Goal: Task Accomplishment & Management: Use online tool/utility

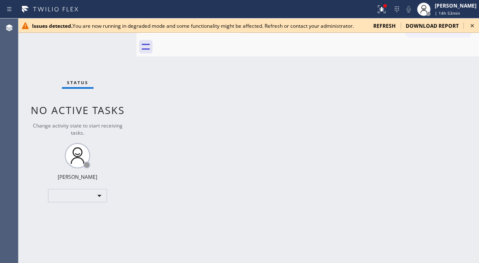
click at [471, 27] on icon at bounding box center [471, 25] width 3 height 3
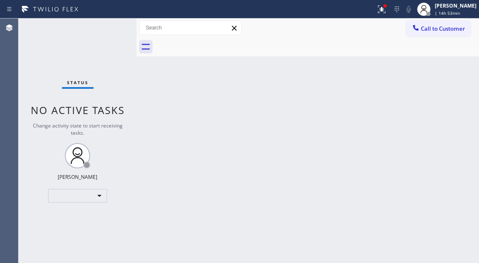
click at [453, 108] on div "Back to Dashboard Change Sender ID Customers Technicians Select a contact Outbo…" at bounding box center [307, 141] width 342 height 245
click at [391, 15] on button at bounding box center [381, 9] width 19 height 19
click at [386, 14] on icon at bounding box center [381, 9] width 10 height 10
click at [386, 12] on icon at bounding box center [381, 9] width 10 height 10
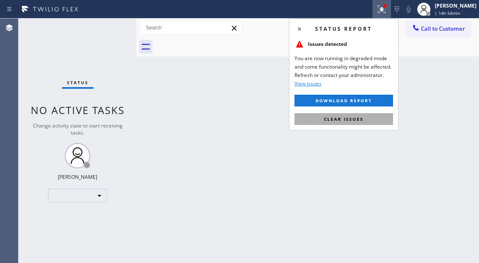
click at [349, 122] on button "Clear issues" at bounding box center [343, 119] width 98 height 12
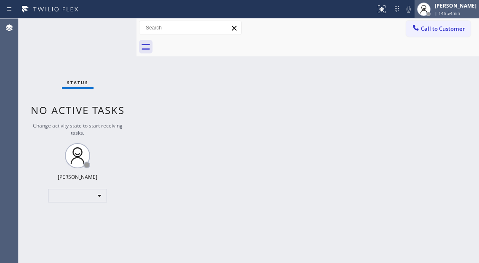
click at [450, 12] on span "| 14h 54min" at bounding box center [446, 13] width 25 height 6
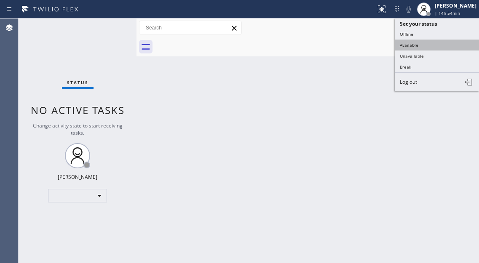
click at [419, 46] on button "Available" at bounding box center [436, 45] width 84 height 11
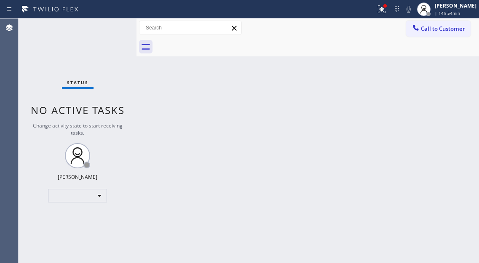
click at [442, 100] on div "Back to Dashboard Change Sender ID Customers Technicians Select a contact Outbo…" at bounding box center [307, 141] width 342 height 245
click at [445, 39] on div at bounding box center [317, 46] width 324 height 19
click at [445, 15] on span "| 14h 54min" at bounding box center [446, 13] width 25 height 6
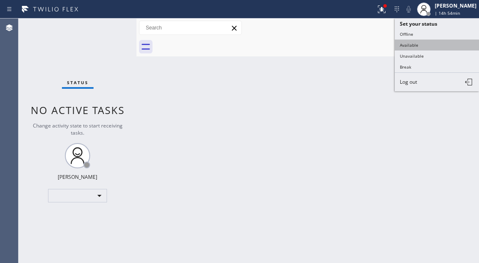
click at [431, 45] on button "Available" at bounding box center [436, 45] width 84 height 11
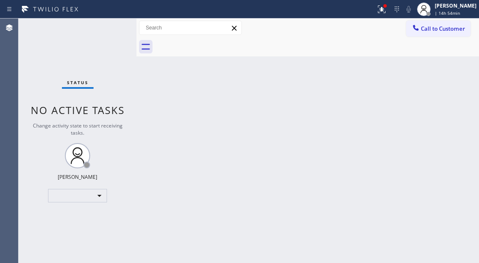
click at [106, 26] on div "Status No active tasks Change activity state to start receiving tasks. Esmael J…" at bounding box center [78, 141] width 118 height 245
click at [430, 12] on div at bounding box center [428, 14] width 4 height 4
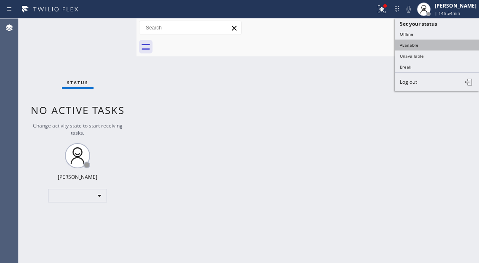
click at [418, 48] on button "Available" at bounding box center [436, 45] width 84 height 11
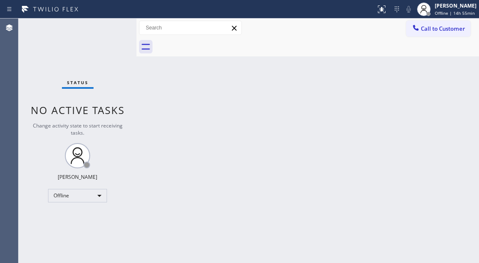
click at [463, 97] on div "Back to Dashboard Change Sender ID Customers Technicians Select a contact Outbo…" at bounding box center [307, 141] width 342 height 245
click at [452, 8] on div "[PERSON_NAME]" at bounding box center [455, 5] width 42 height 7
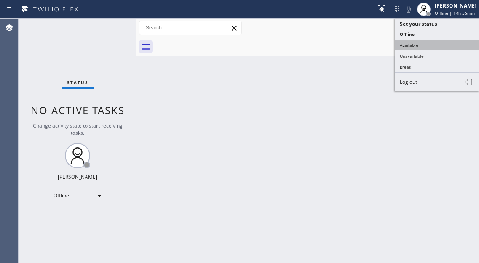
click at [434, 44] on button "Available" at bounding box center [436, 45] width 84 height 11
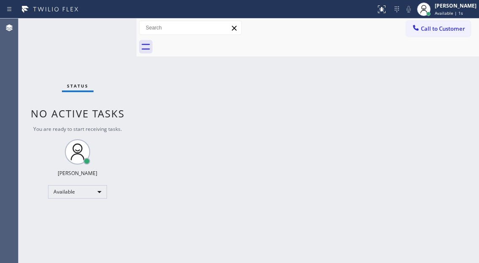
drag, startPoint x: 455, startPoint y: 76, endPoint x: 377, endPoint y: 64, distance: 78.8
click at [455, 76] on div "Back to Dashboard Change Sender ID Customers Technicians Select a contact Outbo…" at bounding box center [307, 141] width 342 height 245
click at [109, 28] on div "Status No active tasks You are ready to start receiving tasks. [PERSON_NAME]" at bounding box center [78, 141] width 118 height 245
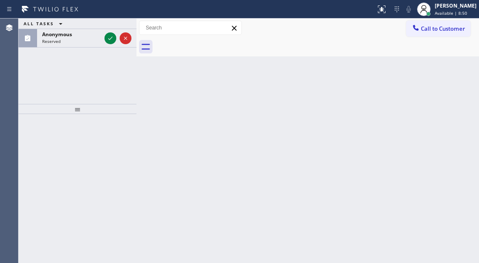
click at [69, 74] on div "ALL TASKS ALL TASKS ACTIVE TASKS TASKS IN WRAP UP Anonymous Reserved" at bounding box center [78, 61] width 118 height 85
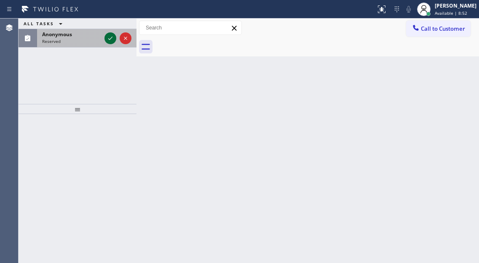
click at [113, 39] on icon at bounding box center [110, 38] width 10 height 10
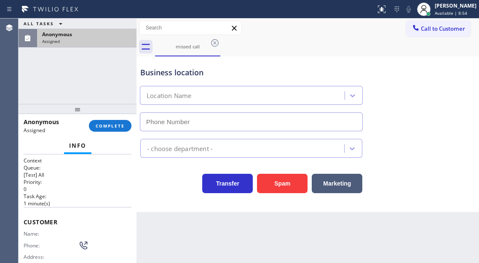
type input "[PHONE_NUMBER]"
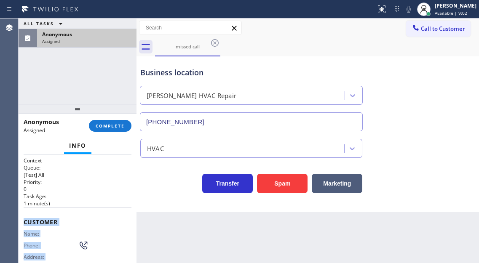
scroll to position [148, 0]
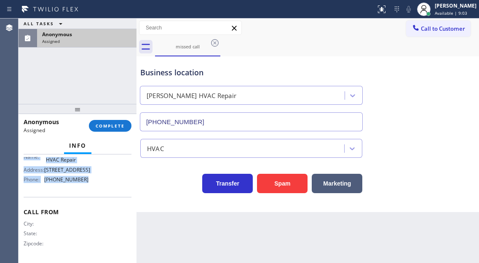
drag, startPoint x: 19, startPoint y: 218, endPoint x: 126, endPoint y: 185, distance: 111.4
click at [126, 185] on div "Context Queue: [Test] All Priority: 0 Task Age: [DEMOGRAPHIC_DATA] minute(s) Cu…" at bounding box center [78, 208] width 118 height 109
copy div "Customer Name: Phone: Address: Business location Name: [PERSON_NAME] HVAC Repai…"
click at [125, 130] on button "COMPLETE" at bounding box center [110, 126] width 43 height 12
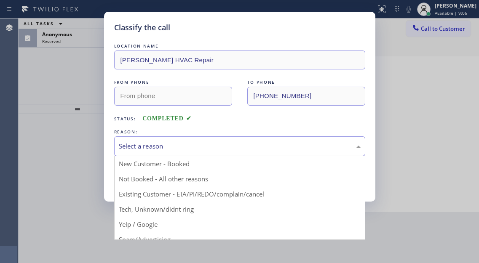
drag, startPoint x: 258, startPoint y: 154, endPoint x: 257, endPoint y: 144, distance: 10.2
click at [258, 154] on div "Select a reason" at bounding box center [239, 146] width 251 height 20
click at [256, 137] on div "Select a reason" at bounding box center [239, 146] width 251 height 20
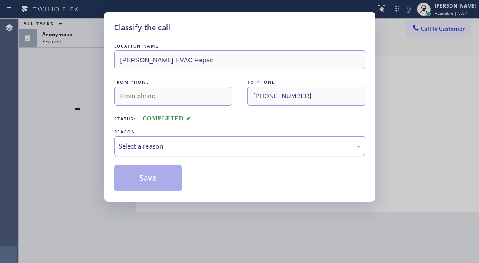
click at [184, 149] on div "Select a reason" at bounding box center [240, 146] width 242 height 10
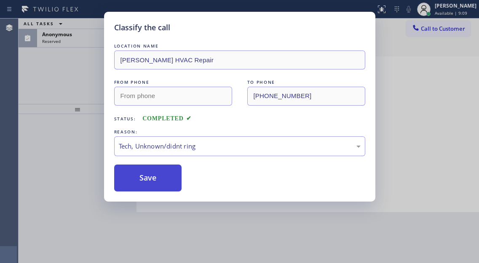
click at [171, 180] on button "Save" at bounding box center [148, 178] width 68 height 27
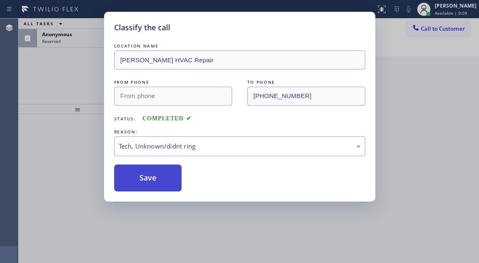
click at [171, 180] on button "Save" at bounding box center [148, 178] width 68 height 27
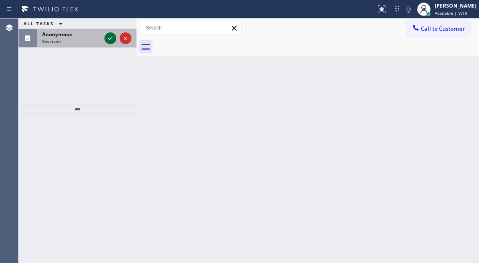
click at [107, 39] on icon at bounding box center [110, 38] width 10 height 10
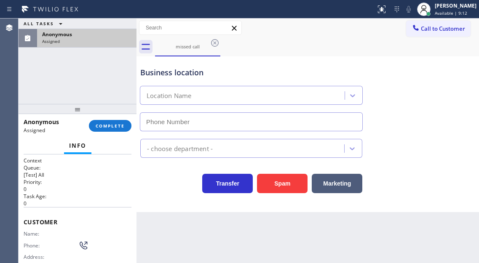
type input "[PHONE_NUMBER]"
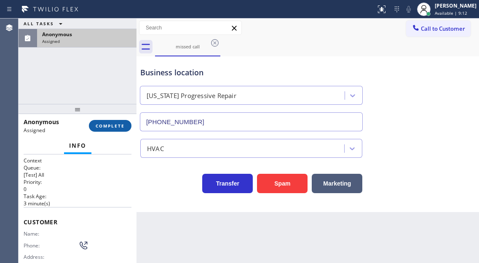
click at [104, 128] on span "COMPLETE" at bounding box center [110, 126] width 29 height 6
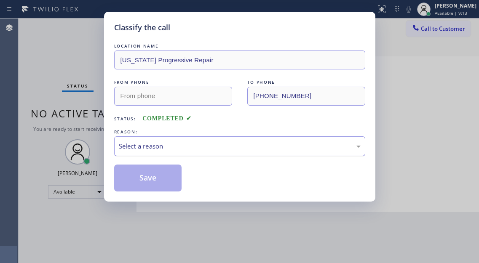
click at [183, 149] on div "Select a reason" at bounding box center [240, 146] width 242 height 10
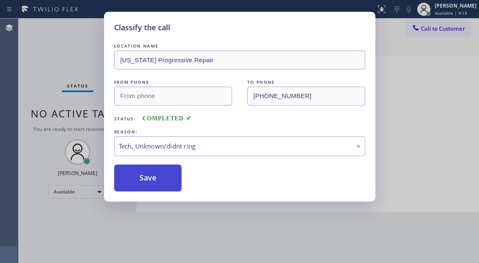
click at [174, 186] on button "Save" at bounding box center [148, 178] width 68 height 27
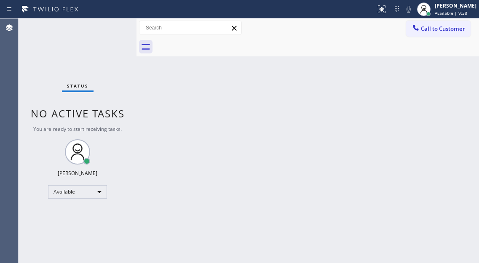
click at [465, 89] on div "Back to Dashboard Change Sender ID Customers Technicians Select a contact Outbo…" at bounding box center [307, 141] width 342 height 245
click at [120, 24] on div "Status No active tasks You are ready to start receiving tasks. [PERSON_NAME]" at bounding box center [78, 141] width 118 height 245
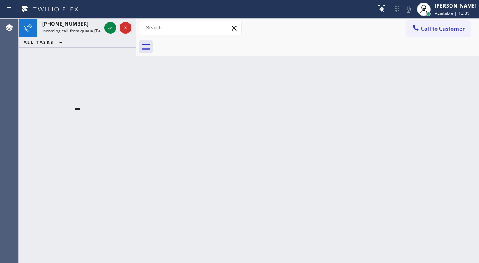
click at [109, 28] on icon at bounding box center [110, 28] width 10 height 10
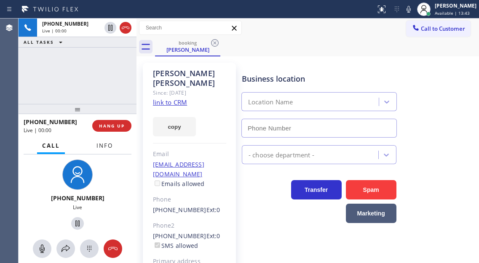
type input "[PHONE_NUMBER]"
click at [105, 148] on span "Info" at bounding box center [104, 146] width 16 height 8
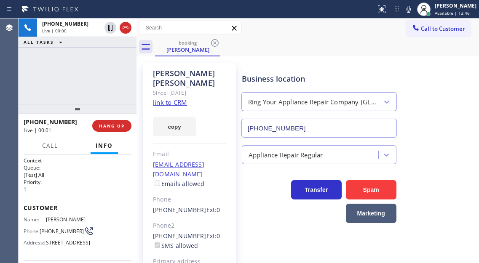
click at [165, 98] on link "link to CRM" at bounding box center [170, 102] width 34 height 8
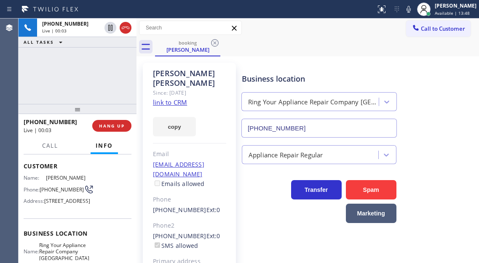
scroll to position [42, 0]
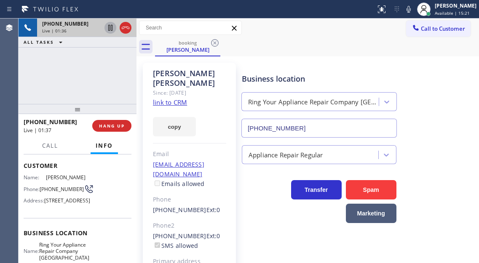
click at [108, 30] on icon at bounding box center [110, 28] width 4 height 6
click at [110, 27] on icon at bounding box center [110, 28] width 10 height 10
click at [102, 71] on div "[PHONE_NUMBER] Live | 04:09 ALL TASKS ALL TASKS ACTIVE TASKS TASKS IN WRAP UP" at bounding box center [78, 61] width 118 height 85
click at [126, 76] on div "[PHONE_NUMBER] Live | 04:14 ALL TASKS ALL TASKS ACTIVE TASKS TASKS IN WRAP UP" at bounding box center [78, 61] width 118 height 85
click at [116, 126] on span "HANG UP" at bounding box center [112, 126] width 26 height 6
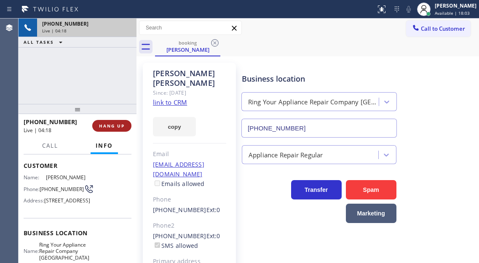
click at [116, 126] on span "HANG UP" at bounding box center [112, 126] width 26 height 6
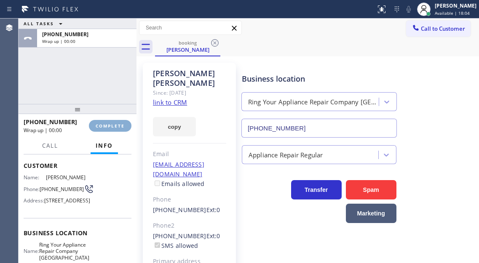
click at [116, 126] on span "COMPLETE" at bounding box center [110, 126] width 29 height 6
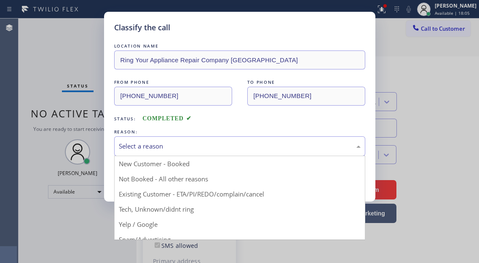
click at [185, 151] on div "Select a reason" at bounding box center [239, 146] width 251 height 20
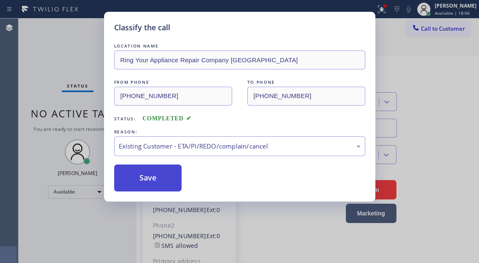
click at [176, 178] on button "Save" at bounding box center [148, 178] width 68 height 27
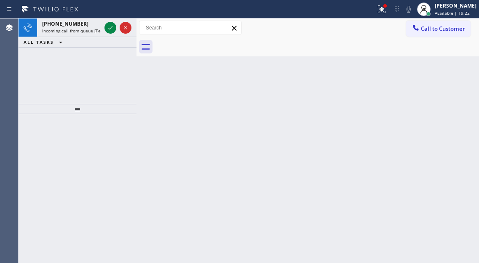
click at [469, 83] on div "Back to Dashboard Change Sender ID Customers Technicians Select a contact Outbo…" at bounding box center [307, 141] width 342 height 245
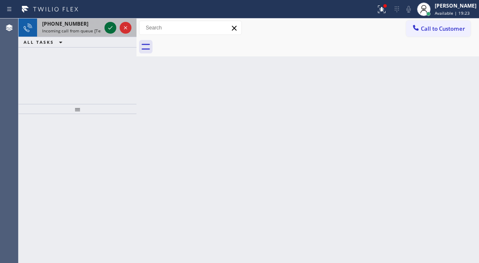
click at [109, 28] on icon at bounding box center [110, 28] width 10 height 10
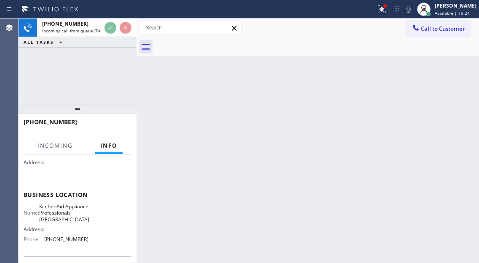
scroll to position [84, 0]
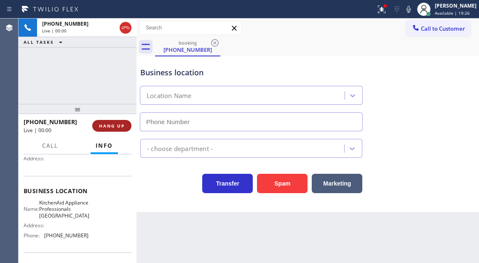
type input "[PHONE_NUMBER]"
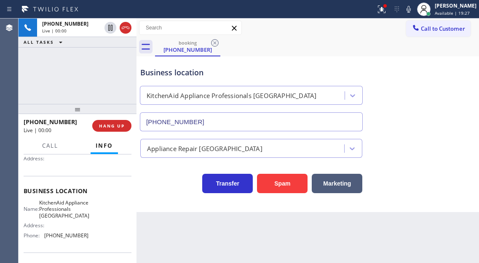
click at [164, 69] on div "Business location" at bounding box center [251, 72] width 222 height 11
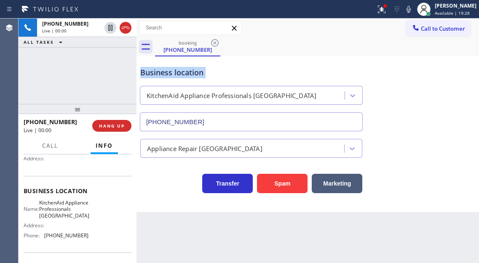
click at [164, 69] on div "Business location" at bounding box center [251, 72] width 222 height 11
click at [85, 217] on div "Name: KitchenAid Appliance Professionals [GEOGRAPHIC_DATA] Address: Phone: [PHO…" at bounding box center [78, 221] width 108 height 43
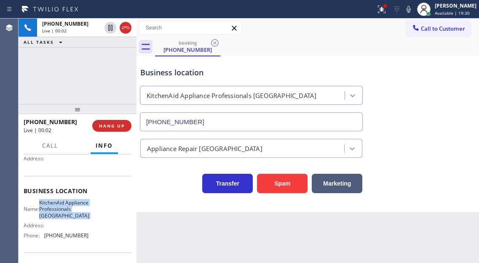
click at [85, 217] on div "Name: KitchenAid Appliance Professionals [GEOGRAPHIC_DATA] Address: Phone: [PHO…" at bounding box center [78, 221] width 108 height 43
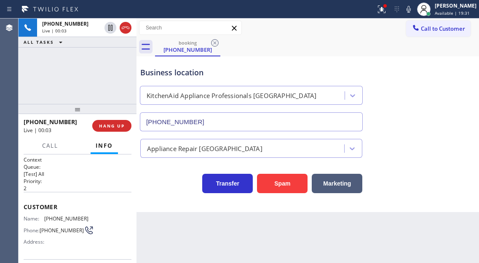
scroll to position [0, 0]
click at [70, 218] on span "[PHONE_NUMBER]" at bounding box center [66, 219] width 44 height 6
click at [69, 218] on span "[PHONE_NUMBER]" at bounding box center [66, 219] width 44 height 6
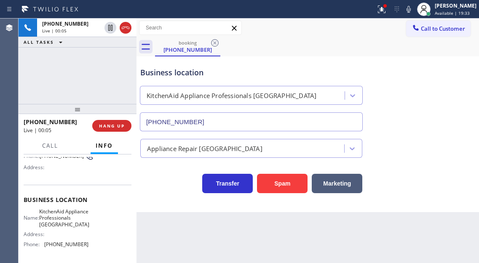
scroll to position [84, 0]
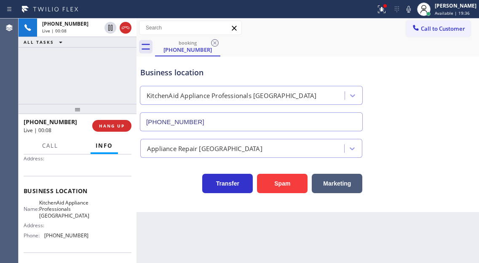
click at [434, 77] on div "Business location KitchenAid Appliance Professionals [GEOGRAPHIC_DATA] [PHONE_N…" at bounding box center [307, 93] width 338 height 76
click at [109, 75] on div "[PHONE_NUMBER] Live | 00:09 ALL TASKS ALL TASKS ACTIVE TASKS TASKS IN WRAP UP" at bounding box center [78, 61] width 118 height 85
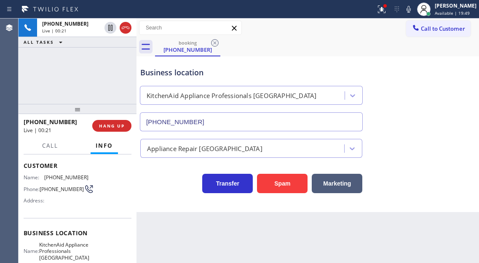
click at [463, 99] on div "Business location KitchenAid Appliance Professionals [GEOGRAPHIC_DATA] [PHONE_N…" at bounding box center [307, 93] width 338 height 76
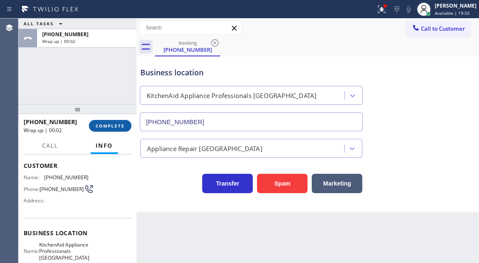
click at [101, 130] on button "COMPLETE" at bounding box center [110, 126] width 43 height 12
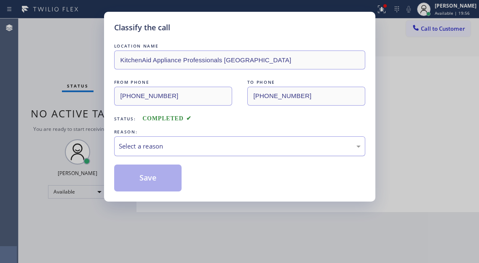
click at [253, 153] on div "Select a reason" at bounding box center [239, 146] width 251 height 20
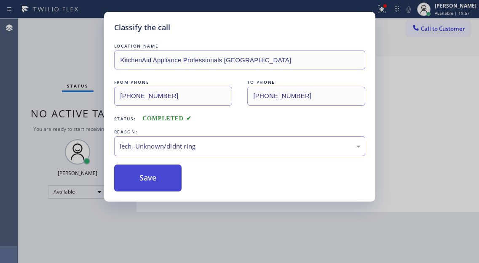
click at [167, 188] on button "Save" at bounding box center [148, 178] width 68 height 27
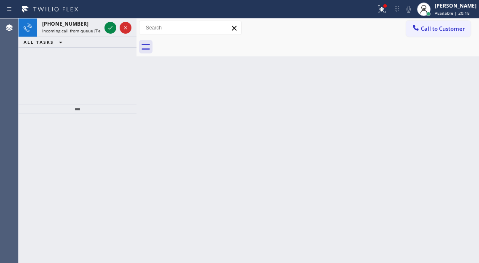
click at [454, 119] on div "Back to Dashboard Change Sender ID Customers Technicians Select a contact Outbo…" at bounding box center [307, 141] width 342 height 245
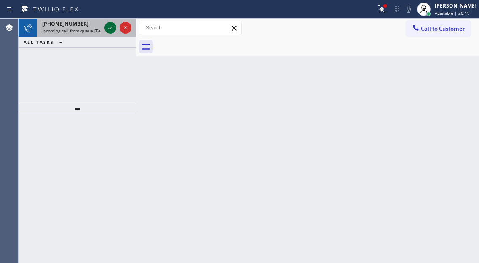
click at [110, 27] on icon at bounding box center [110, 28] width 10 height 10
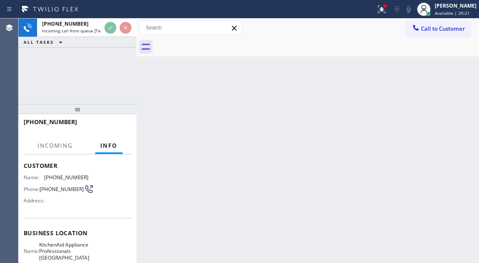
scroll to position [84, 0]
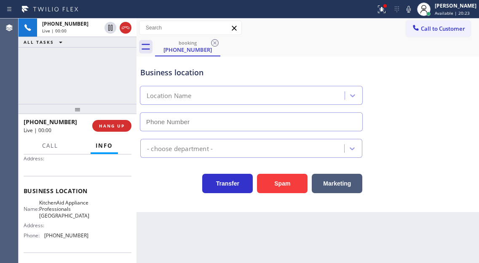
type input "[PHONE_NUMBER]"
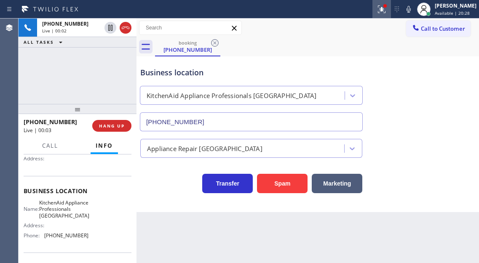
click at [386, 14] on icon at bounding box center [381, 9] width 10 height 10
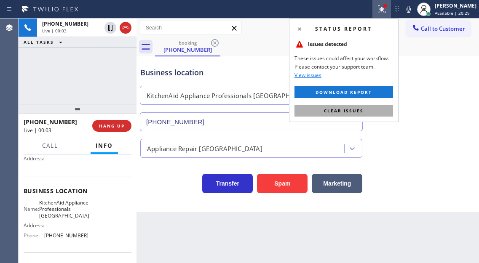
click at [351, 113] on span "Clear issues" at bounding box center [344, 111] width 40 height 6
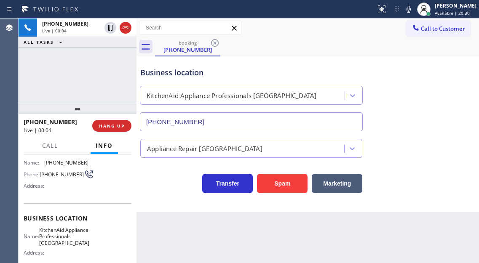
scroll to position [42, 0]
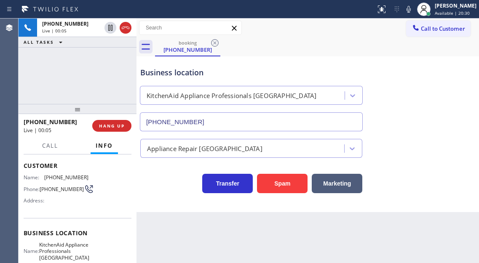
click at [58, 191] on span "[PHONE_NUMBER]" at bounding box center [62, 189] width 44 height 6
copy div "[PHONE_NUMBER]"
click at [56, 256] on span "KitchenAid Appliance Professionals [GEOGRAPHIC_DATA]" at bounding box center [64, 251] width 50 height 19
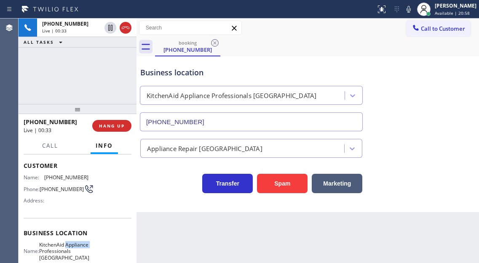
click at [56, 256] on span "KitchenAid Appliance Professionals [GEOGRAPHIC_DATA]" at bounding box center [64, 251] width 50 height 19
copy span "KitchenAid Appliance Professionals [GEOGRAPHIC_DATA]"
click at [410, 10] on icon at bounding box center [408, 9] width 4 height 7
click at [411, 10] on rect at bounding box center [408, 8] width 6 height 6
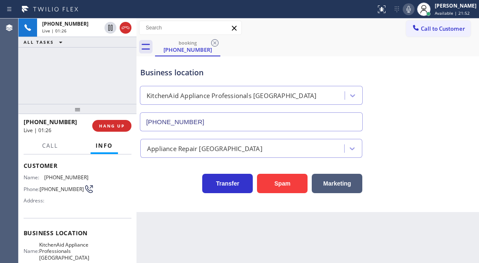
click at [464, 80] on div "Business location KitchenAid Appliance Professionals [GEOGRAPHIC_DATA] [PHONE_N…" at bounding box center [307, 93] width 338 height 76
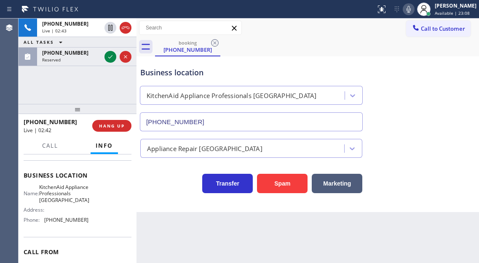
scroll to position [126, 0]
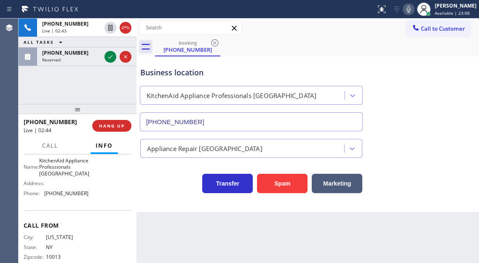
click at [62, 197] on span "[PHONE_NUMBER]" at bounding box center [66, 193] width 44 height 6
copy span "[PHONE_NUMBER]"
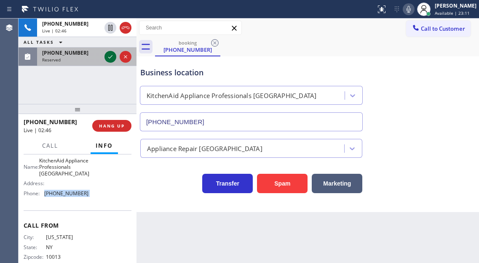
click at [111, 55] on icon at bounding box center [110, 57] width 10 height 10
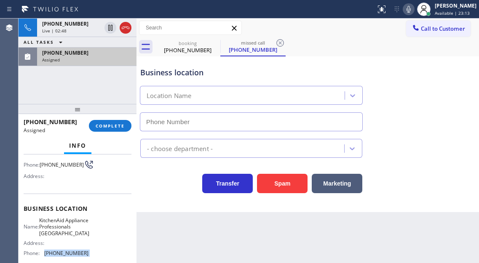
scroll to position [56, 0]
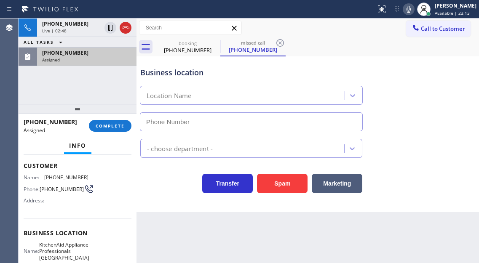
type input "[PHONE_NUMBER]"
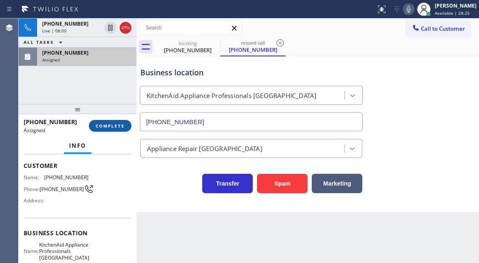
click at [104, 125] on span "COMPLETE" at bounding box center [110, 126] width 29 height 6
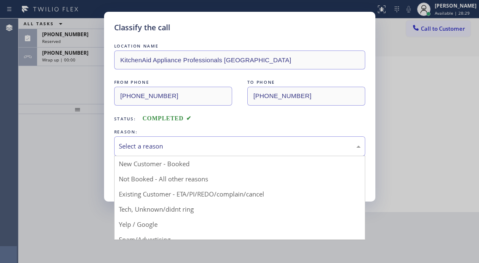
click at [187, 144] on div "Select a reason" at bounding box center [240, 146] width 242 height 10
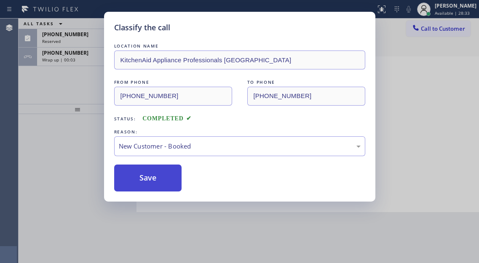
click at [158, 172] on button "Save" at bounding box center [148, 178] width 68 height 27
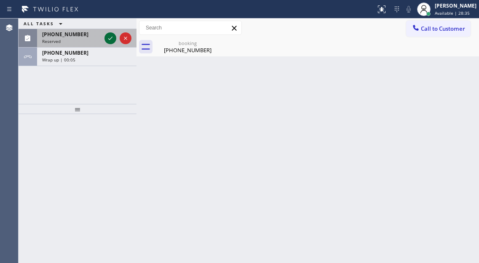
click at [109, 39] on icon at bounding box center [110, 38] width 10 height 10
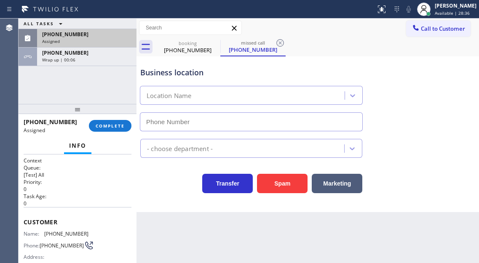
type input "[PHONE_NUMBER]"
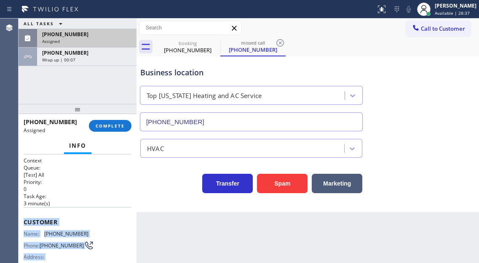
scroll to position [157, 0]
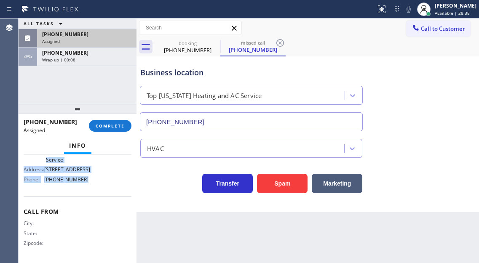
drag, startPoint x: 23, startPoint y: 219, endPoint x: 99, endPoint y: 190, distance: 81.1
click at [99, 190] on div "Context Queue: [Test] All Priority: 0 Task Age: [DEMOGRAPHIC_DATA] minute(s) Cu…" at bounding box center [78, 208] width 118 height 109
copy div "Customer Name: [PHONE_NUMBER] Phone: [PHONE_NUMBER] Address: Business location …"
click at [113, 122] on button "COMPLETE" at bounding box center [110, 126] width 43 height 12
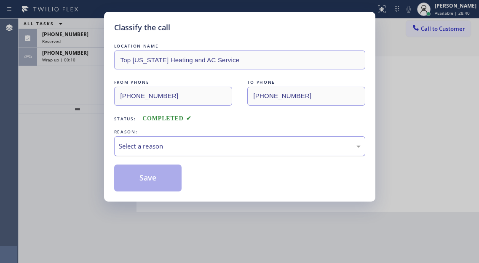
click at [203, 146] on div "Select a reason" at bounding box center [240, 146] width 242 height 10
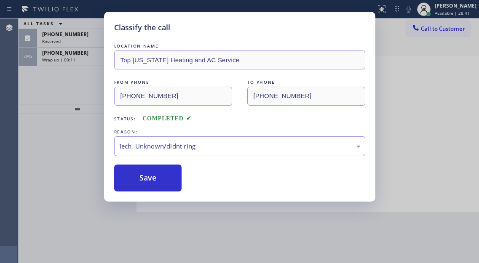
click at [175, 193] on div "Classify the call LOCATION NAME Top [US_STATE] Heating and AC Service FROM PHON…" at bounding box center [239, 107] width 271 height 190
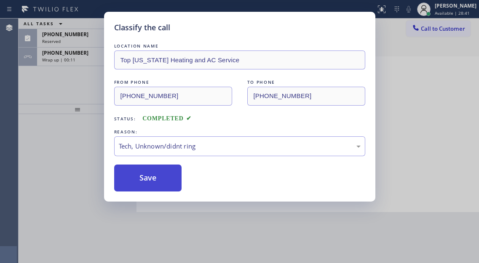
click at [157, 179] on button "Save" at bounding box center [148, 178] width 68 height 27
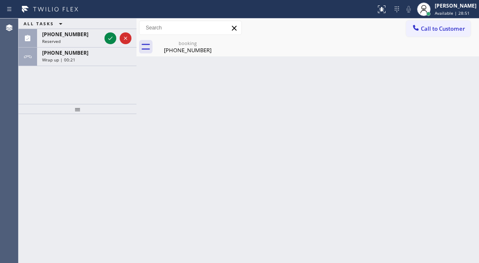
click at [449, 78] on div "Back to Dashboard Change Sender ID Customers Technicians Select a contact Outbo…" at bounding box center [307, 141] width 342 height 245
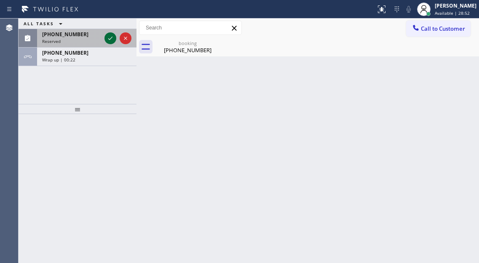
click at [109, 37] on icon at bounding box center [110, 38] width 10 height 10
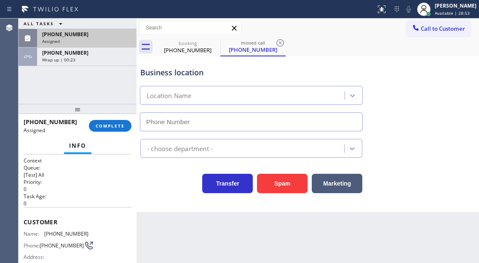
type input "[PHONE_NUMBER]"
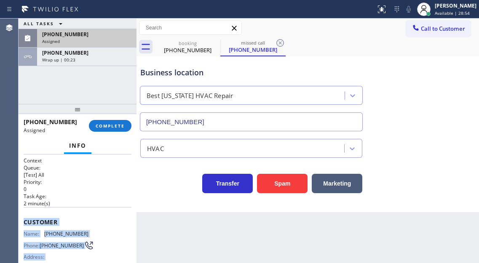
scroll to position [151, 0]
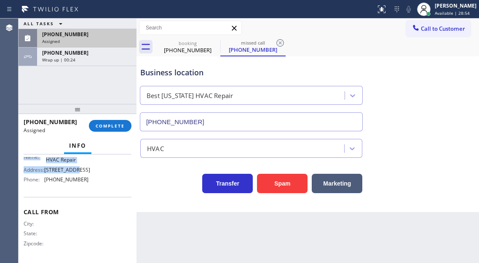
drag, startPoint x: 21, startPoint y: 221, endPoint x: 112, endPoint y: 174, distance: 101.5
click at [112, 174] on div "Context Queue: [Test] All Priority: 0 Task Age: [DEMOGRAPHIC_DATA] minute(s) Cu…" at bounding box center [78, 208] width 118 height 109
copy div "Customer Name: [PHONE_NUMBER] Phone: [PHONE_NUMBER] Address: Business location …"
click at [114, 128] on span "COMPLETE" at bounding box center [110, 126] width 29 height 6
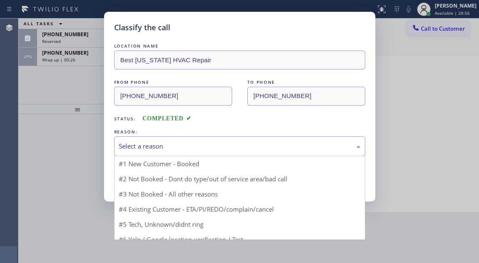
click at [234, 148] on div "Select a reason" at bounding box center [240, 146] width 242 height 10
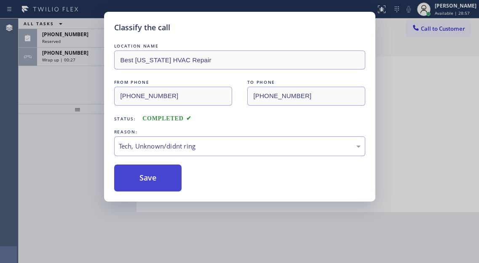
click at [173, 187] on button "Save" at bounding box center [148, 178] width 68 height 27
click at [173, 186] on button "Save" at bounding box center [148, 178] width 68 height 27
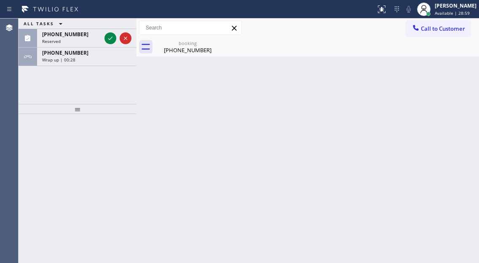
click at [88, 58] on div "Wrap up | 00:28" at bounding box center [86, 60] width 89 height 6
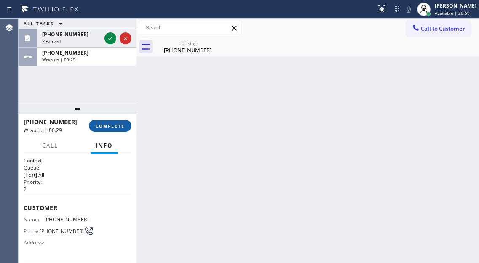
click at [108, 122] on button "COMPLETE" at bounding box center [110, 126] width 43 height 12
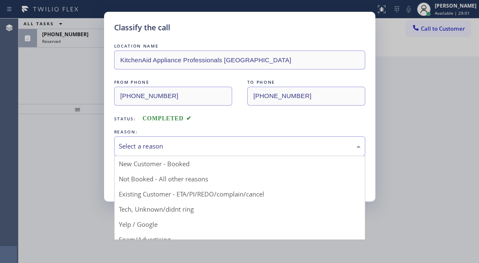
click at [194, 146] on div "Select a reason" at bounding box center [240, 146] width 242 height 10
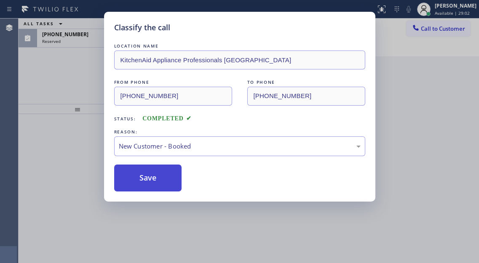
click at [173, 177] on button "Save" at bounding box center [148, 178] width 68 height 27
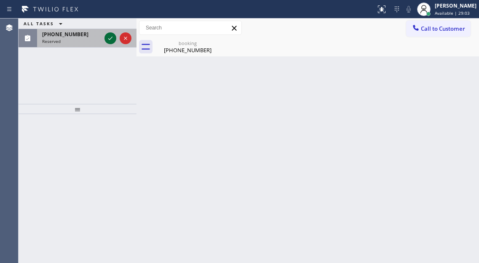
click at [106, 37] on icon at bounding box center [110, 38] width 10 height 10
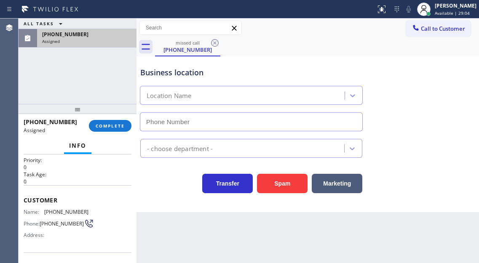
type input "[PHONE_NUMBER]"
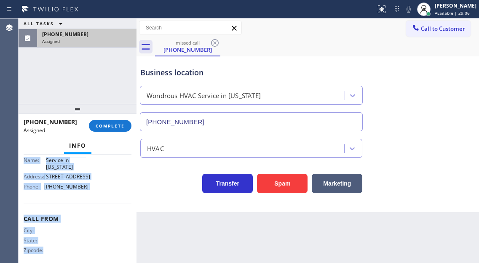
scroll to position [157, 0]
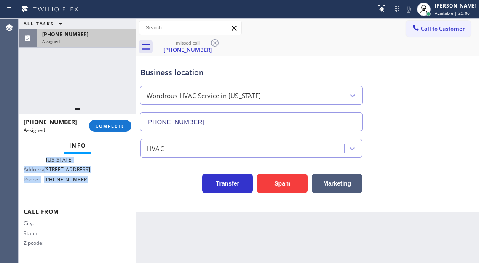
drag, startPoint x: 22, startPoint y: 176, endPoint x: 86, endPoint y: 190, distance: 65.2
click at [86, 190] on div "Context Queue: [Test] All Priority: 0 Task Age: [DEMOGRAPHIC_DATA] minute(s) Cu…" at bounding box center [78, 208] width 118 height 109
copy div "Customer Name: [PHONE_NUMBER] Phone: [PHONE_NUMBER] Address: Business location …"
click at [105, 128] on span "COMPLETE" at bounding box center [110, 126] width 29 height 6
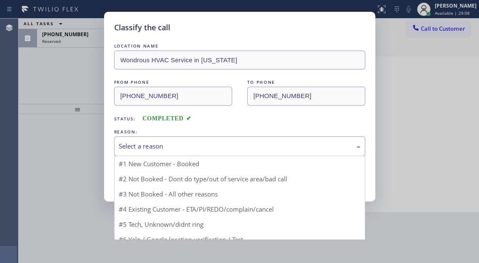
click at [196, 146] on div "Select a reason" at bounding box center [240, 146] width 242 height 10
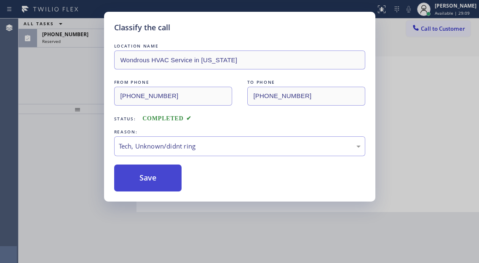
click at [160, 185] on button "Save" at bounding box center [148, 178] width 68 height 27
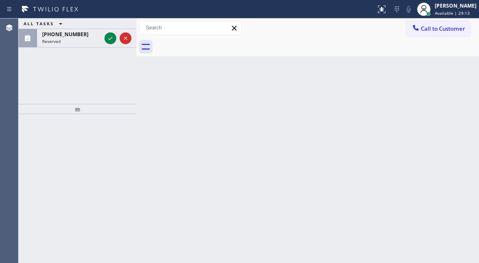
drag, startPoint x: 443, startPoint y: 104, endPoint x: 336, endPoint y: 104, distance: 106.9
click at [443, 104] on div "Back to Dashboard Change Sender ID Customers Technicians Select a contact Outbo…" at bounding box center [307, 141] width 342 height 245
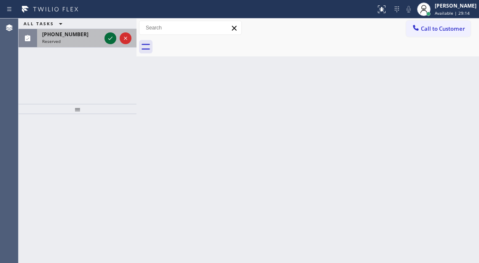
click at [107, 40] on icon at bounding box center [110, 38] width 10 height 10
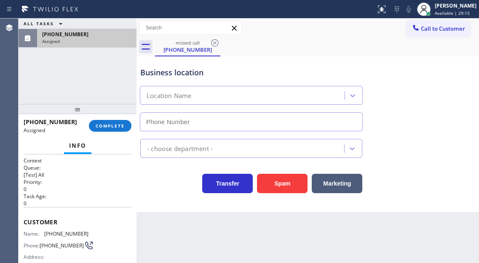
type input "[PHONE_NUMBER]"
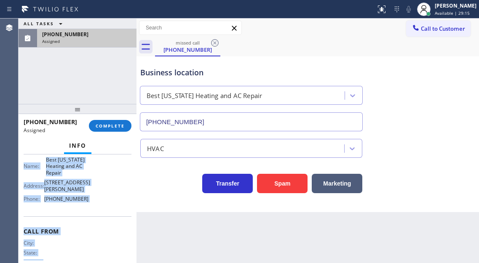
scroll to position [157, 0]
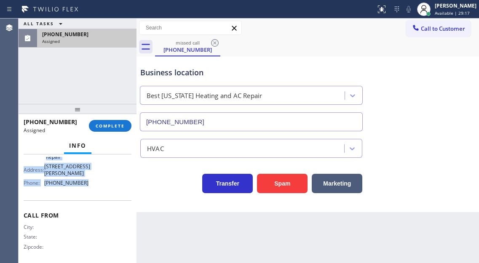
drag, startPoint x: 24, startPoint y: 218, endPoint x: 88, endPoint y: 180, distance: 74.6
click at [88, 180] on div "Context Queue: [Test] All Priority: 0 Task Age: [DEMOGRAPHIC_DATA] minute(s) Cu…" at bounding box center [78, 132] width 108 height 264
copy div "Customer Name: [PHONE_NUMBER] Phone: [PHONE_NUMBER] Address: Business location …"
click at [110, 124] on span "COMPLETE" at bounding box center [110, 126] width 29 height 6
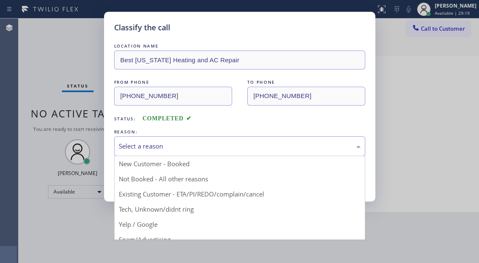
click at [190, 148] on div "Select a reason" at bounding box center [240, 146] width 242 height 10
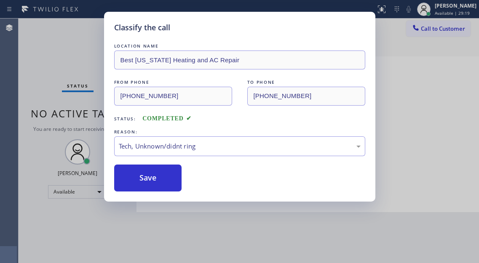
click at [171, 158] on div "LOCATION NAME Best [US_STATE] Heating and AC Repair FROM PHONE [PHONE_NUMBER] T…" at bounding box center [239, 117] width 251 height 150
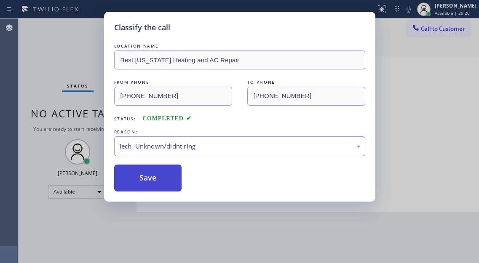
click at [168, 181] on button "Save" at bounding box center [148, 178] width 68 height 27
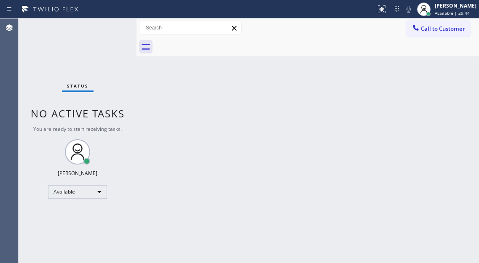
click at [465, 79] on div "Back to Dashboard Change Sender ID Customers Technicians Select a contact Outbo…" at bounding box center [307, 141] width 342 height 245
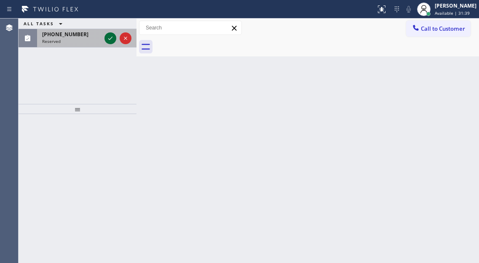
click at [112, 37] on icon at bounding box center [110, 38] width 10 height 10
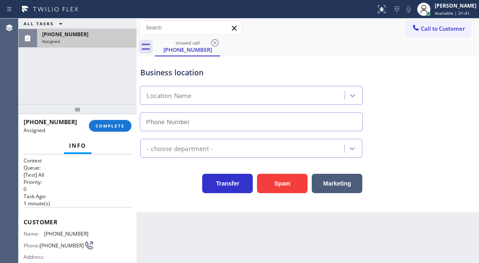
type input "[PHONE_NUMBER]"
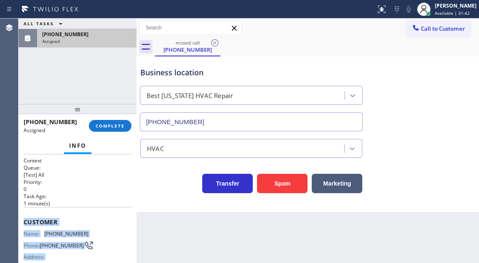
scroll to position [151, 0]
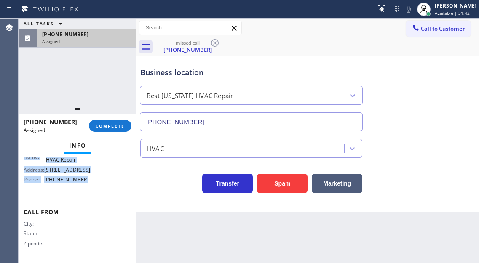
drag, startPoint x: 22, startPoint y: 221, endPoint x: 109, endPoint y: 187, distance: 93.0
click at [109, 187] on div "Context Queue: [Test] All Priority: 0 Task Age: [DEMOGRAPHIC_DATA] minute(s) Cu…" at bounding box center [78, 208] width 118 height 109
copy div "Customer Name: [PHONE_NUMBER] Phone: [PHONE_NUMBER] Address: Business location …"
click at [122, 123] on span "COMPLETE" at bounding box center [110, 126] width 29 height 6
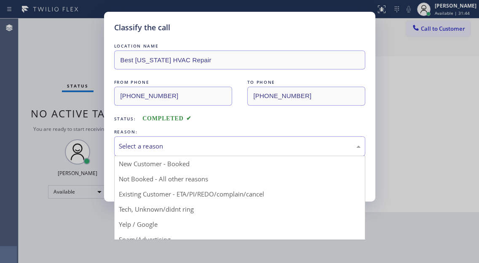
click at [204, 155] on div "Select a reason New Customer - Booked Not Booked - All other reasons Existing C…" at bounding box center [239, 146] width 251 height 20
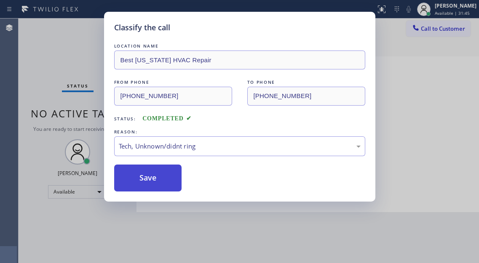
click at [180, 185] on button "Save" at bounding box center [148, 178] width 68 height 27
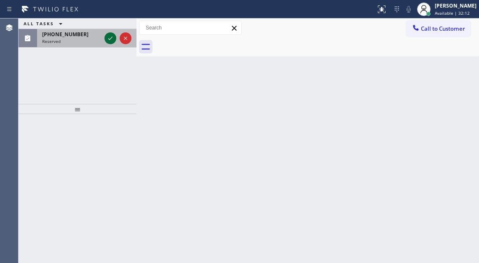
click at [112, 39] on icon at bounding box center [110, 38] width 10 height 10
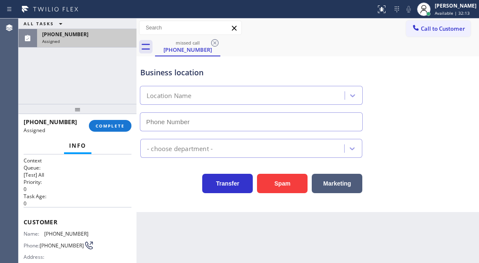
type input "[PHONE_NUMBER]"
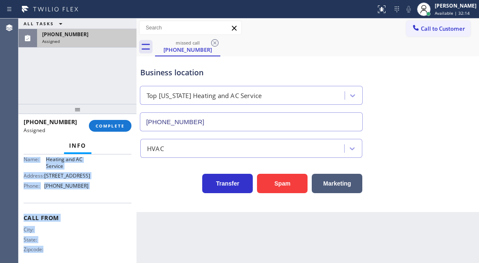
scroll to position [150, 0]
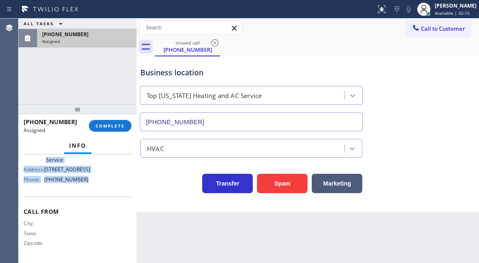
drag, startPoint x: 22, startPoint y: 216, endPoint x: 90, endPoint y: 187, distance: 73.7
click at [90, 187] on div "Context Queue: [Test] All Priority: 0 Task Age: Customer Name: [PHONE_NUMBER] P…" at bounding box center [78, 208] width 118 height 109
copy div "Customer Name: [PHONE_NUMBER] Phone: [PHONE_NUMBER] Address: Business location …"
click at [114, 125] on span "COMPLETE" at bounding box center [110, 126] width 29 height 6
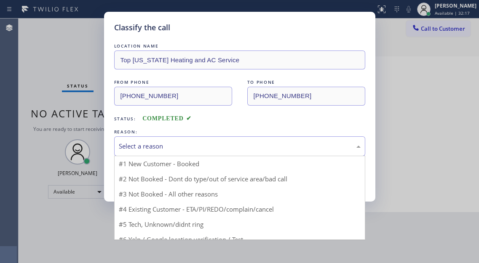
click at [208, 142] on div "Select a reason" at bounding box center [240, 146] width 242 height 10
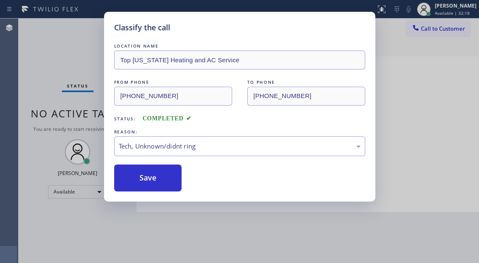
drag, startPoint x: 178, startPoint y: 207, endPoint x: 177, endPoint y: 193, distance: 14.4
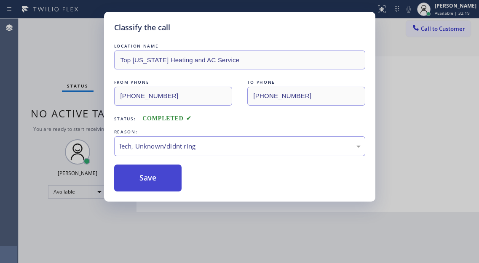
click at [173, 179] on button "Save" at bounding box center [148, 178] width 68 height 27
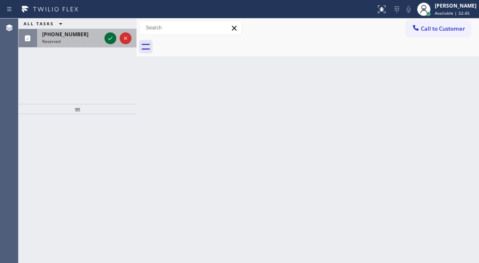
click at [106, 40] on icon at bounding box center [110, 38] width 10 height 10
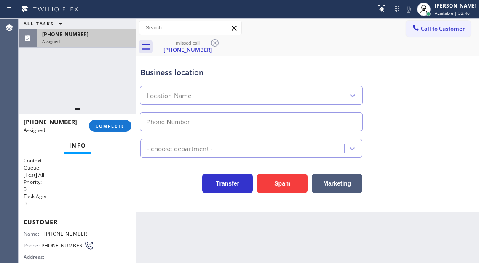
type input "[PHONE_NUMBER]"
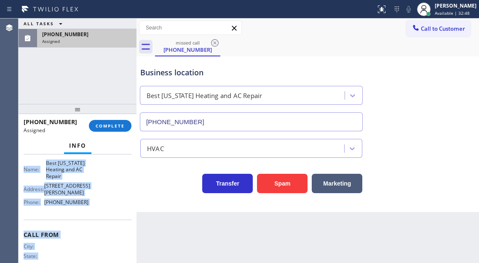
scroll to position [150, 0]
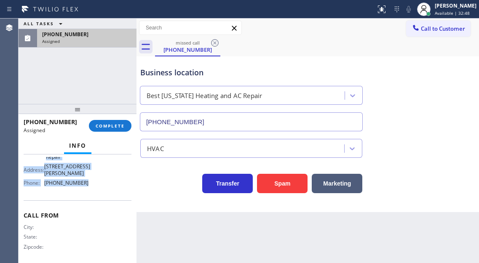
drag, startPoint x: 22, startPoint y: 211, endPoint x: 101, endPoint y: 187, distance: 82.3
click at [101, 187] on div "Context Queue: [Test] All Priority: 0 Task Age: Customer Name: [PHONE_NUMBER] P…" at bounding box center [78, 208] width 118 height 109
click at [120, 130] on button "COMPLETE" at bounding box center [110, 126] width 43 height 12
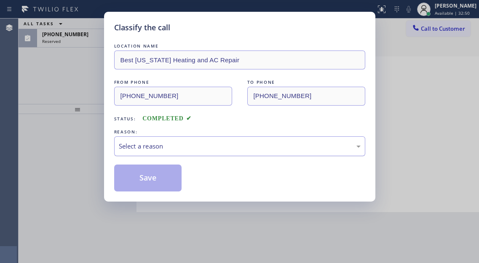
click at [208, 138] on div "Select a reason" at bounding box center [239, 146] width 251 height 20
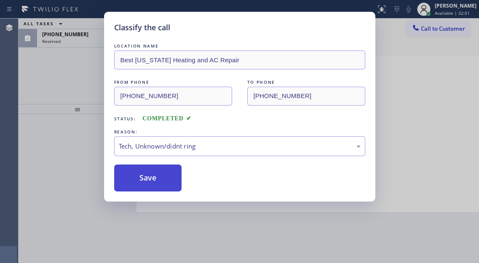
click at [168, 186] on button "Save" at bounding box center [148, 178] width 68 height 27
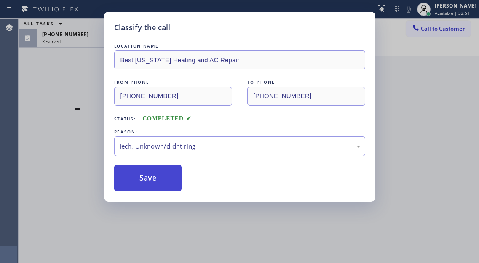
click at [168, 186] on button "Save" at bounding box center [148, 178] width 68 height 27
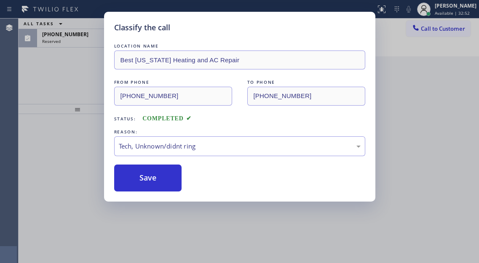
drag, startPoint x: 101, startPoint y: 67, endPoint x: 62, endPoint y: 77, distance: 39.5
click at [99, 67] on div "Classify the call LOCATION NAME Best [US_STATE] Heating and AC Repair FROM PHON…" at bounding box center [239, 131] width 479 height 263
click at [63, 77] on div "Classify the call LOCATION NAME [PERSON_NAME] HVAC Repair FROM PHONE TO PHONE […" at bounding box center [249, 141] width 460 height 245
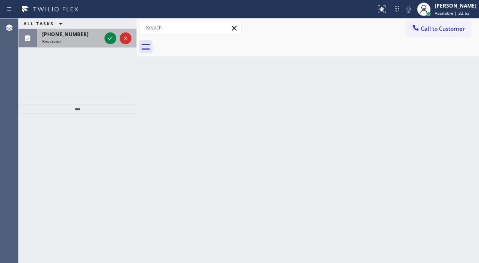
click at [104, 39] on div at bounding box center [118, 38] width 30 height 19
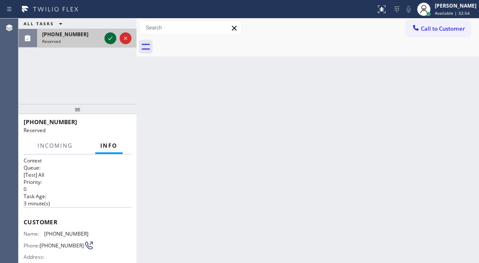
click at [107, 40] on icon at bounding box center [110, 38] width 10 height 10
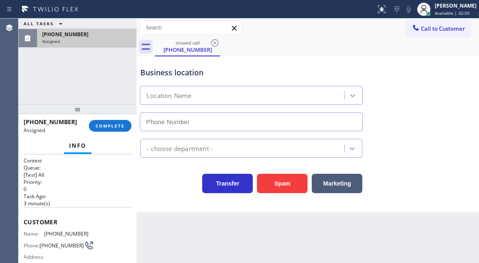
type input "[PHONE_NUMBER]"
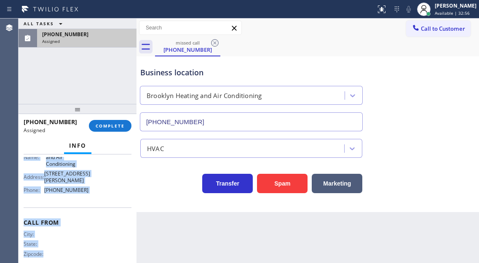
scroll to position [157, 0]
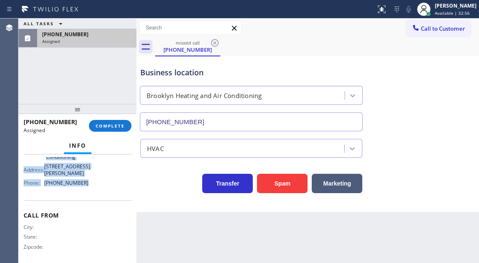
drag, startPoint x: 23, startPoint y: 223, endPoint x: 86, endPoint y: 179, distance: 76.2
click at [86, 179] on div "Context Queue: [Test] All Priority: 0 Task Age: [DEMOGRAPHIC_DATA] minute(s) Cu…" at bounding box center [78, 208] width 118 height 109
click at [116, 122] on button "COMPLETE" at bounding box center [110, 126] width 43 height 12
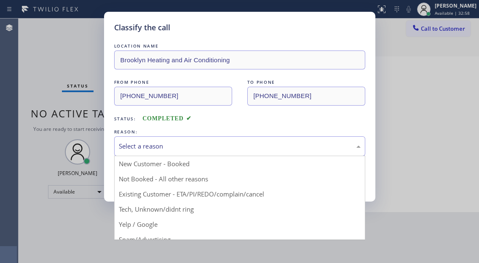
click at [180, 144] on div "Select a reason" at bounding box center [240, 146] width 242 height 10
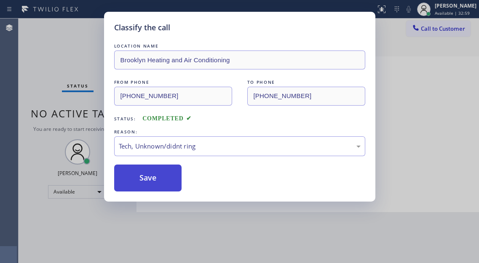
click at [168, 181] on button "Save" at bounding box center [148, 178] width 68 height 27
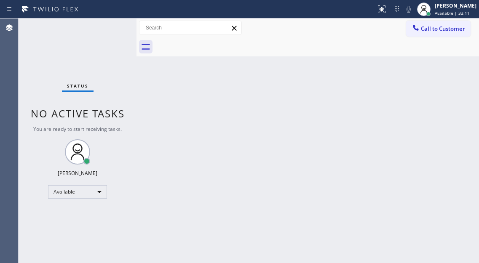
click at [460, 87] on div "Back to Dashboard Change Sender ID Customers Technicians Select a contact Outbo…" at bounding box center [307, 141] width 342 height 245
click at [106, 28] on div "Status No active tasks You are ready to start receiving tasks. [PERSON_NAME]" at bounding box center [78, 141] width 118 height 245
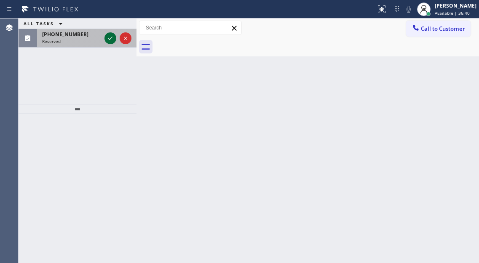
click at [114, 38] on icon at bounding box center [110, 38] width 10 height 10
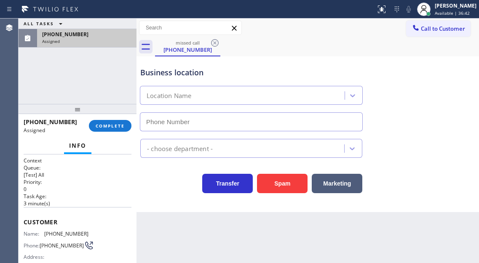
type input "[PHONE_NUMBER]"
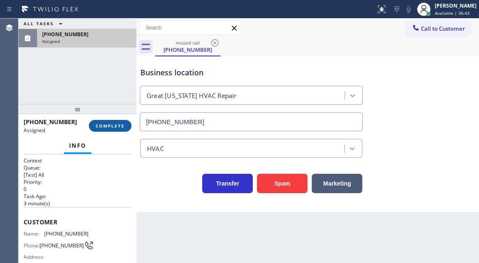
click at [108, 130] on button "COMPLETE" at bounding box center [110, 126] width 43 height 12
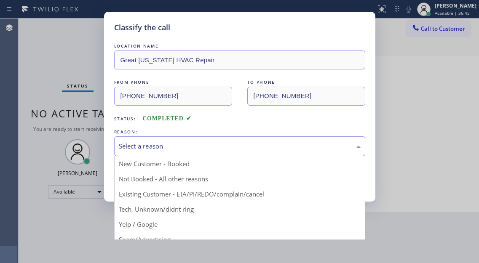
click at [191, 145] on div "Select a reason" at bounding box center [240, 146] width 242 height 10
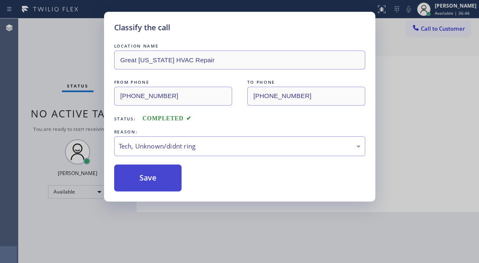
click at [164, 180] on button "Save" at bounding box center [148, 178] width 68 height 27
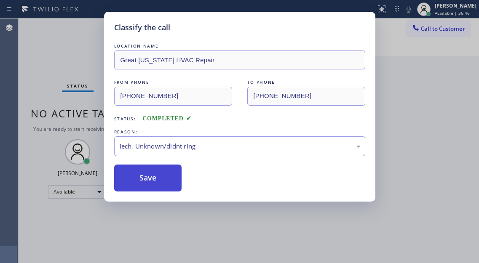
click at [164, 180] on button "Save" at bounding box center [148, 178] width 68 height 27
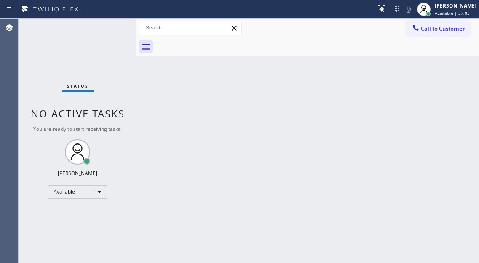
click at [434, 79] on div "Back to Dashboard Change Sender ID Customers Technicians Select a contact Outbo…" at bounding box center [307, 141] width 342 height 245
click at [101, 21] on div "Status No active tasks You are ready to start receiving tasks. [PERSON_NAME]" at bounding box center [78, 141] width 118 height 245
click at [98, 41] on div "Status No active tasks You are ready to start receiving tasks. [PERSON_NAME]" at bounding box center [78, 141] width 118 height 245
click at [437, 90] on div "Back to Dashboard Change Sender ID Customers Technicians Select a contact Outbo…" at bounding box center [307, 141] width 342 height 245
click at [442, 83] on div "Back to Dashboard Change Sender ID Customers Technicians Select a contact Outbo…" at bounding box center [307, 141] width 342 height 245
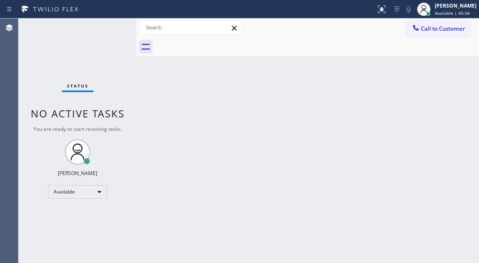
click at [97, 31] on div "Status No active tasks You are ready to start receiving tasks. [PERSON_NAME]" at bounding box center [78, 141] width 118 height 245
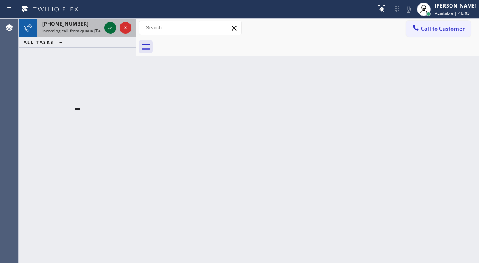
click at [109, 29] on icon at bounding box center [110, 28] width 10 height 10
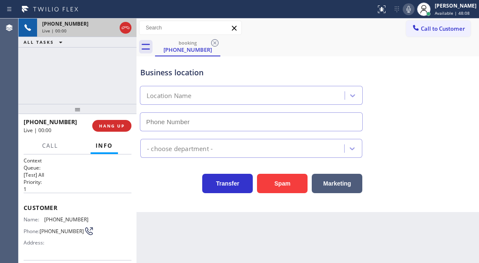
type input "[PHONE_NUMBER]"
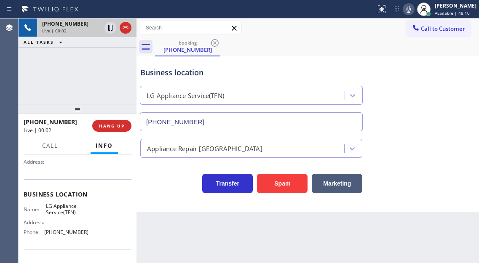
scroll to position [84, 0]
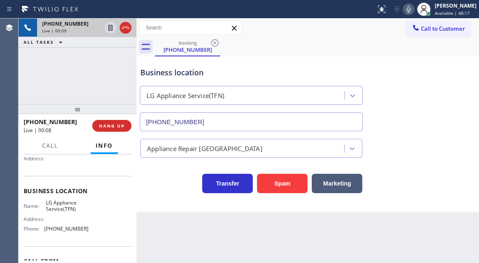
click at [439, 116] on div "Business location LG Appliance Service(TFN) [PHONE_NUMBER]" at bounding box center [307, 93] width 338 height 76
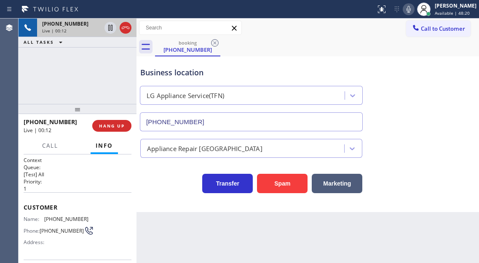
scroll to position [0, 0]
click at [69, 215] on div "Customer Name: [PHONE_NUMBER] Phone: [PHONE_NUMBER] Address:" at bounding box center [78, 226] width 108 height 67
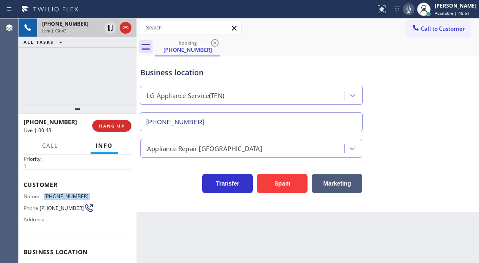
scroll to position [42, 0]
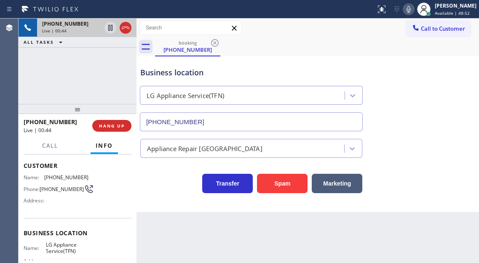
click at [57, 251] on span "LG Appliance Service(TFN)" at bounding box center [67, 248] width 42 height 13
click at [90, 63] on div "[PHONE_NUMBER] Live | 01:21 ALL TASKS ALL TASKS ACTIVE TASKS TASKS IN WRAP UP" at bounding box center [78, 61] width 118 height 85
click at [112, 29] on icon at bounding box center [110, 28] width 10 height 10
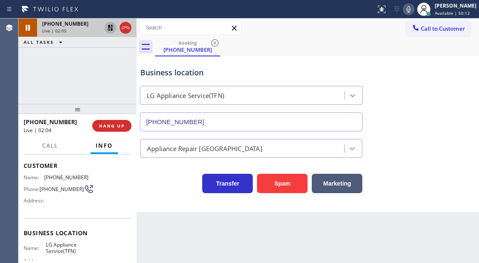
click at [108, 27] on icon at bounding box center [110, 28] width 10 height 10
click at [176, 73] on div "Business location" at bounding box center [251, 72] width 222 height 11
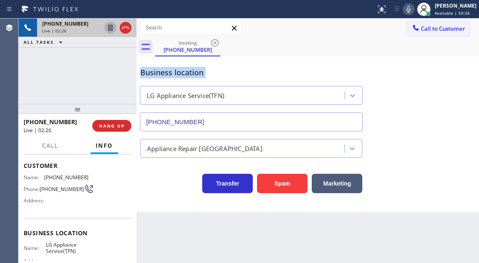
click at [176, 73] on div "Business location" at bounding box center [251, 72] width 222 height 11
click at [115, 126] on span "HANG UP" at bounding box center [112, 126] width 26 height 6
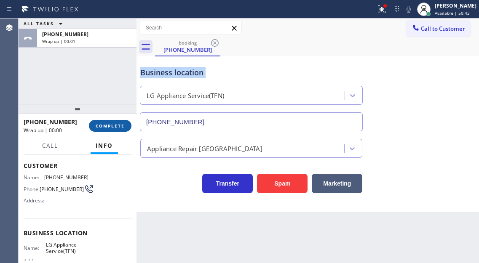
click at [115, 126] on span "COMPLETE" at bounding box center [110, 126] width 29 height 6
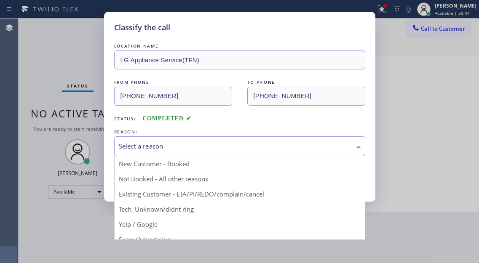
click at [182, 153] on div "Select a reason" at bounding box center [239, 146] width 251 height 20
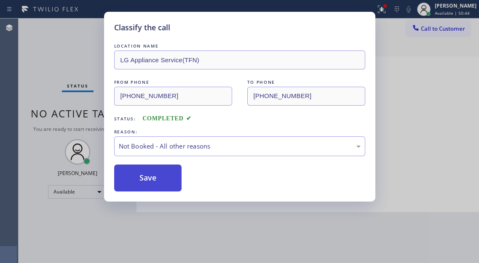
click at [168, 181] on button "Save" at bounding box center [148, 178] width 68 height 27
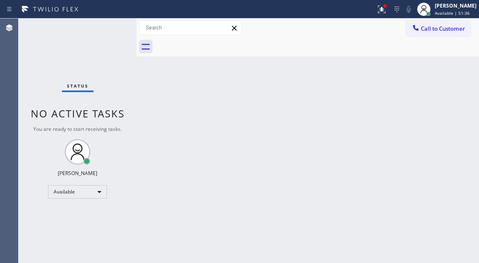
click at [461, 80] on div "Back to Dashboard Change Sender ID Customers Technicians Select a contact Outbo…" at bounding box center [307, 141] width 342 height 245
click at [120, 22] on div "Status No active tasks You are ready to start receiving tasks. [PERSON_NAME]" at bounding box center [78, 141] width 118 height 245
click at [336, 173] on div "Back to Dashboard Change Sender ID Customers Technicians Select a contact Outbo…" at bounding box center [307, 141] width 342 height 245
click at [386, 10] on icon at bounding box center [381, 9] width 10 height 10
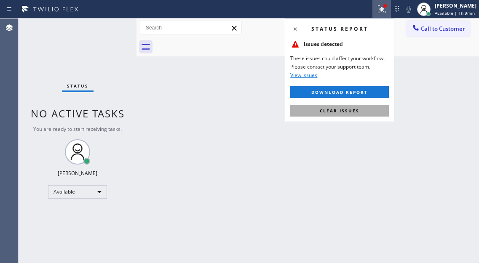
click at [361, 106] on button "Clear issues" at bounding box center [339, 111] width 98 height 12
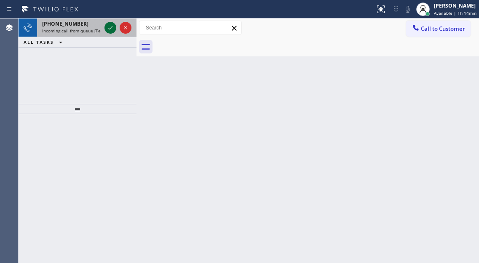
click at [109, 28] on icon at bounding box center [110, 28] width 10 height 10
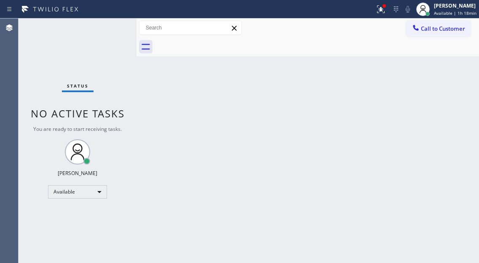
click at [125, 23] on div "Status No active tasks You are ready to start receiving tasks. [PERSON_NAME]" at bounding box center [78, 141] width 118 height 245
click at [383, 12] on icon at bounding box center [380, 9] width 10 height 10
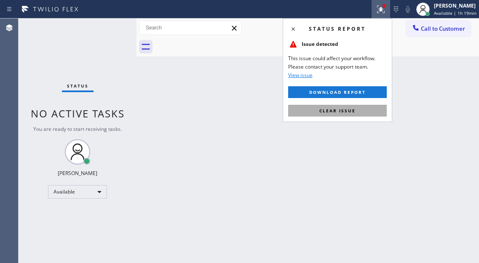
click at [365, 114] on button "Clear issue" at bounding box center [337, 111] width 98 height 12
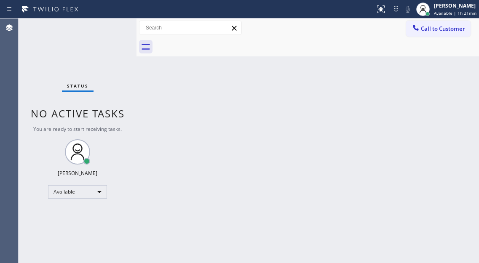
click at [443, 76] on div "Back to Dashboard Change Sender ID Customers Technicians Select a contact Outbo…" at bounding box center [307, 141] width 342 height 245
click at [107, 30] on div "Status No active tasks You are ready to start receiving tasks. [PERSON_NAME]" at bounding box center [78, 141] width 118 height 245
click at [472, 53] on div at bounding box center [317, 46] width 324 height 19
click at [116, 25] on div "Status No active tasks You are ready to start receiving tasks. [PERSON_NAME]" at bounding box center [78, 141] width 118 height 245
click at [116, 24] on div "Status No active tasks You are ready to start receiving tasks. [PERSON_NAME]" at bounding box center [78, 141] width 118 height 245
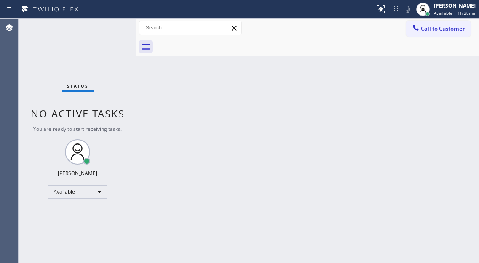
click at [112, 32] on div "Status No active tasks You are ready to start receiving tasks. [PERSON_NAME]" at bounding box center [78, 141] width 118 height 245
click at [114, 27] on div "Status No active tasks You are ready to start receiving tasks. [PERSON_NAME]" at bounding box center [78, 141] width 118 height 245
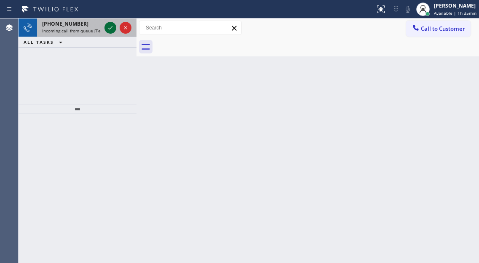
click at [114, 27] on icon at bounding box center [110, 28] width 10 height 10
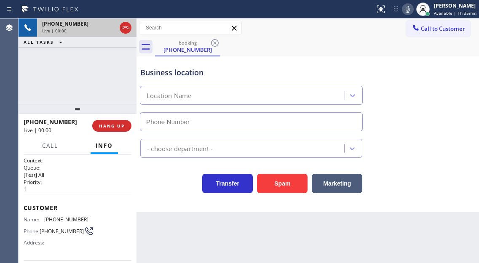
type input "[PHONE_NUMBER]"
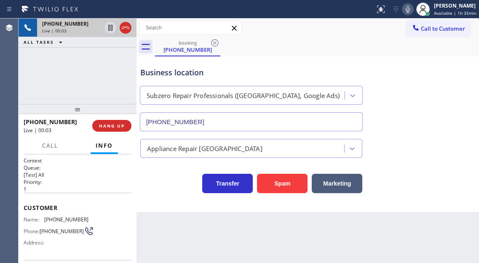
click at [69, 218] on span "[PHONE_NUMBER]" at bounding box center [66, 219] width 44 height 6
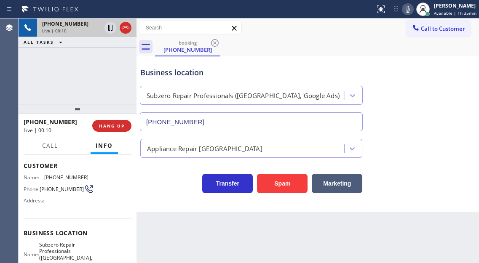
click at [64, 250] on span "Subzero Repair Professionals ([GEOGRAPHIC_DATA], Google Ads)" at bounding box center [65, 255] width 53 height 26
click at [459, 63] on div "Business location Subzero Repair Professionals ([GEOGRAPHIC_DATA], Google Ads) …" at bounding box center [307, 93] width 338 height 76
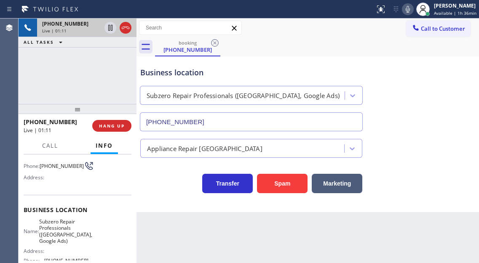
scroll to position [84, 0]
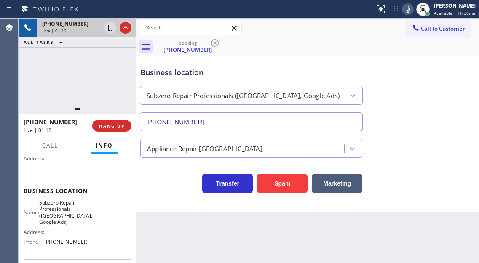
click at [65, 245] on span "[PHONE_NUMBER]" at bounding box center [66, 242] width 44 height 6
click at [267, 50] on div "booking [PHONE_NUMBER]" at bounding box center [317, 46] width 324 height 19
click at [109, 24] on icon at bounding box center [110, 28] width 10 height 10
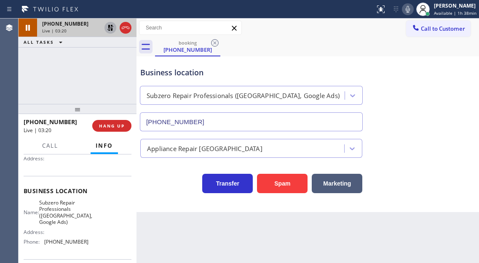
click at [107, 30] on icon at bounding box center [110, 28] width 10 height 10
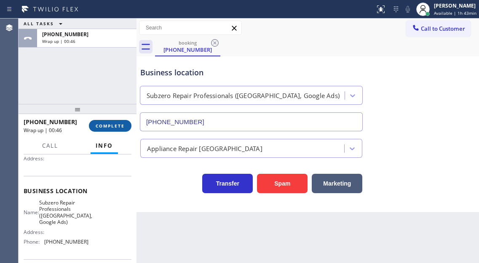
click at [122, 122] on button "COMPLETE" at bounding box center [110, 126] width 43 height 12
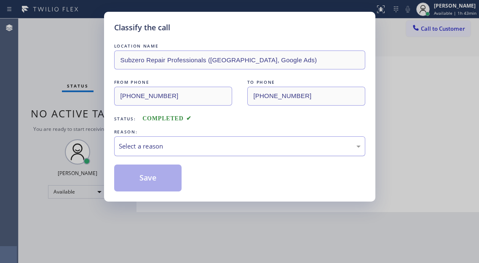
click at [162, 140] on div "Select a reason" at bounding box center [239, 146] width 251 height 20
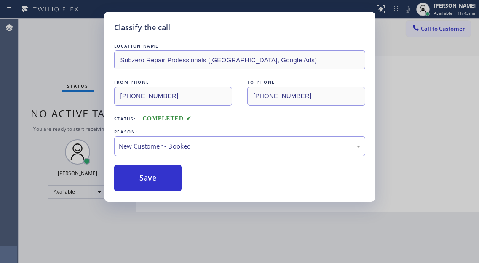
drag, startPoint x: 159, startPoint y: 184, endPoint x: 221, endPoint y: 54, distance: 143.1
click at [159, 184] on button "Save" at bounding box center [148, 178] width 68 height 27
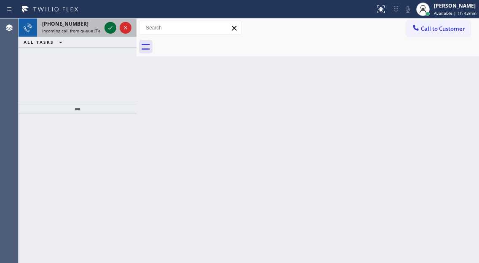
click at [106, 27] on icon at bounding box center [110, 28] width 10 height 10
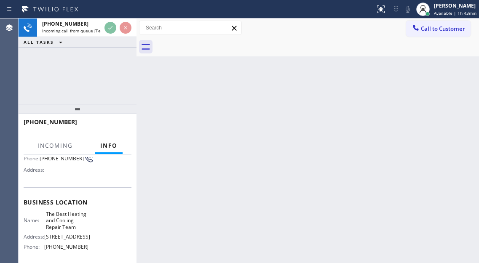
scroll to position [84, 0]
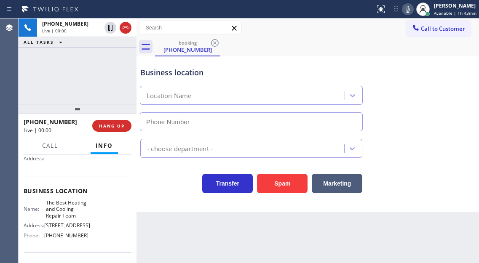
type input "[PHONE_NUMBER]"
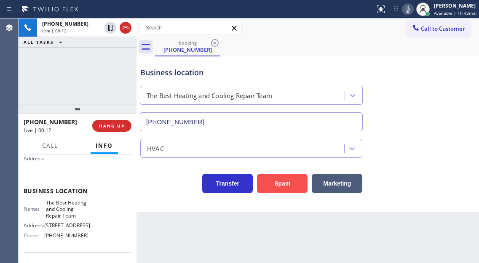
click at [268, 181] on button "Spam" at bounding box center [282, 183] width 51 height 19
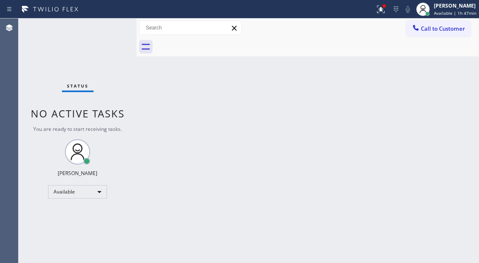
click at [116, 32] on div "Status No active tasks You are ready to start receiving tasks. [PERSON_NAME]" at bounding box center [78, 141] width 118 height 245
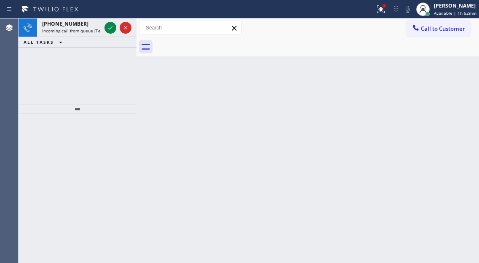
drag, startPoint x: 442, startPoint y: 132, endPoint x: 278, endPoint y: 95, distance: 168.2
click at [442, 132] on div "Back to Dashboard Change Sender ID Customers Technicians Select a contact Outbo…" at bounding box center [307, 141] width 342 height 245
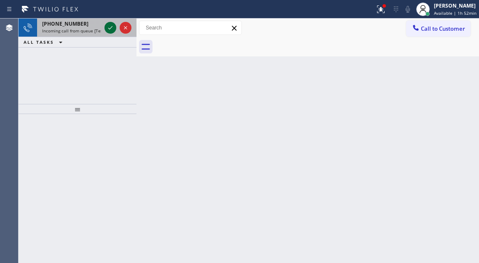
click at [108, 26] on icon at bounding box center [110, 28] width 10 height 10
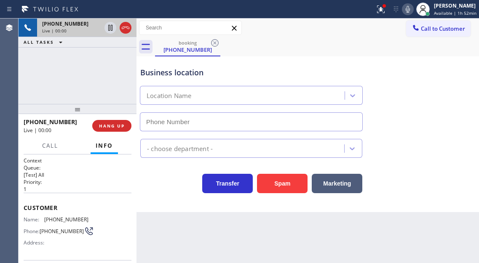
type input "[PHONE_NUMBER]"
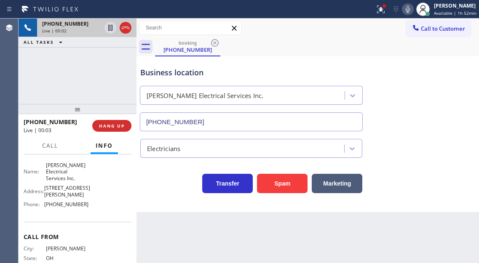
scroll to position [126, 0]
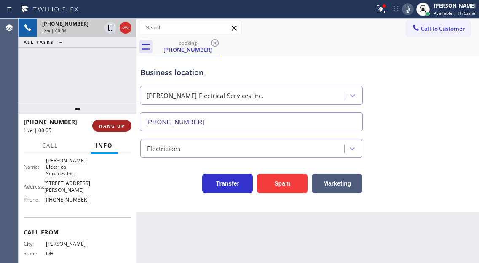
click at [114, 125] on span "HANG UP" at bounding box center [112, 126] width 26 height 6
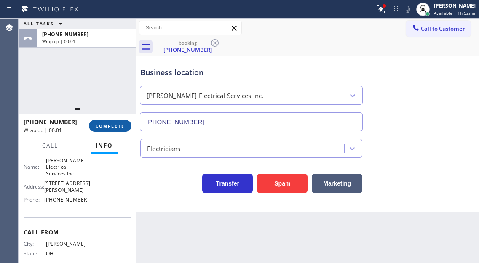
click at [114, 125] on span "COMPLETE" at bounding box center [110, 126] width 29 height 6
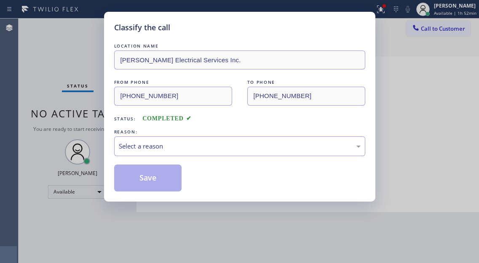
click at [114, 125] on div "LOCATION NAME [PERSON_NAME] Electrical Services Inc. FROM PHONE [PHONE_NUMBER] …" at bounding box center [239, 117] width 251 height 150
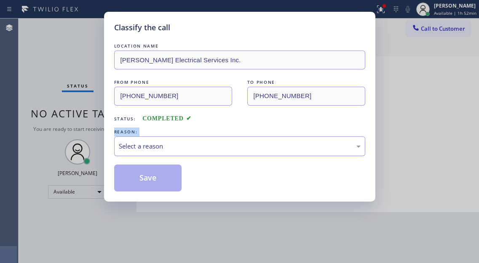
click at [215, 154] on div "Select a reason" at bounding box center [239, 146] width 251 height 20
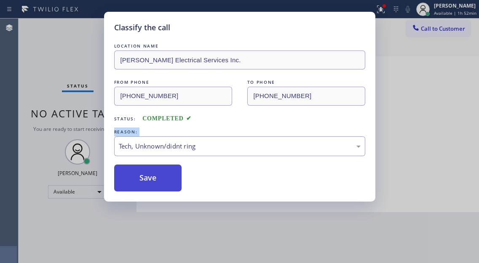
click at [174, 185] on button "Save" at bounding box center [148, 178] width 68 height 27
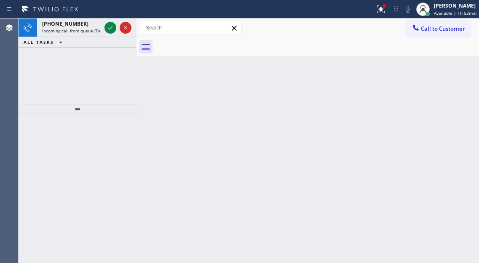
drag, startPoint x: 450, startPoint y: 116, endPoint x: 397, endPoint y: 98, distance: 55.9
click at [450, 116] on div "Back to Dashboard Change Sender ID Customers Technicians Select a contact Outbo…" at bounding box center [307, 141] width 342 height 245
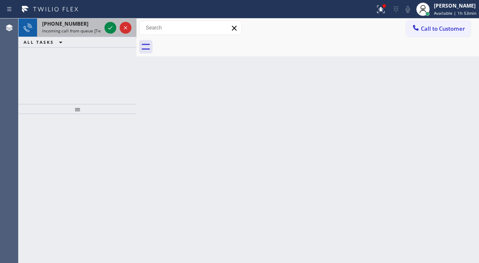
click at [80, 25] on div "[PHONE_NUMBER]" at bounding box center [71, 23] width 59 height 7
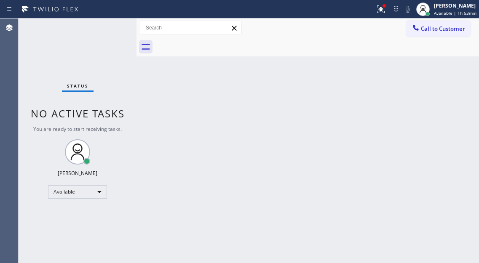
click at [106, 29] on div "Status No active tasks You are ready to start receiving tasks. [PERSON_NAME]" at bounding box center [78, 141] width 118 height 245
drag, startPoint x: 117, startPoint y: 39, endPoint x: 157, endPoint y: 1, distance: 55.4
click at [106, 29] on div "Status No active tasks You are ready to start receiving tasks. [PERSON_NAME]" at bounding box center [78, 141] width 118 height 245
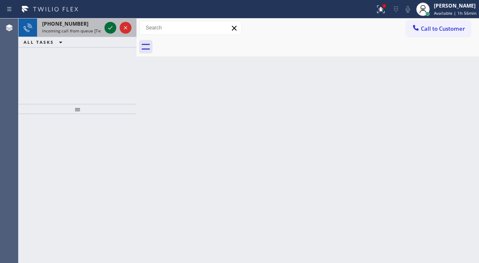
click at [112, 33] on button at bounding box center [110, 28] width 12 height 12
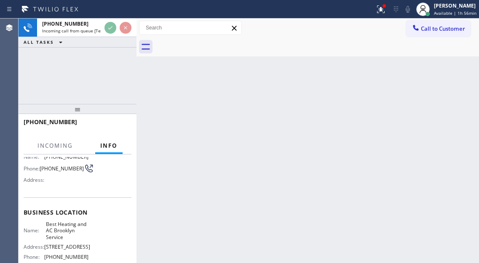
scroll to position [84, 0]
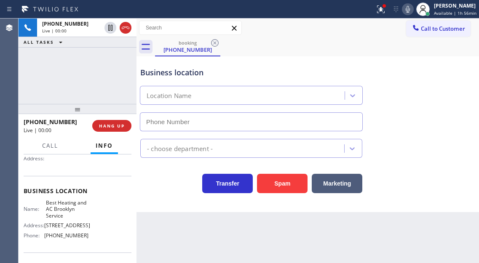
type input "[PHONE_NUMBER]"
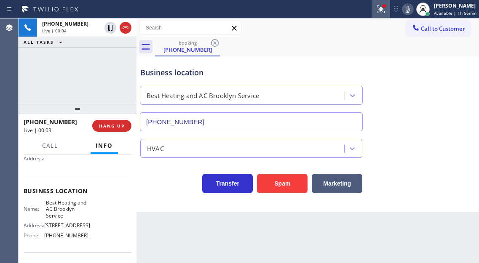
click at [385, 12] on icon at bounding box center [380, 9] width 10 height 10
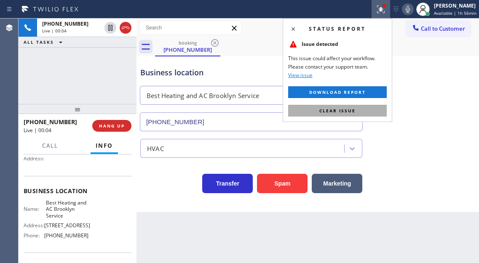
click at [375, 106] on button "Clear issue" at bounding box center [337, 111] width 98 height 12
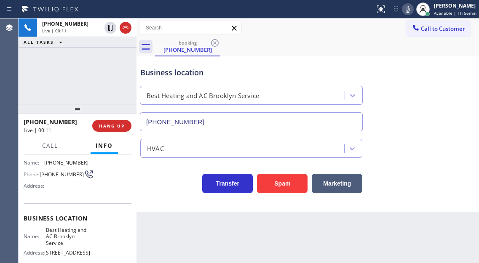
scroll to position [42, 0]
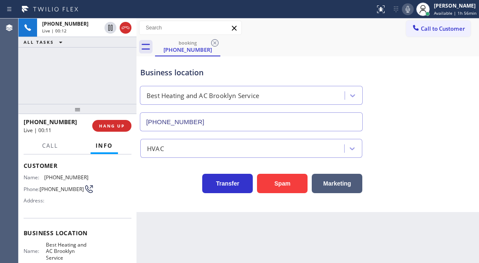
click at [49, 186] on span "[PHONE_NUMBER]" at bounding box center [62, 189] width 44 height 6
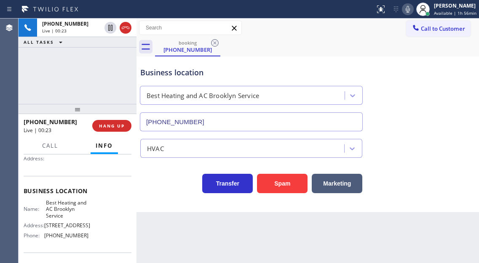
click at [65, 219] on span "Best Heating and AC Brooklyn Service" at bounding box center [67, 209] width 42 height 19
click at [122, 71] on div "[PHONE_NUMBER] Live | 01:24 ALL TASKS ALL TASKS ACTIVE TASKS TASKS IN WRAP UP" at bounding box center [78, 61] width 118 height 85
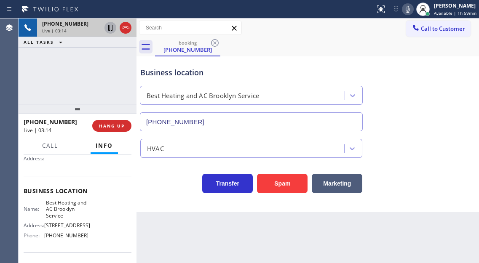
click at [110, 29] on icon at bounding box center [110, 28] width 4 height 6
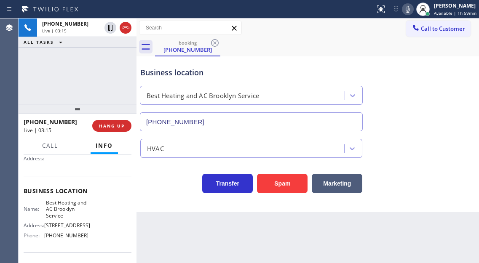
click at [410, 8] on icon at bounding box center [407, 9] width 10 height 10
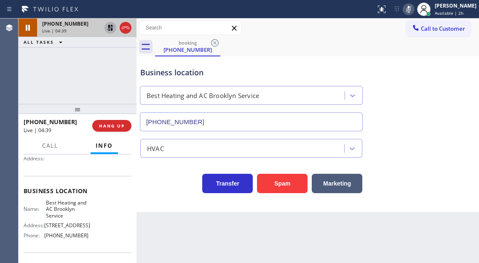
click at [108, 29] on icon at bounding box center [110, 28] width 10 height 10
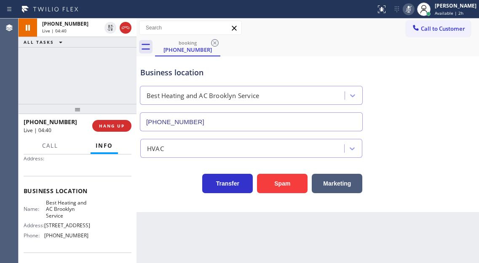
click at [413, 11] on icon at bounding box center [408, 9] width 10 height 10
click at [259, 70] on div "Business location" at bounding box center [251, 72] width 222 height 11
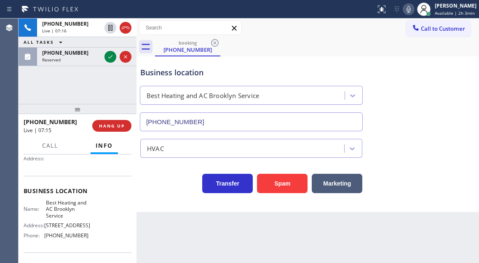
click at [60, 239] on span "[PHONE_NUMBER]" at bounding box center [66, 235] width 44 height 6
click at [297, 63] on div "Business location Best Heating and AC Brooklyn Service [PHONE_NUMBER]" at bounding box center [250, 95] width 225 height 73
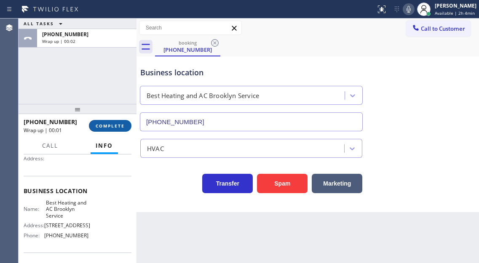
click at [116, 131] on button "COMPLETE" at bounding box center [110, 126] width 43 height 12
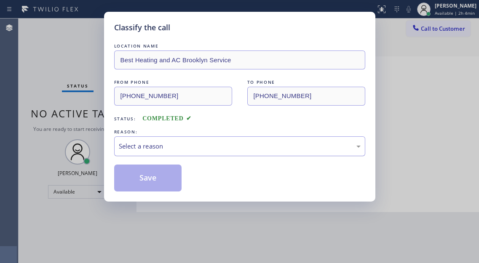
click at [152, 151] on div "Select a reason" at bounding box center [240, 146] width 242 height 10
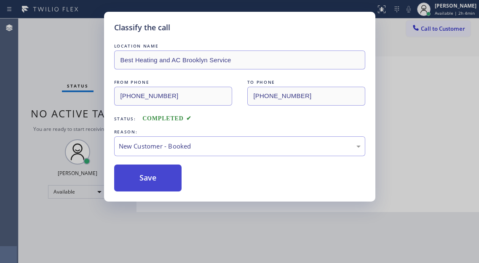
click at [139, 185] on button "Save" at bounding box center [148, 178] width 68 height 27
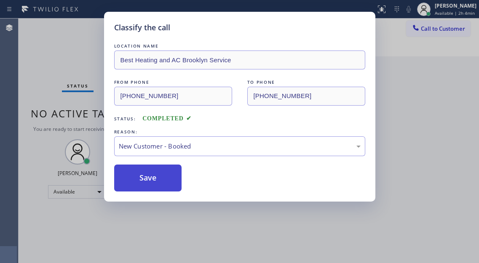
click at [139, 182] on button "Save" at bounding box center [148, 178] width 68 height 27
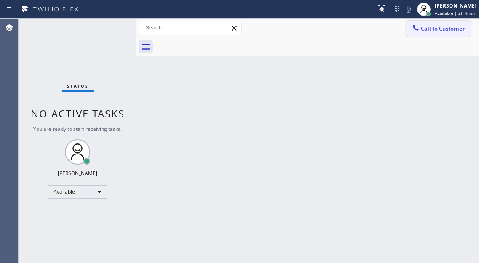
click at [441, 25] on span "Call to Customer" at bounding box center [443, 29] width 44 height 8
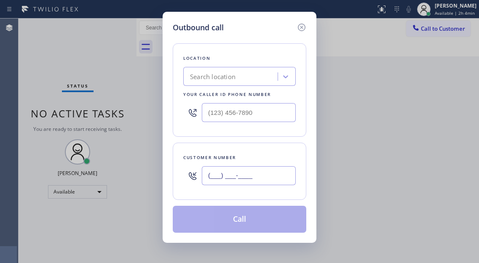
click at [245, 169] on input "(___) ___-____" at bounding box center [249, 175] width 94 height 19
paste input "646) 641-0457"
type input "[PHONE_NUMBER]"
click at [223, 77] on div "Search location" at bounding box center [212, 77] width 45 height 10
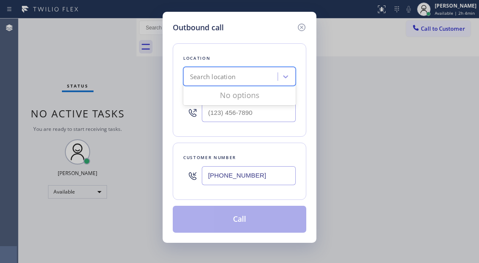
paste input "Best Heating and AC Brooklyn Service"
type input "Best Heating and AC Brooklyn Service"
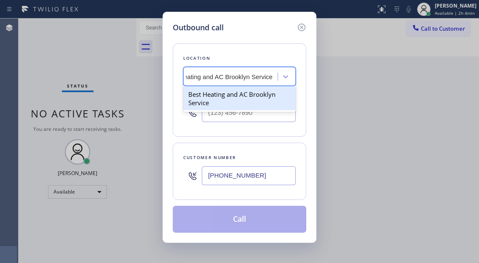
click at [223, 95] on div "Best Heating and AC Brooklyn Service" at bounding box center [239, 99] width 112 height 24
type input "[PHONE_NUMBER]"
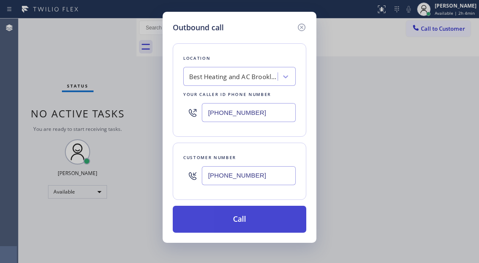
click at [240, 226] on button "Call" at bounding box center [239, 219] width 133 height 27
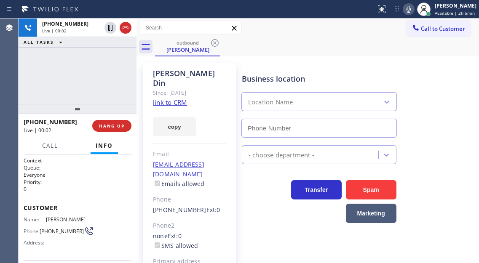
type input "[PHONE_NUMBER]"
click at [105, 90] on div "[PHONE_NUMBER] Live | 00:19 ALL TASKS ALL TASKS ACTIVE TASKS TASKS IN WRAP UP" at bounding box center [78, 61] width 118 height 85
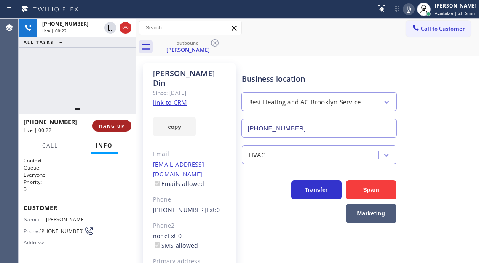
click at [114, 127] on span "HANG UP" at bounding box center [112, 126] width 26 height 6
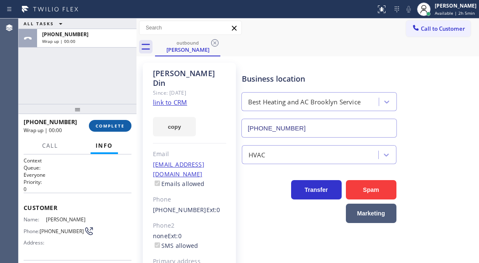
click at [114, 127] on span "COMPLETE" at bounding box center [110, 126] width 29 height 6
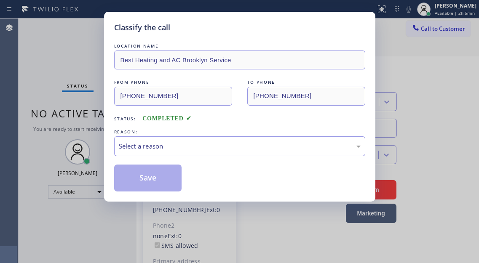
click at [114, 127] on div "LOCATION NAME Best Heating and AC Brooklyn Service FROM PHONE [PHONE_NUMBER] TO…" at bounding box center [239, 117] width 251 height 150
click at [183, 154] on div "Select a reason" at bounding box center [239, 146] width 251 height 20
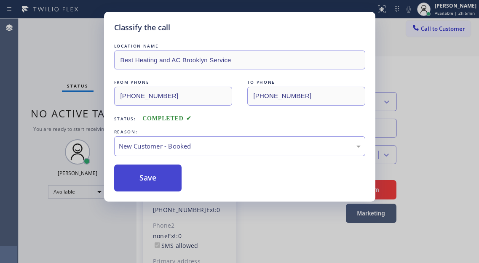
click at [171, 176] on button "Save" at bounding box center [148, 178] width 68 height 27
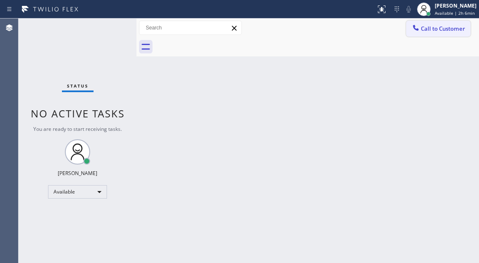
click at [420, 25] on div at bounding box center [415, 29] width 10 height 10
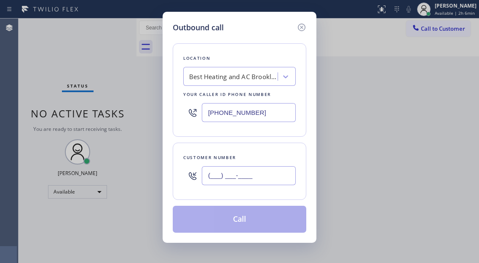
click at [211, 171] on input "(___) ___-____" at bounding box center [249, 175] width 94 height 19
paste input "646) 641-0457"
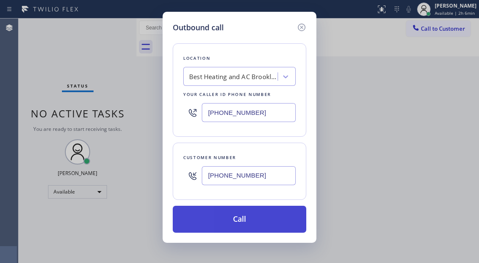
type input "[PHONE_NUMBER]"
click at [247, 218] on button "Call" at bounding box center [239, 219] width 133 height 27
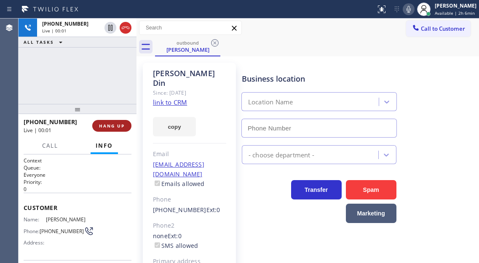
type input "[PHONE_NUMBER]"
click at [112, 125] on span "HANG UP" at bounding box center [112, 126] width 26 height 6
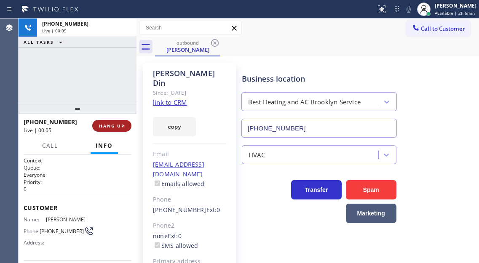
click at [112, 125] on span "HANG UP" at bounding box center [112, 126] width 26 height 6
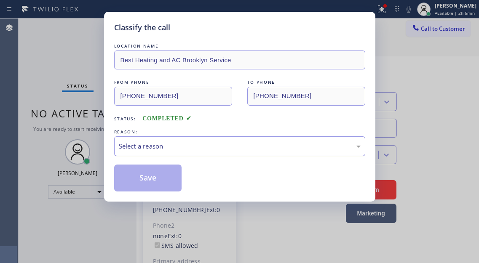
click at [172, 141] on div "Select a reason" at bounding box center [240, 146] width 242 height 10
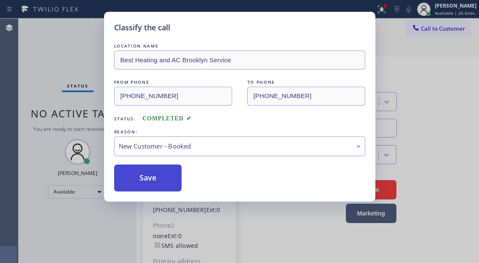
click at [170, 171] on button "Save" at bounding box center [148, 178] width 68 height 27
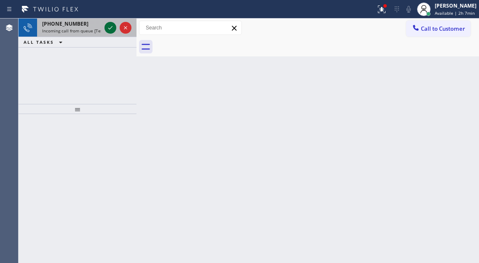
click at [109, 24] on icon at bounding box center [110, 28] width 10 height 10
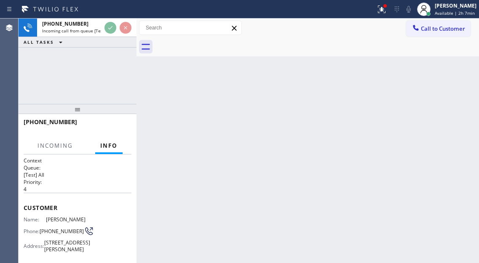
scroll to position [42, 0]
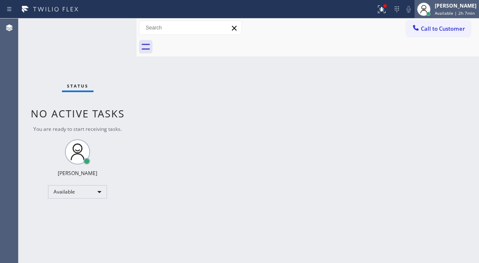
click at [429, 8] on icon at bounding box center [423, 9] width 10 height 10
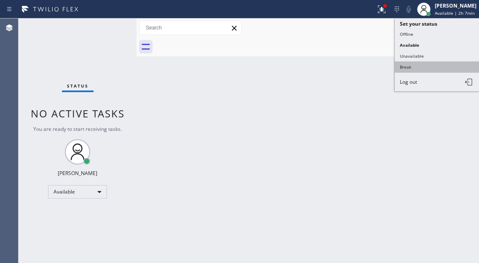
click at [420, 66] on button "Break" at bounding box center [436, 66] width 84 height 11
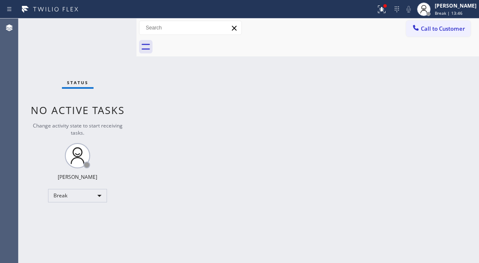
click at [447, 115] on div "Back to Dashboard Change Sender ID Customers Technicians Select a contact Outbo…" at bounding box center [307, 141] width 342 height 245
click at [431, 15] on div at bounding box center [428, 14] width 6 height 6
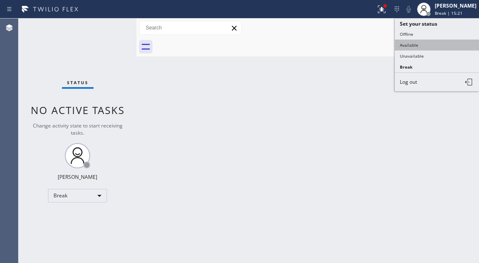
click at [425, 43] on button "Available" at bounding box center [436, 45] width 84 height 11
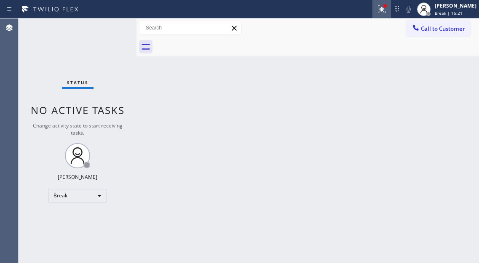
click at [385, 3] on button at bounding box center [381, 9] width 19 height 19
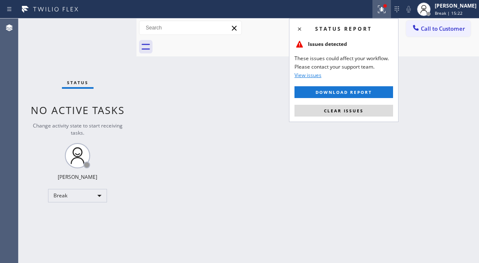
click at [373, 118] on div "Status report Issues detected These issues could affect your workflow. Please c…" at bounding box center [343, 71] width 109 height 104
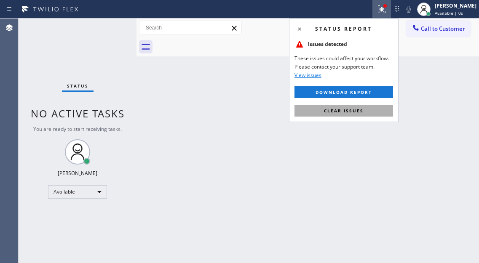
click at [368, 111] on button "Clear issues" at bounding box center [343, 111] width 98 height 12
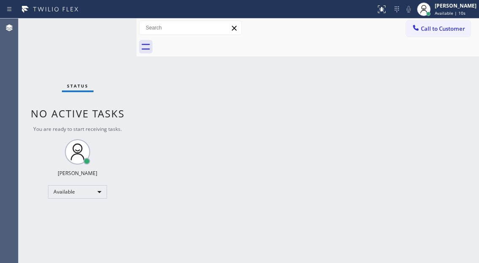
click at [458, 70] on div "Back to Dashboard Change Sender ID Customers Technicians Select a contact Outbo…" at bounding box center [307, 141] width 342 height 245
click at [442, 23] on button "Call to Customer" at bounding box center [438, 29] width 64 height 16
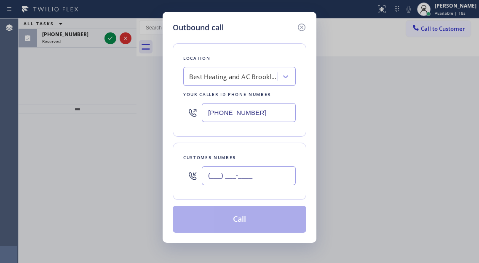
click at [246, 171] on input "(___) ___-____" at bounding box center [249, 175] width 94 height 19
paste input "646) 641-0457"
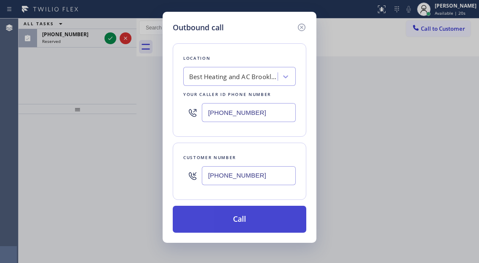
type input "[PHONE_NUMBER]"
click at [240, 218] on button "Call" at bounding box center [239, 219] width 133 height 27
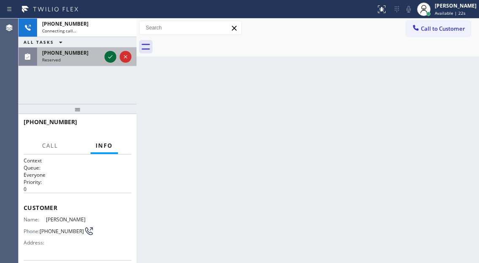
click at [107, 56] on icon at bounding box center [110, 57] width 10 height 10
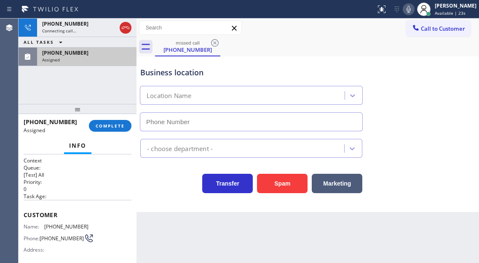
type input "[PHONE_NUMBER]"
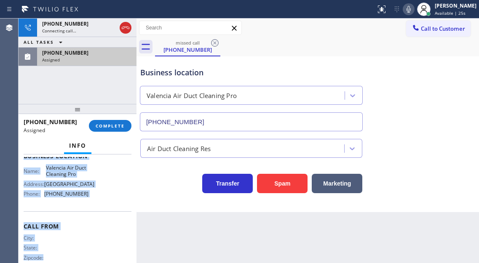
scroll to position [150, 0]
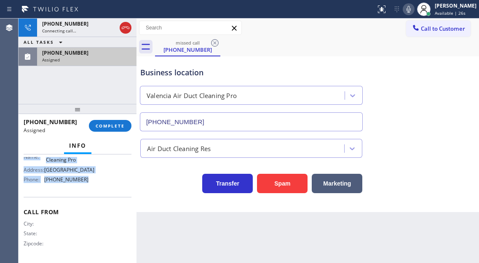
drag, startPoint x: 24, startPoint y: 216, endPoint x: 91, endPoint y: 184, distance: 74.6
click at [91, 184] on div "Context Queue: [Test] All Priority: 0 Task Age: Customer Name: [PHONE_NUMBER] P…" at bounding box center [78, 138] width 108 height 244
click at [120, 129] on button "COMPLETE" at bounding box center [110, 126] width 43 height 12
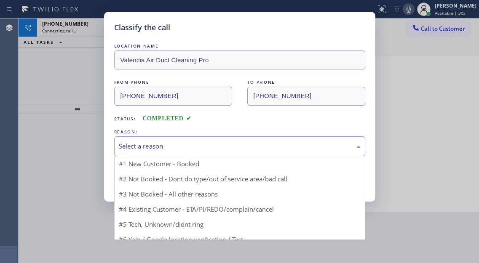
click at [216, 153] on div "Select a reason" at bounding box center [239, 146] width 251 height 20
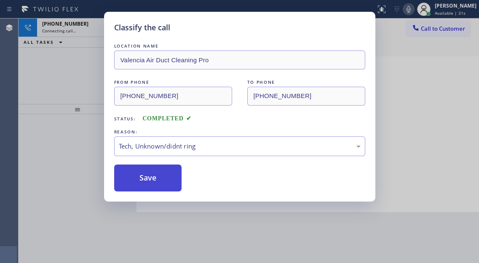
click at [176, 188] on button "Save" at bounding box center [148, 178] width 68 height 27
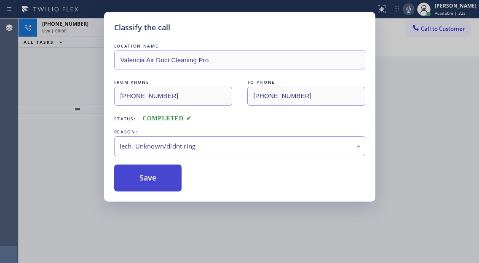
click at [173, 184] on button "Save" at bounding box center [148, 178] width 68 height 27
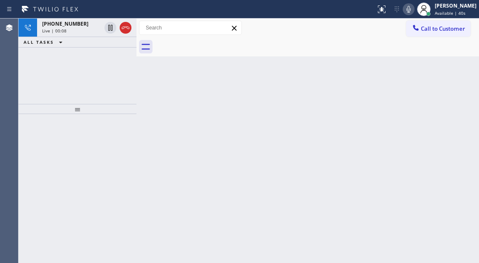
click at [435, 81] on div "Back to Dashboard Change Sender ID Customers Technicians Select a contact Outbo…" at bounding box center [307, 141] width 342 height 245
click at [91, 65] on div "[PHONE_NUMBER] Live | 00:23 ALL TASKS ALL TASKS ACTIVE TASKS TASKS IN WRAP UP" at bounding box center [78, 61] width 118 height 85
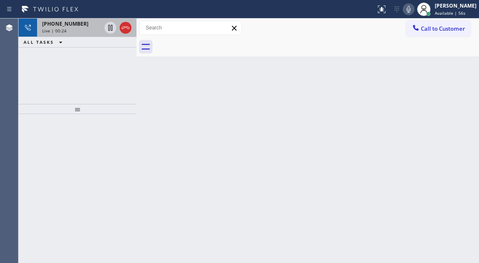
click at [83, 32] on div "Live | 00:24" at bounding box center [71, 31] width 59 height 6
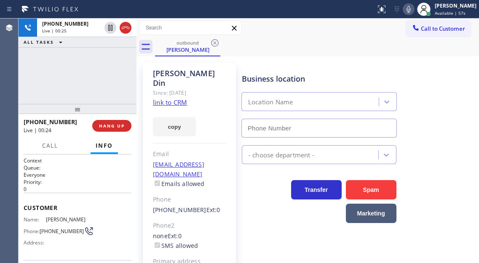
click at [94, 85] on div "[PHONE_NUMBER] Live | 00:25 ALL TASKS ALL TASKS ACTIVE TASKS TASKS IN WRAP UP" at bounding box center [78, 61] width 118 height 85
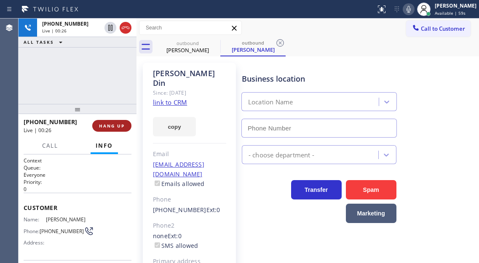
click at [109, 132] on button "HANG UP" at bounding box center [111, 126] width 39 height 12
type input "[PHONE_NUMBER]"
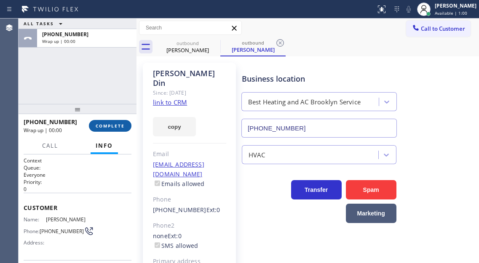
click at [109, 132] on button "COMPLETE" at bounding box center [110, 126] width 43 height 12
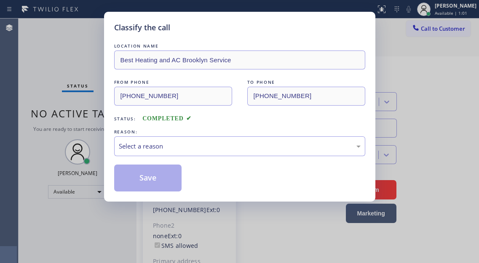
click at [109, 132] on div "Classify the call LOCATION NAME Best Heating and AC Brooklyn Service FROM PHONE…" at bounding box center [239, 107] width 271 height 190
click at [197, 152] on div "Select a reason" at bounding box center [239, 146] width 251 height 20
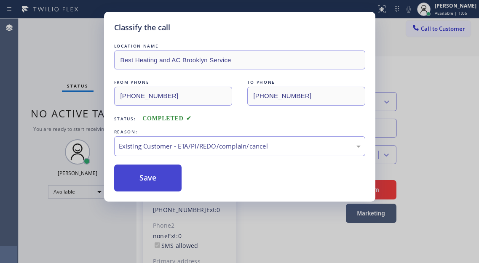
click at [167, 184] on button "Save" at bounding box center [148, 178] width 68 height 27
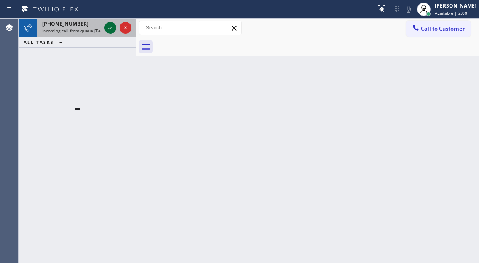
click at [110, 28] on icon at bounding box center [110, 28] width 10 height 10
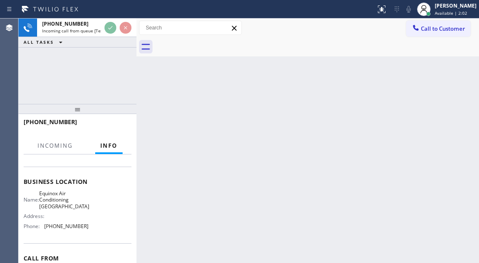
scroll to position [84, 0]
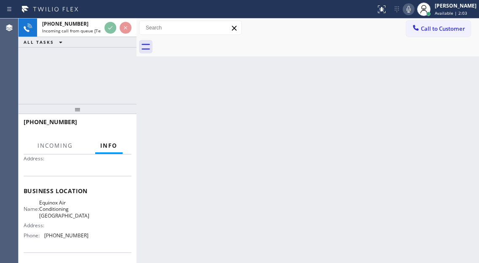
click at [75, 208] on span "Equinox Air Conditioning [GEOGRAPHIC_DATA]" at bounding box center [64, 209] width 50 height 19
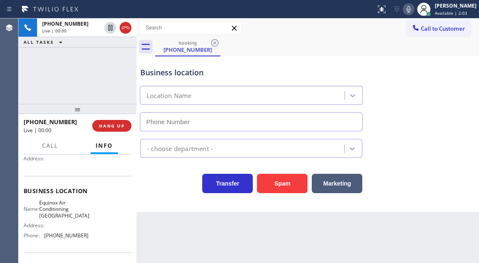
click at [75, 207] on span "Equinox Air Conditioning [GEOGRAPHIC_DATA]" at bounding box center [64, 209] width 50 height 19
type input "[PHONE_NUMBER]"
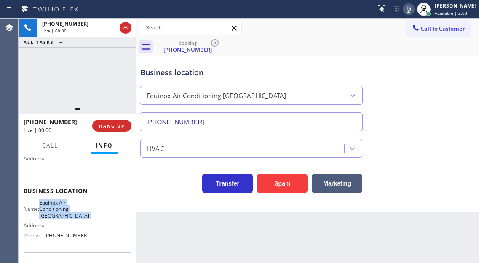
click at [75, 207] on span "Equinox Air Conditioning [GEOGRAPHIC_DATA]" at bounding box center [64, 209] width 50 height 19
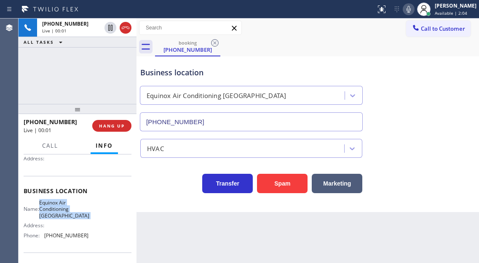
click at [75, 207] on span "Equinox Air Conditioning [GEOGRAPHIC_DATA]" at bounding box center [64, 209] width 50 height 19
drag, startPoint x: 472, startPoint y: 93, endPoint x: 444, endPoint y: 93, distance: 28.2
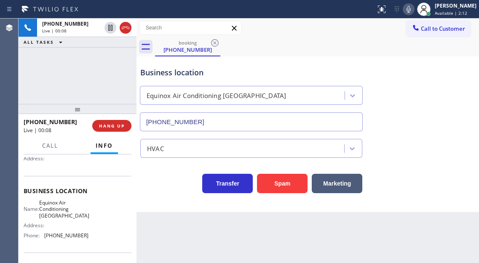
click at [472, 93] on div "Business location Equinox Air Conditioning [GEOGRAPHIC_DATA] [PHONE_NUMBER]" at bounding box center [307, 93] width 338 height 76
click at [126, 126] on button "HANG UP" at bounding box center [111, 126] width 39 height 12
click at [120, 126] on span "HANG UP" at bounding box center [112, 126] width 26 height 6
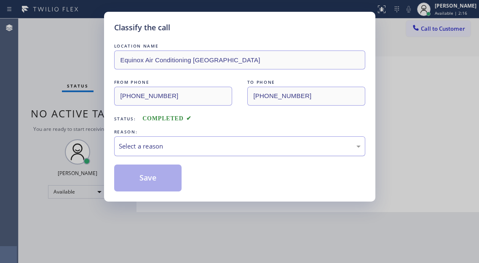
click at [193, 150] on div "Select a reason" at bounding box center [240, 146] width 242 height 10
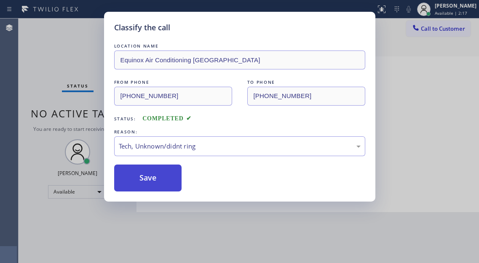
click at [149, 169] on button "Save" at bounding box center [148, 178] width 68 height 27
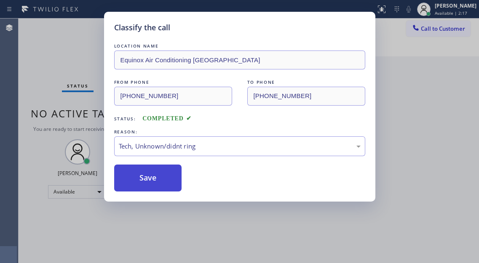
click at [149, 173] on button "Save" at bounding box center [148, 178] width 68 height 27
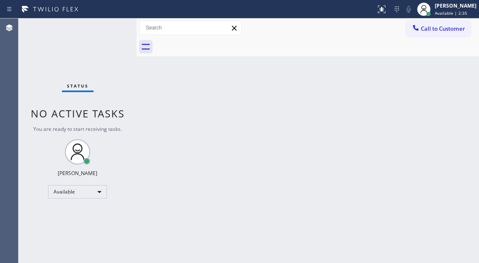
drag, startPoint x: 472, startPoint y: 107, endPoint x: 455, endPoint y: 100, distance: 17.7
click at [472, 107] on div "Back to Dashboard Change Sender ID Customers Technicians Select a contact Outbo…" at bounding box center [307, 141] width 342 height 245
click at [122, 25] on div "Status No active tasks You are ready to start receiving tasks. [PERSON_NAME]" at bounding box center [78, 141] width 118 height 245
drag, startPoint x: 454, startPoint y: 72, endPoint x: 302, endPoint y: 66, distance: 152.1
click at [454, 72] on div "Back to Dashboard Change Sender ID Customers Technicians Select a contact Outbo…" at bounding box center [307, 141] width 342 height 245
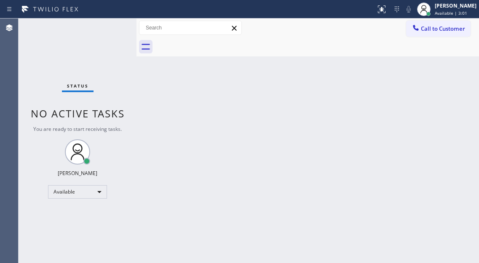
click at [112, 31] on div "Status No active tasks You are ready to start receiving tasks. [PERSON_NAME]" at bounding box center [78, 141] width 118 height 245
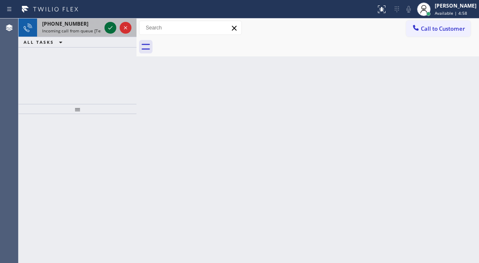
click at [112, 31] on icon at bounding box center [110, 28] width 10 height 10
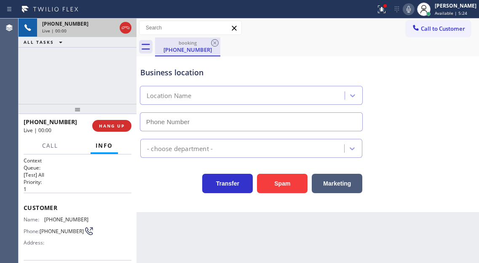
type input "[PHONE_NUMBER]"
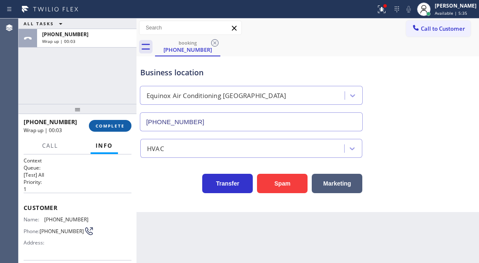
click at [98, 128] on span "COMPLETE" at bounding box center [110, 126] width 29 height 6
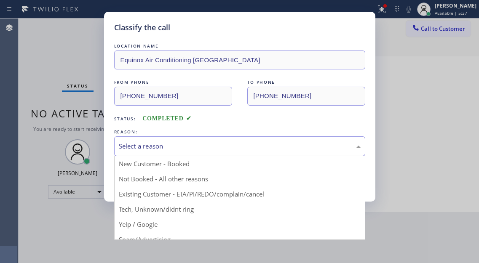
click at [182, 142] on div "Select a reason" at bounding box center [240, 146] width 242 height 10
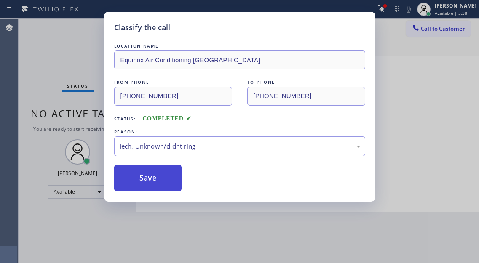
click at [175, 184] on button "Save" at bounding box center [148, 178] width 68 height 27
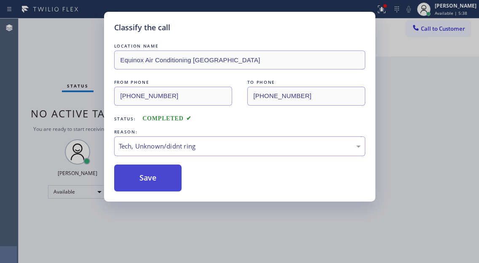
click at [175, 184] on button "Save" at bounding box center [148, 178] width 68 height 27
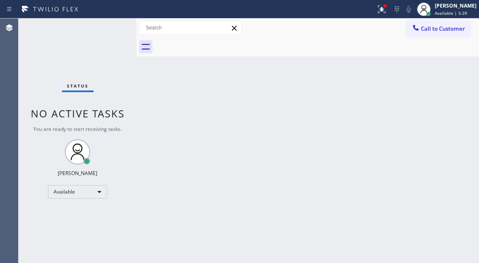
click at [80, 63] on div "Status No active tasks You are ready to start receiving tasks. [PERSON_NAME]" at bounding box center [78, 141] width 118 height 245
click at [115, 29] on div "Status No active tasks You are ready to start receiving tasks. [PERSON_NAME]" at bounding box center [78, 141] width 118 height 245
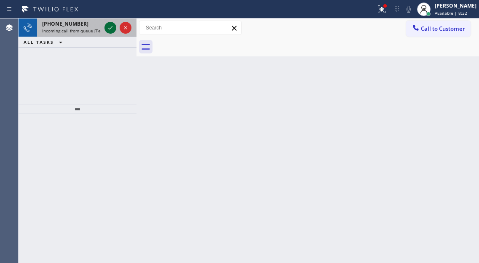
click at [110, 32] on icon at bounding box center [110, 28] width 10 height 10
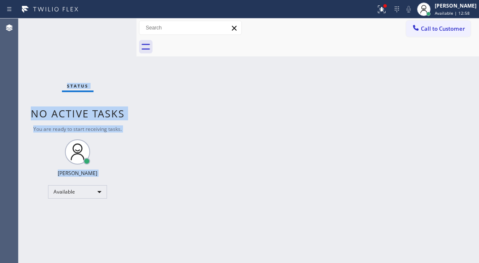
click at [109, 29] on div "Status No active tasks You are ready to start receiving tasks. [PERSON_NAME]" at bounding box center [78, 141] width 118 height 245
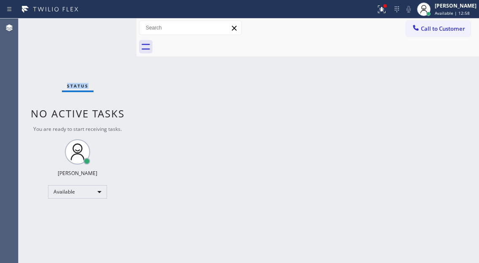
click at [109, 29] on div "Status No active tasks You are ready to start receiving tasks. [PERSON_NAME]" at bounding box center [78, 141] width 118 height 245
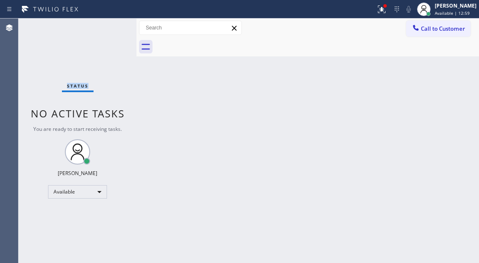
click at [109, 29] on div "Status No active tasks You are ready to start receiving tasks. [PERSON_NAME]" at bounding box center [78, 141] width 118 height 245
click at [82, 35] on div "Status No active tasks You are ready to start receiving tasks. [PERSON_NAME]" at bounding box center [78, 141] width 118 height 245
click at [115, 23] on div "Status No active tasks You are ready to start receiving tasks. [PERSON_NAME]" at bounding box center [78, 141] width 118 height 245
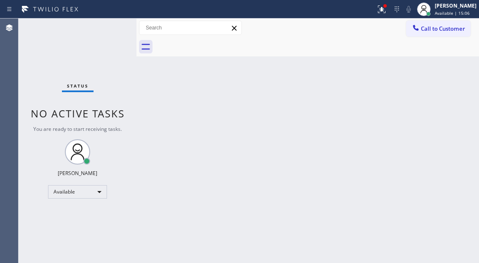
click at [437, 90] on div "Back to Dashboard Change Sender ID Customers Technicians Select a contact Outbo…" at bounding box center [307, 141] width 342 height 245
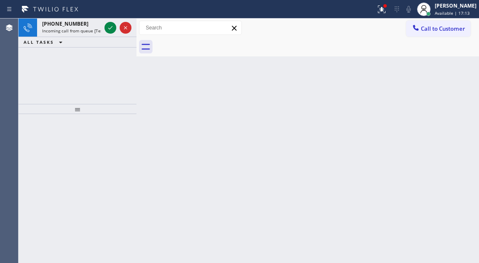
click at [462, 88] on div "Back to Dashboard Change Sender ID Customers Technicians Select a contact Outbo…" at bounding box center [307, 141] width 342 height 245
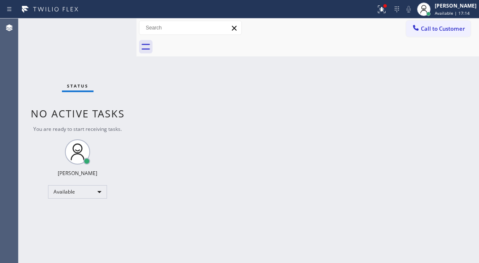
click at [106, 29] on div "Status No active tasks You are ready to start receiving tasks. [PERSON_NAME]" at bounding box center [78, 141] width 118 height 245
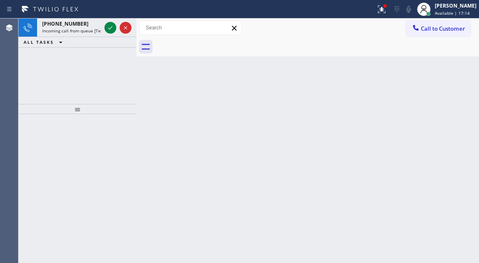
click at [106, 29] on icon at bounding box center [110, 28] width 10 height 10
click at [438, 83] on div "Back to Dashboard Change Sender ID Customers Technicians Select a contact Outbo…" at bounding box center [307, 141] width 342 height 245
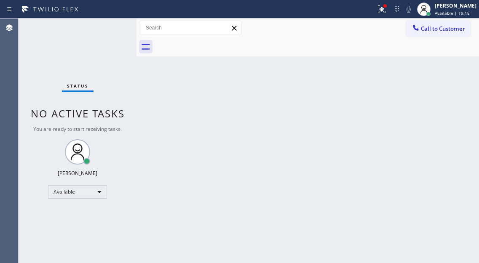
click at [109, 29] on div "Status No active tasks You are ready to start receiving tasks. [PERSON_NAME]" at bounding box center [78, 141] width 118 height 245
drag, startPoint x: 452, startPoint y: 55, endPoint x: 418, endPoint y: 59, distance: 33.5
click at [452, 55] on div at bounding box center [317, 46] width 324 height 19
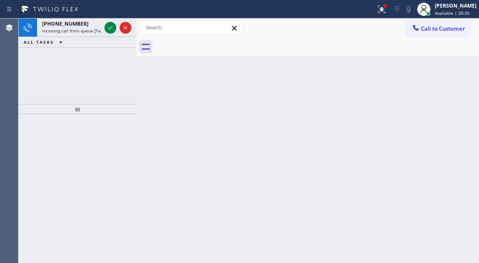
click at [445, 74] on div "Back to Dashboard Change Sender ID Customers Technicians Select a contact Outbo…" at bounding box center [307, 141] width 342 height 245
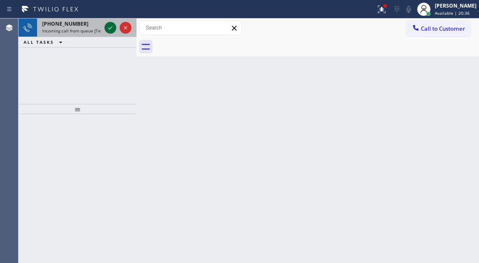
click at [108, 31] on icon at bounding box center [110, 28] width 10 height 10
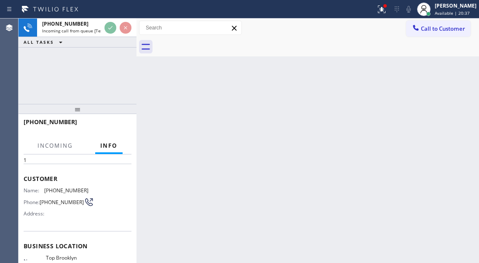
scroll to position [84, 0]
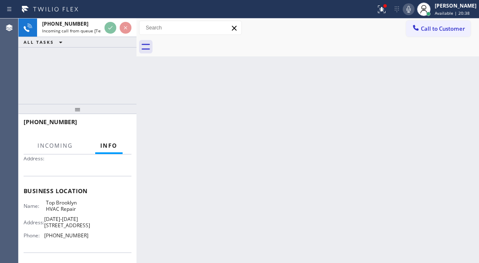
click at [65, 209] on span "Top Brooklyn HVAC Repair" at bounding box center [67, 206] width 42 height 13
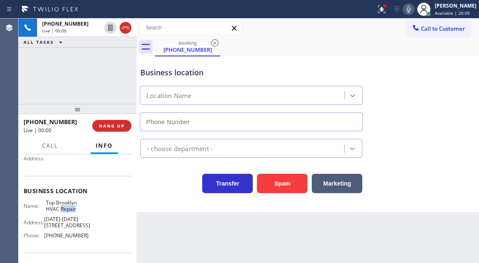
click at [65, 209] on span "Top Brooklyn HVAC Repair" at bounding box center [67, 206] width 42 height 13
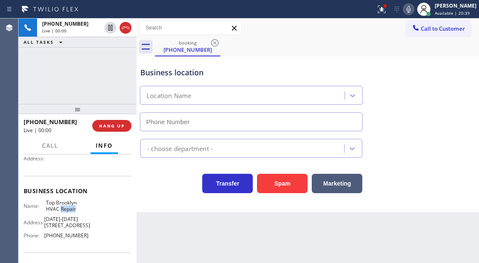
click at [65, 209] on span "Top Brooklyn HVAC Repair" at bounding box center [67, 206] width 42 height 13
type input "[PHONE_NUMBER]"
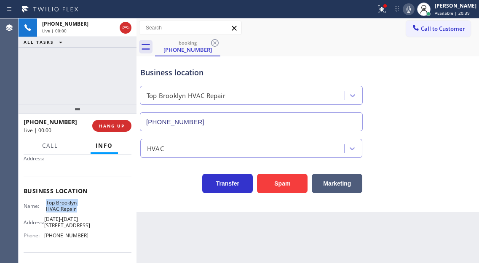
click at [65, 209] on span "Top Brooklyn HVAC Repair" at bounding box center [67, 206] width 42 height 13
click at [448, 98] on div "Business location Top [GEOGRAPHIC_DATA] HVAC Repair [PHONE_NUMBER]" at bounding box center [307, 93] width 338 height 76
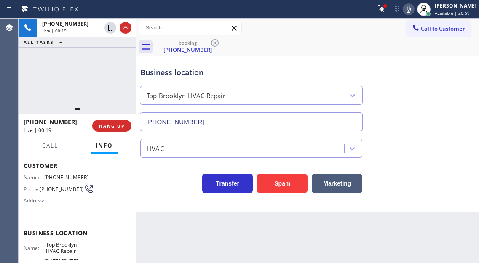
click at [58, 189] on span "[PHONE_NUMBER]" at bounding box center [62, 189] width 44 height 6
click at [65, 247] on span "Top Brooklyn HVAC Repair" at bounding box center [67, 248] width 42 height 13
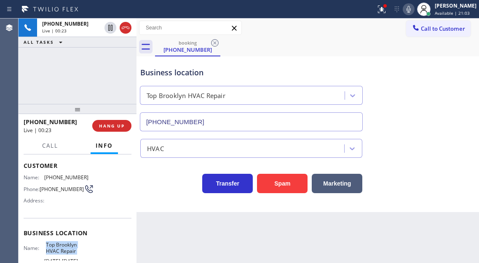
click at [65, 247] on span "Top Brooklyn HVAC Repair" at bounding box center [67, 248] width 42 height 13
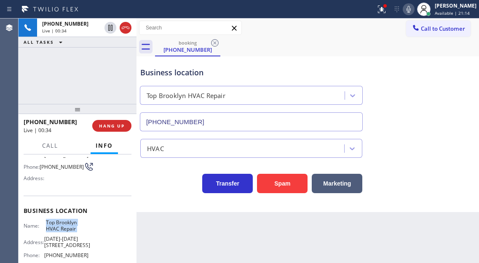
scroll to position [84, 0]
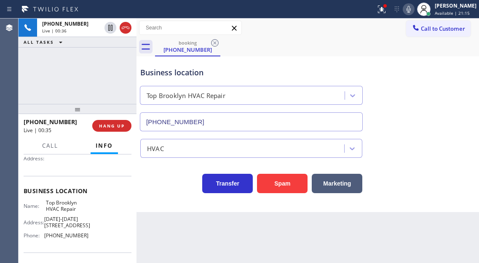
click at [70, 237] on span "[PHONE_NUMBER]" at bounding box center [66, 235] width 44 height 6
click at [386, 7] on icon at bounding box center [381, 9] width 10 height 10
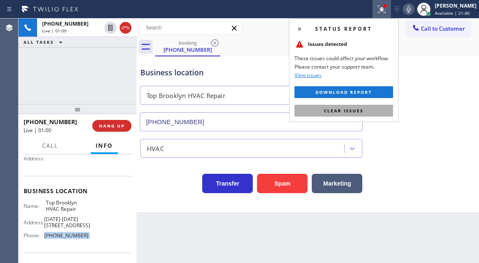
click at [386, 108] on button "Clear issues" at bounding box center [343, 111] width 98 height 12
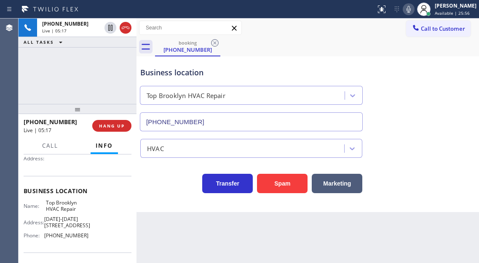
click at [162, 70] on div "Business location" at bounding box center [251, 72] width 222 height 11
click at [161, 69] on div "Business location" at bounding box center [251, 72] width 222 height 11
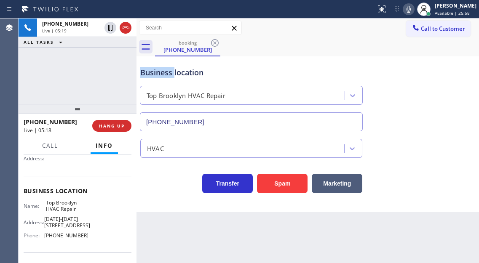
click at [161, 69] on div "Business location" at bounding box center [251, 72] width 222 height 11
click at [95, 77] on div "[PHONE_NUMBER] Live | 05:19 ALL TASKS ALL TASKS ACTIVE TASKS TASKS IN WRAP UP" at bounding box center [78, 61] width 118 height 85
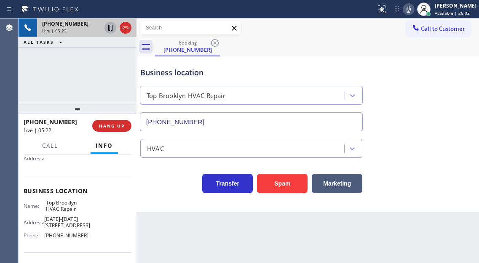
click at [110, 30] on icon at bounding box center [110, 28] width 10 height 10
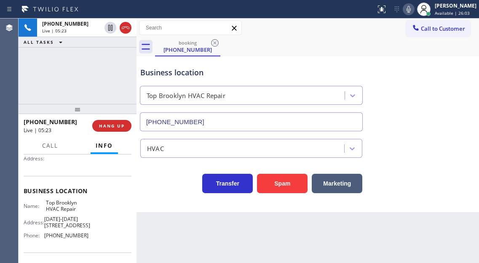
click at [413, 7] on icon at bounding box center [408, 9] width 10 height 10
click at [441, 80] on div "Business location Top [GEOGRAPHIC_DATA] HVAC Repair [PHONE_NUMBER]" at bounding box center [307, 93] width 338 height 76
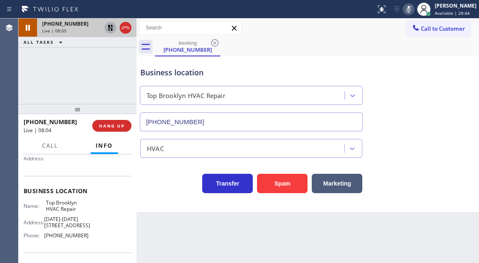
click at [110, 29] on icon at bounding box center [110, 28] width 10 height 10
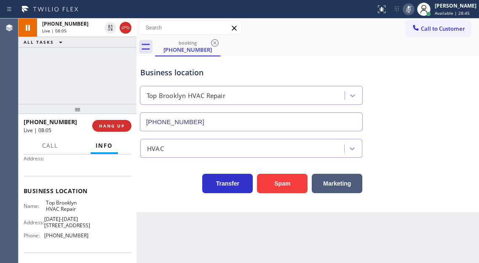
click at [411, 9] on rect at bounding box center [408, 8] width 6 height 6
click at [118, 127] on span "HANG UP" at bounding box center [112, 126] width 26 height 6
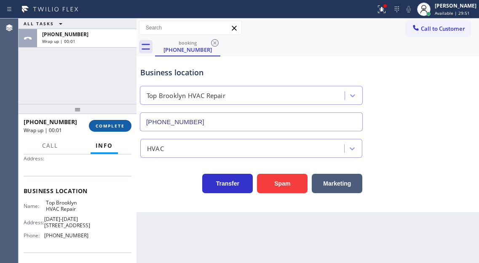
click at [118, 127] on span "COMPLETE" at bounding box center [110, 126] width 29 height 6
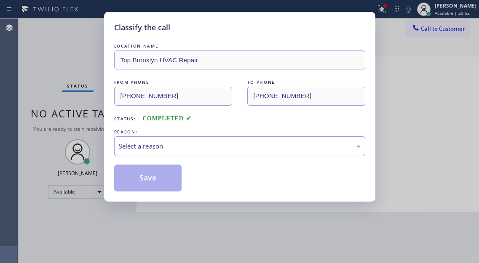
click at [198, 144] on div "Select a reason" at bounding box center [240, 146] width 242 height 10
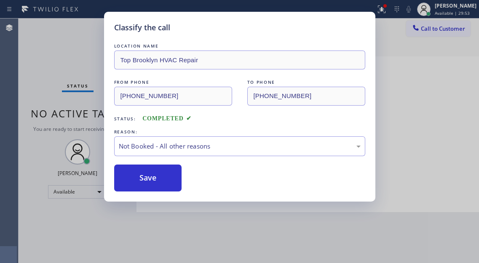
click at [172, 178] on button "Save" at bounding box center [148, 178] width 68 height 27
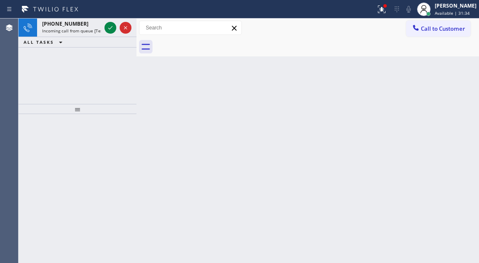
click at [444, 72] on div "Back to Dashboard Change Sender ID Customers Technicians Select a contact Outbo…" at bounding box center [307, 141] width 342 height 245
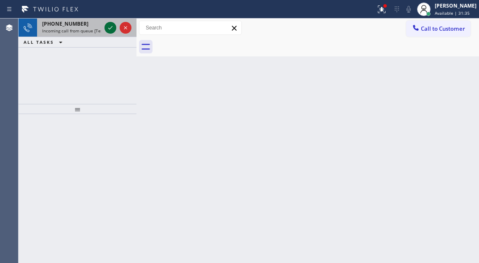
click at [108, 26] on icon at bounding box center [110, 28] width 10 height 10
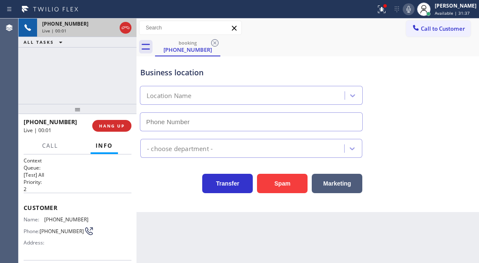
type input "[PHONE_NUMBER]"
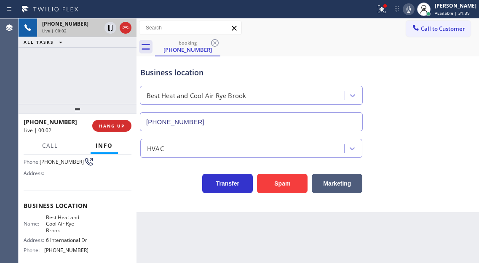
scroll to position [42, 0]
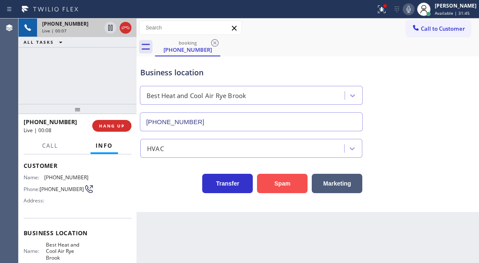
click at [280, 183] on button "Spam" at bounding box center [282, 183] width 51 height 19
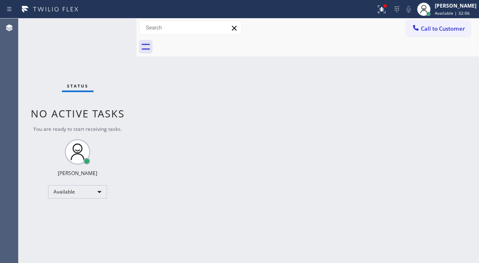
click at [455, 85] on div "Back to Dashboard Change Sender ID Customers Technicians Select a contact Outbo…" at bounding box center [307, 141] width 342 height 245
click at [448, 106] on div "Back to Dashboard Change Sender ID Customers Technicians Select a contact Outbo…" at bounding box center [307, 141] width 342 height 245
click at [384, 8] on icon at bounding box center [381, 8] width 5 height 3
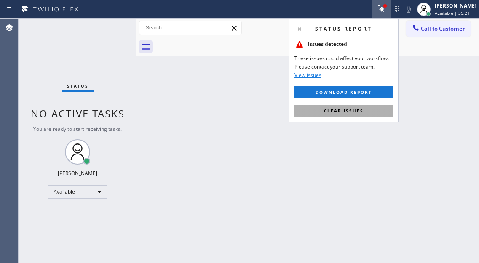
click at [363, 112] on button "Clear issues" at bounding box center [343, 111] width 98 height 12
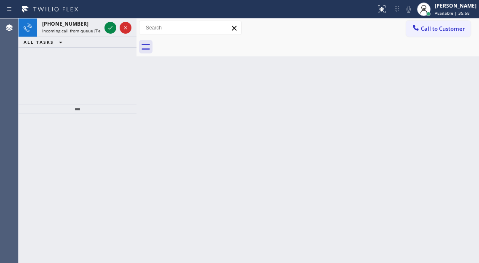
click at [441, 97] on div "Back to Dashboard Change Sender ID Customers Technicians Select a contact Outbo…" at bounding box center [307, 141] width 342 height 245
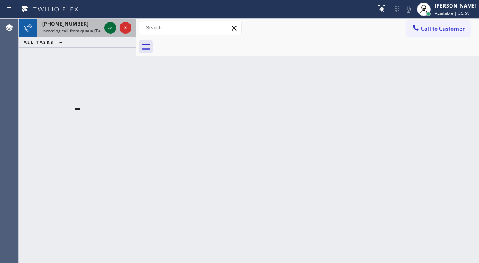
click at [111, 26] on icon at bounding box center [110, 28] width 10 height 10
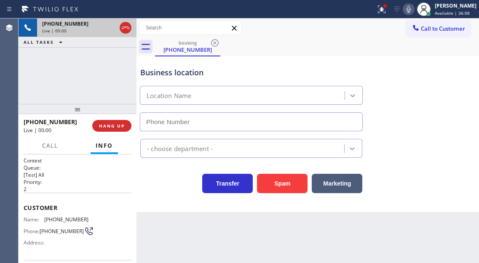
type input "[PHONE_NUMBER]"
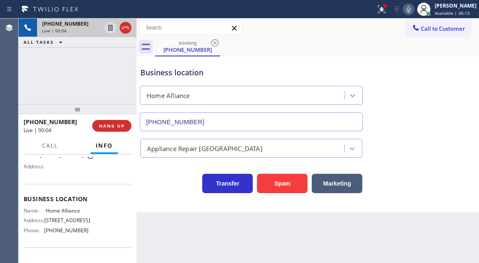
scroll to position [84, 0]
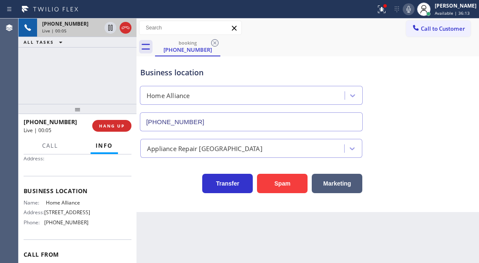
click at [55, 205] on span "Home Alliance" at bounding box center [67, 203] width 42 height 6
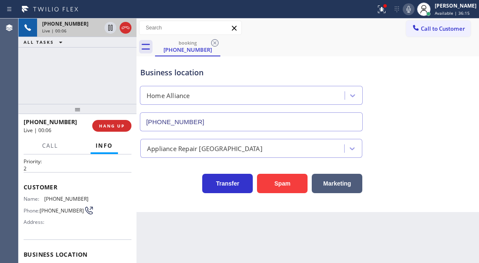
scroll to position [0, 0]
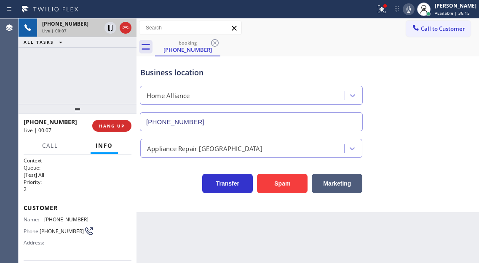
click at [56, 214] on div "Customer Name: [PHONE_NUMBER] Phone: [PHONE_NUMBER] Address:" at bounding box center [78, 226] width 108 height 67
click at [56, 218] on span "[PHONE_NUMBER]" at bounding box center [66, 219] width 44 height 6
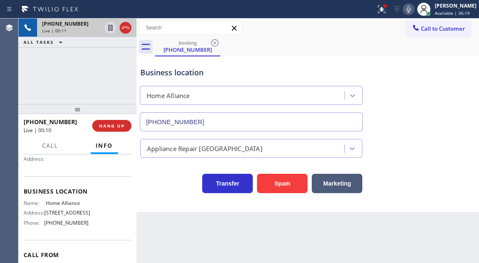
scroll to position [84, 0]
click at [62, 206] on span "Home Alliance" at bounding box center [67, 203] width 42 height 6
click at [448, 120] on div "Business location Home Alliance [PHONE_NUMBER]" at bounding box center [307, 93] width 338 height 76
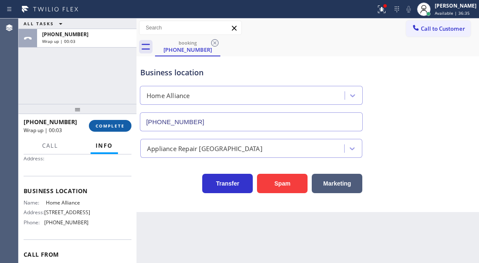
drag, startPoint x: 113, startPoint y: 117, endPoint x: 118, endPoint y: 128, distance: 11.9
click at [114, 118] on div "[PHONE_NUMBER] Wrap up | 00:03 COMPLETE" at bounding box center [78, 126] width 108 height 22
click at [118, 128] on span "COMPLETE" at bounding box center [110, 126] width 29 height 6
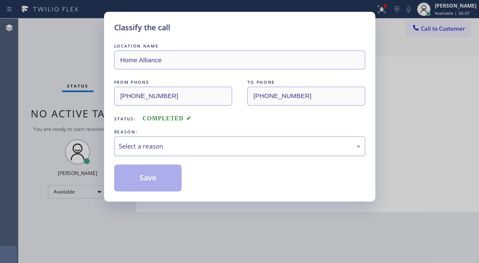
click at [191, 146] on div "Select a reason" at bounding box center [240, 146] width 242 height 10
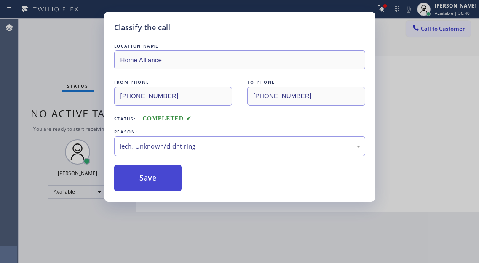
click at [157, 177] on button "Save" at bounding box center [148, 178] width 68 height 27
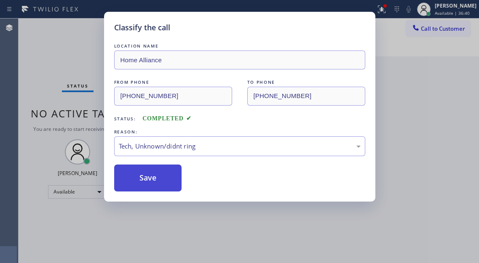
click at [157, 177] on button "Save" at bounding box center [148, 178] width 68 height 27
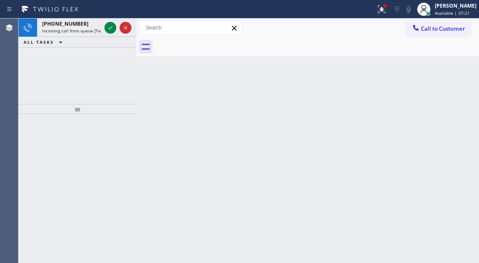
click at [455, 57] on div "Back to Dashboard Change Sender ID Customers Technicians Select a contact Outbo…" at bounding box center [307, 141] width 342 height 245
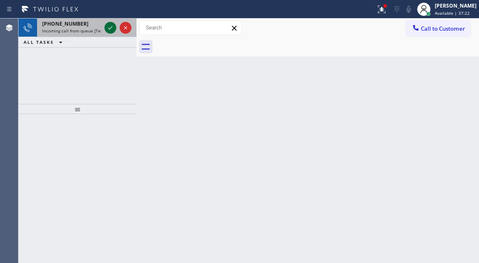
click at [111, 24] on icon at bounding box center [110, 28] width 10 height 10
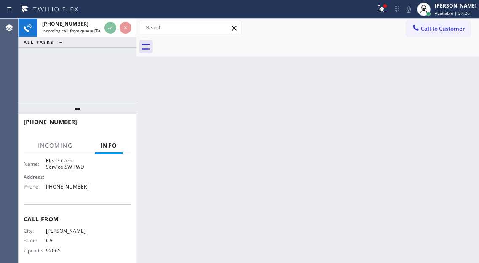
scroll to position [136, 0]
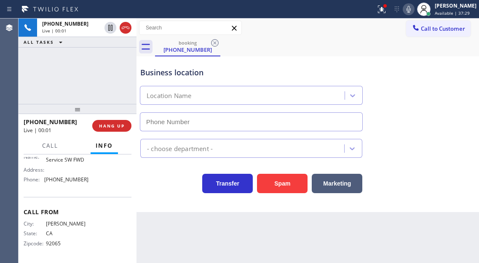
type input "[PHONE_NUMBER]"
click at [70, 160] on span "Electricians Service SW FWD" at bounding box center [67, 156] width 42 height 13
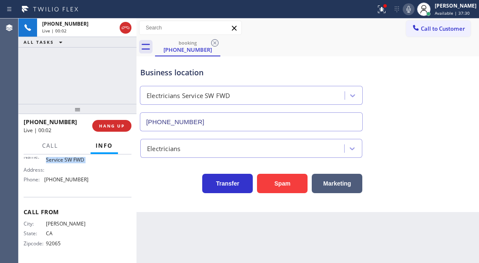
click at [70, 160] on span "Electricians Service SW FWD" at bounding box center [67, 156] width 42 height 13
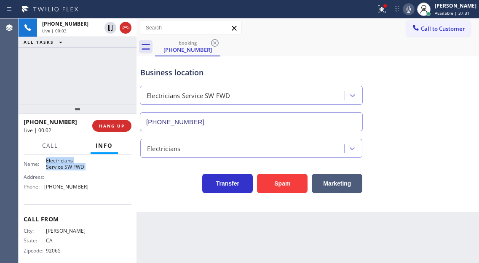
click at [70, 160] on span "Electricians Service SW FWD" at bounding box center [67, 163] width 42 height 13
click at [70, 165] on span "Electricians Service SW FWD" at bounding box center [67, 163] width 42 height 13
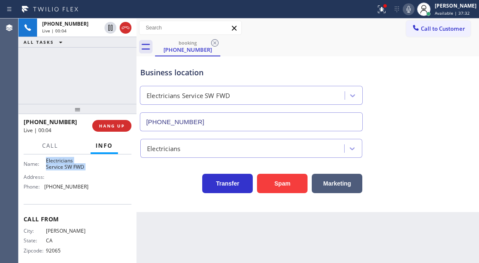
click at [70, 165] on span "Electricians Service SW FWD" at bounding box center [67, 163] width 42 height 13
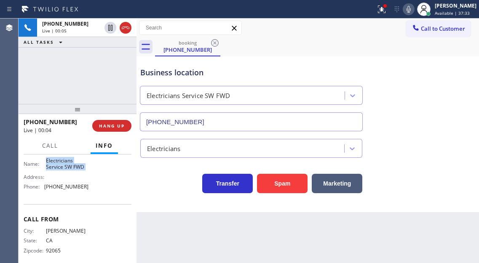
click at [70, 165] on span "Electricians Service SW FWD" at bounding box center [67, 163] width 42 height 13
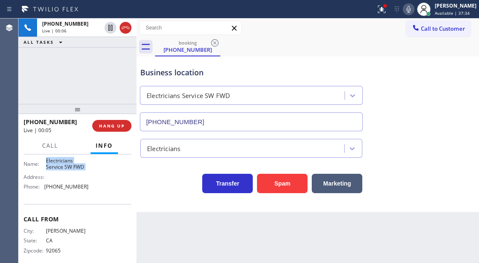
click at [70, 165] on span "Electricians Service SW FWD" at bounding box center [67, 163] width 42 height 13
click at [278, 181] on button "Spam" at bounding box center [282, 183] width 51 height 19
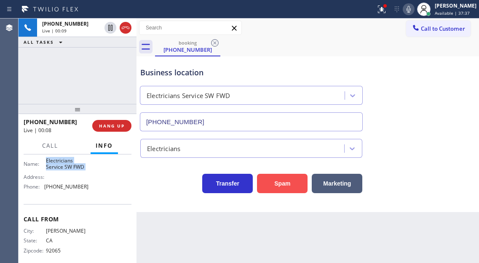
click at [278, 181] on button "Spam" at bounding box center [282, 183] width 51 height 19
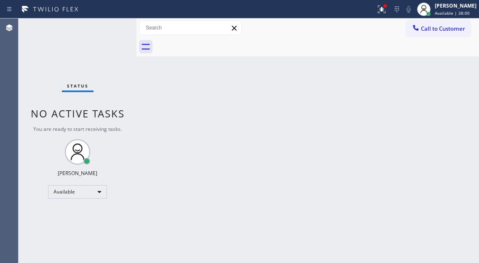
click at [461, 126] on div "Back to Dashboard Change Sender ID Customers Technicians Select a contact Outbo…" at bounding box center [307, 141] width 342 height 245
click at [386, 12] on icon at bounding box center [381, 9] width 10 height 10
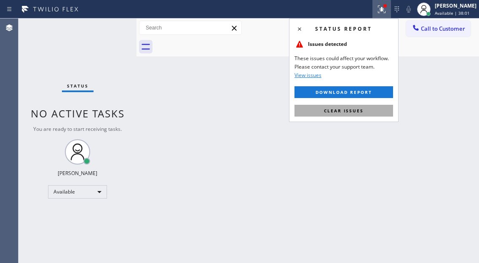
click at [370, 116] on button "Clear issues" at bounding box center [343, 111] width 98 height 12
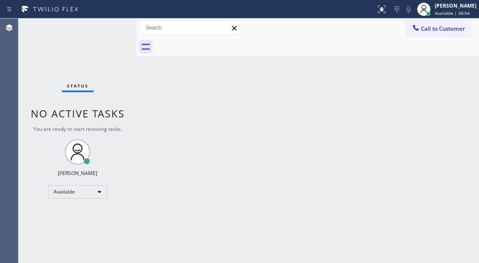
click at [112, 29] on div "Status No active tasks You are ready to start receiving tasks. [PERSON_NAME]" at bounding box center [78, 141] width 118 height 245
drag, startPoint x: 463, startPoint y: 114, endPoint x: 446, endPoint y: 109, distance: 17.8
click at [462, 114] on div "Back to Dashboard Change Sender ID Customers Technicians Select a contact Outbo…" at bounding box center [307, 141] width 342 height 245
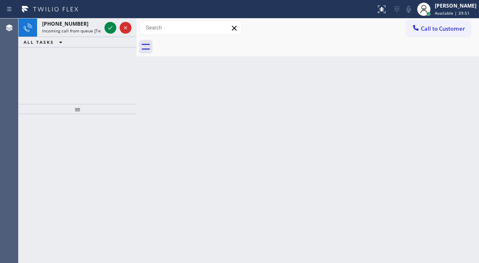
click at [471, 76] on div "Back to Dashboard Change Sender ID Customers Technicians Select a contact Outbo…" at bounding box center [307, 141] width 342 height 245
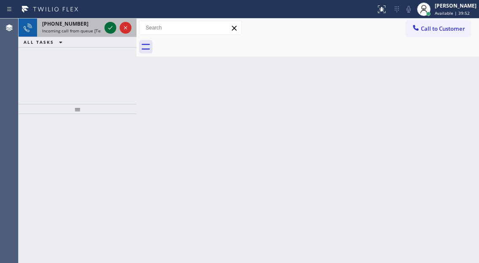
click at [111, 27] on icon at bounding box center [110, 28] width 10 height 10
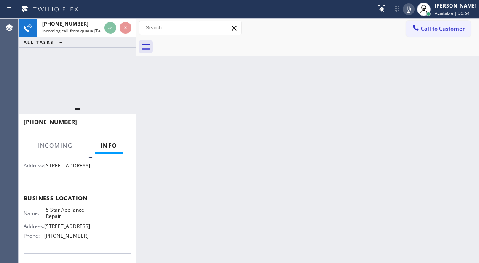
scroll to position [84, 0]
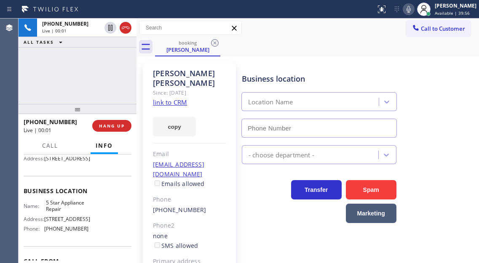
type input "[PHONE_NUMBER]"
click at [168, 98] on link "link to CRM" at bounding box center [170, 102] width 34 height 8
click at [101, 68] on div "[PHONE_NUMBER] Live | 00:28 ALL TASKS ALL TASKS ACTIVE TASKS TASKS IN WRAP UP" at bounding box center [78, 61] width 118 height 85
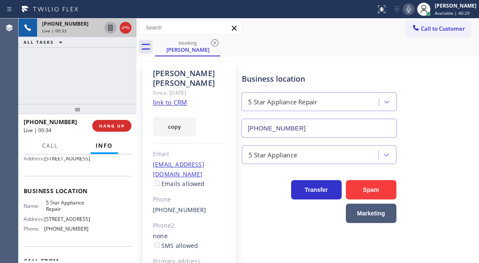
click at [110, 27] on icon at bounding box center [110, 28] width 4 height 6
click at [440, 77] on div "Business location 5 Star Appliance Repair [PHONE_NUMBER]" at bounding box center [358, 99] width 237 height 76
click at [105, 30] on icon at bounding box center [110, 28] width 10 height 10
click at [438, 103] on div "Business location 5 Star Appliance Repair [PHONE_NUMBER]" at bounding box center [358, 99] width 237 height 76
click at [68, 67] on div "[PHONE_NUMBER] Live | 02:54 ALL TASKS ALL TASKS ACTIVE TASKS TASKS IN WRAP UP" at bounding box center [78, 61] width 118 height 85
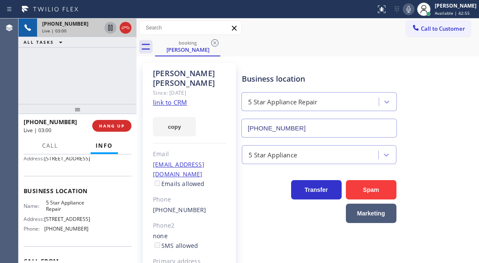
click at [471, 81] on div "[PERSON_NAME] Since: [DATE] link to CRM copy Email [EMAIL_ADDRESS][DOMAIN_NAME]…" at bounding box center [307, 197] width 342 height 282
click at [103, 124] on span "HANG UP" at bounding box center [112, 126] width 26 height 6
click at [106, 122] on button "HANG UP" at bounding box center [111, 126] width 39 height 12
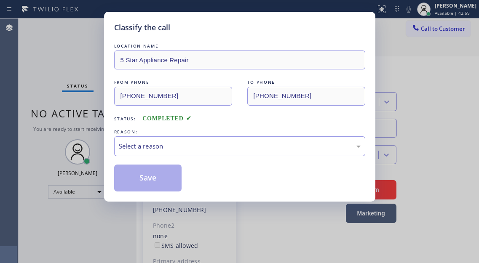
click at [106, 122] on div "Classify the call LOCATION NAME 5 Star Appliance Repair FROM PHONE [PHONE_NUMBE…" at bounding box center [239, 107] width 271 height 190
click at [226, 148] on div "Select a reason" at bounding box center [240, 146] width 242 height 10
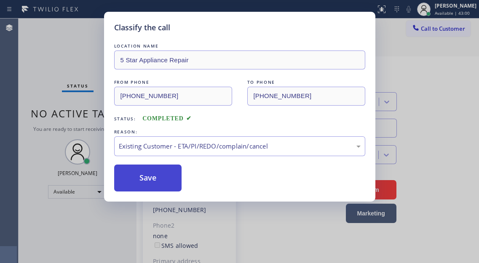
click at [161, 181] on button "Save" at bounding box center [148, 178] width 68 height 27
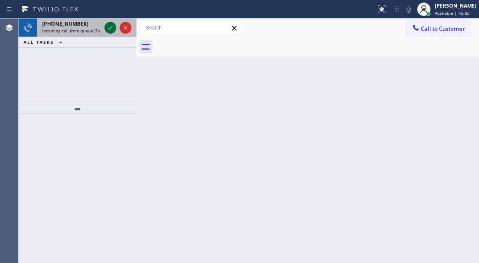
click at [107, 28] on icon at bounding box center [110, 28] width 10 height 10
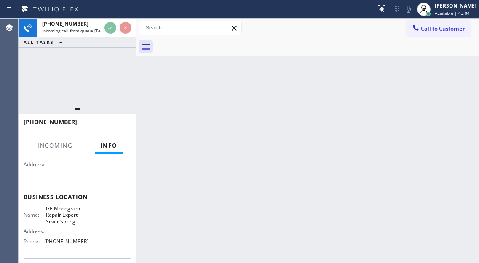
scroll to position [84, 0]
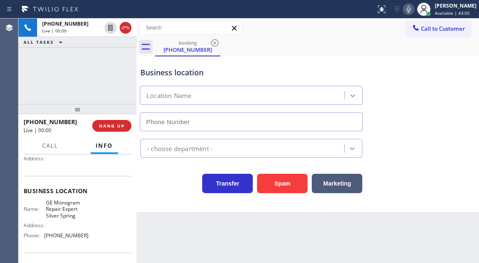
click at [64, 213] on span "GE Monogram Repair Expert Silver Spring" at bounding box center [67, 209] width 42 height 19
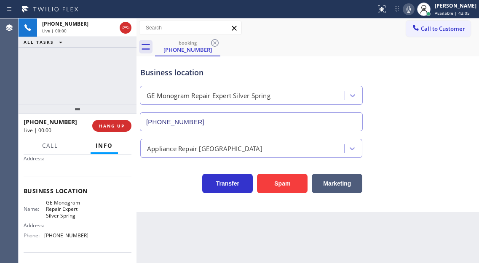
click at [64, 213] on span "GE Monogram Repair Expert Silver Spring" at bounding box center [67, 209] width 42 height 19
type input "[PHONE_NUMBER]"
click at [64, 213] on span "GE Monogram Repair Expert Silver Spring" at bounding box center [67, 209] width 42 height 19
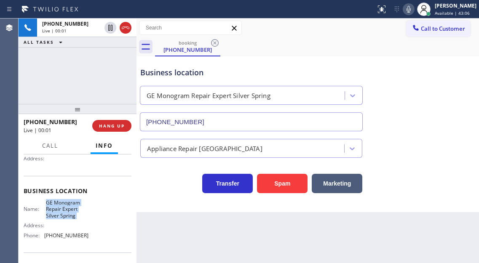
click at [64, 213] on span "GE Monogram Repair Expert Silver Spring" at bounding box center [67, 209] width 42 height 19
click at [435, 118] on div "Business location GE Monogram Repair Expert Silver Spring [PHONE_NUMBER]" at bounding box center [307, 93] width 338 height 76
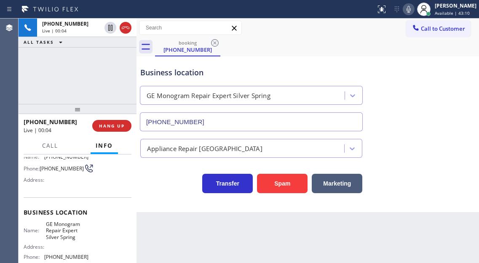
scroll to position [42, 0]
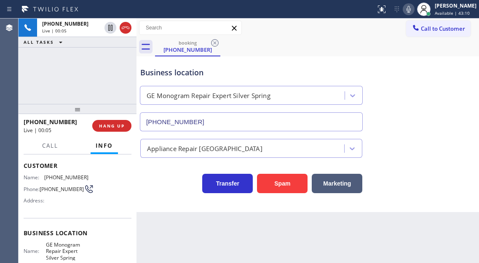
click at [52, 192] on span "[PHONE_NUMBER]" at bounding box center [62, 189] width 44 height 6
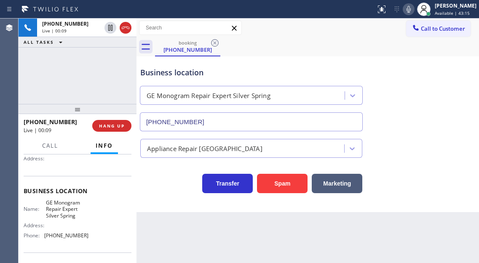
click at [57, 208] on span "GE Monogram Repair Expert Silver Spring" at bounding box center [67, 209] width 42 height 19
click at [193, 75] on div "Business location" at bounding box center [251, 72] width 222 height 11
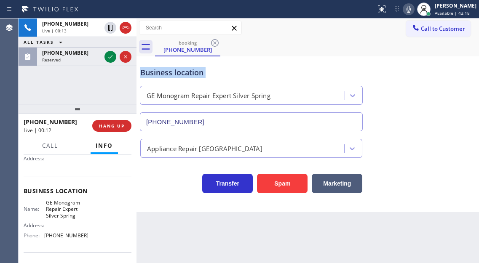
click at [193, 75] on div "Business location" at bounding box center [251, 72] width 222 height 11
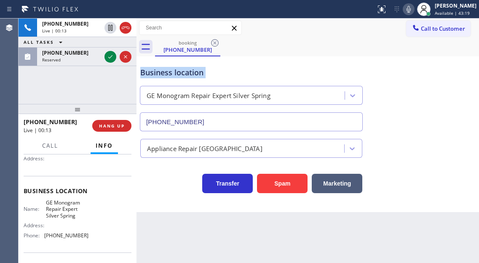
click at [193, 75] on div "Business location" at bounding box center [251, 72] width 222 height 11
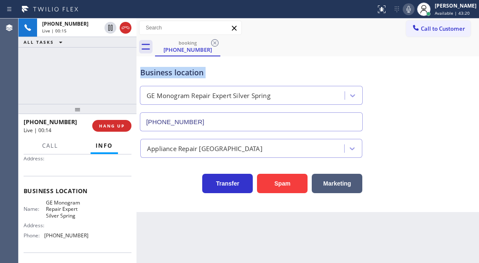
click at [193, 75] on div "Business location" at bounding box center [251, 72] width 222 height 11
click at [284, 75] on div "Business location" at bounding box center [251, 72] width 222 height 11
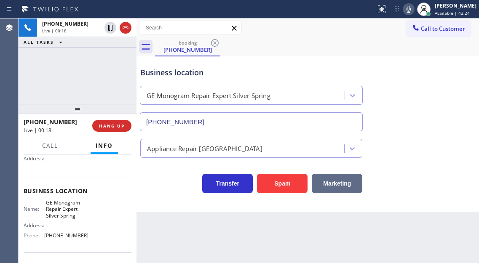
click at [330, 181] on button "Marketing" at bounding box center [336, 183] width 51 height 19
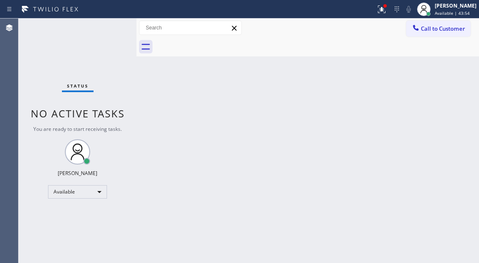
drag, startPoint x: 447, startPoint y: 93, endPoint x: 387, endPoint y: 83, distance: 60.2
click at [447, 93] on div "Back to Dashboard Change Sender ID Customers Technicians Select a contact Outbo…" at bounding box center [307, 141] width 342 height 245
click at [106, 28] on div "Status No active tasks You are ready to start receiving tasks. [PERSON_NAME]" at bounding box center [78, 141] width 118 height 245
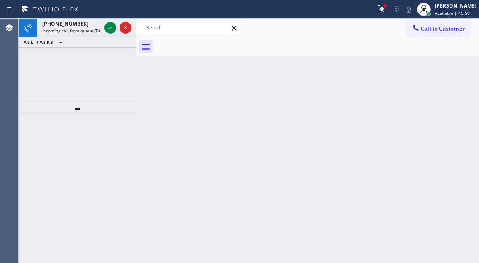
drag, startPoint x: 453, startPoint y: 74, endPoint x: 433, endPoint y: 67, distance: 20.9
click at [453, 74] on div "Back to Dashboard Change Sender ID Customers Technicians Select a contact Outbo…" at bounding box center [307, 141] width 342 height 245
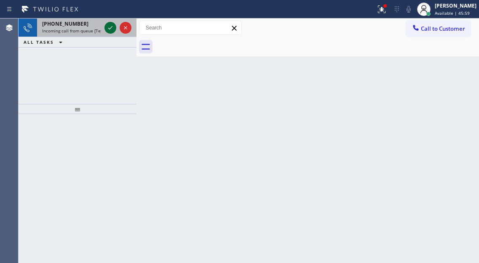
click at [109, 30] on icon at bounding box center [110, 28] width 10 height 10
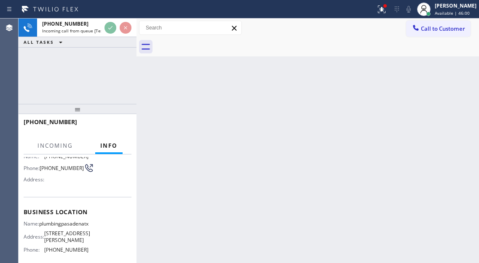
scroll to position [84, 0]
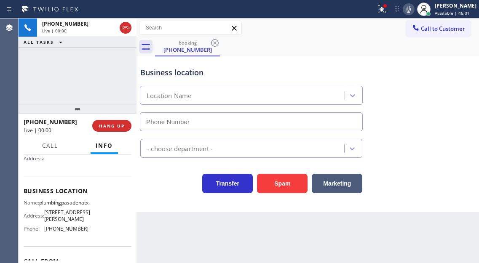
click at [73, 206] on span "plumbingpasadenatx" at bounding box center [63, 203] width 49 height 6
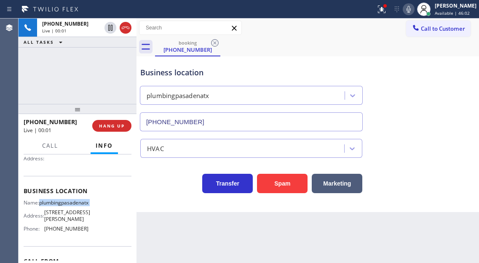
type input "[PHONE_NUMBER]"
click at [284, 177] on button "Spam" at bounding box center [282, 183] width 51 height 19
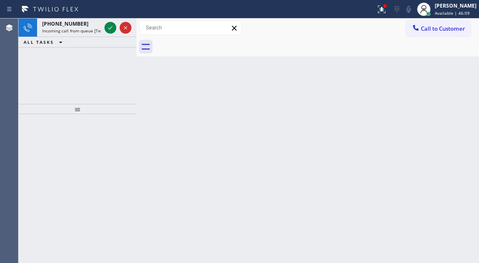
click at [466, 58] on div "Back to Dashboard Change Sender ID Customers Technicians Select a contact Outbo…" at bounding box center [307, 141] width 342 height 245
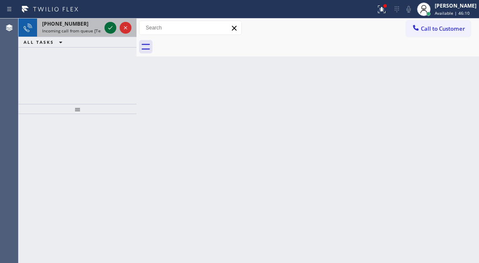
click at [110, 27] on icon at bounding box center [110, 28] width 10 height 10
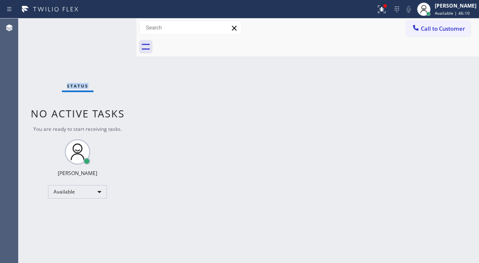
click at [110, 27] on div "Status No active tasks You are ready to start receiving tasks. [PERSON_NAME]" at bounding box center [78, 141] width 118 height 245
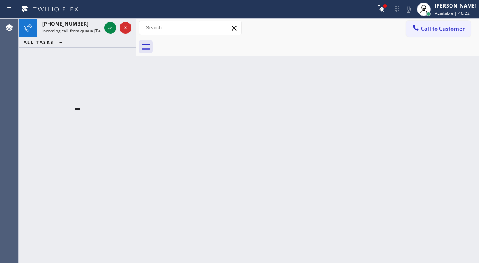
click at [457, 45] on div at bounding box center [317, 46] width 324 height 19
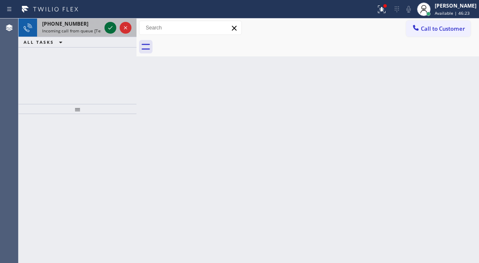
click at [112, 29] on icon at bounding box center [110, 28] width 10 height 10
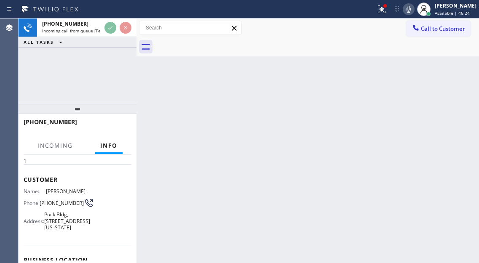
scroll to position [42, 0]
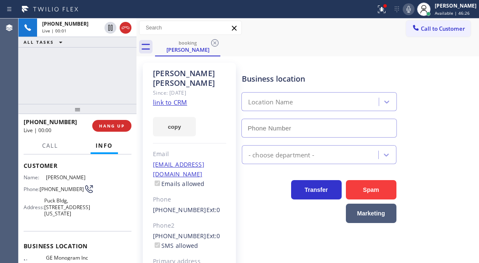
type input "[PHONE_NUMBER]"
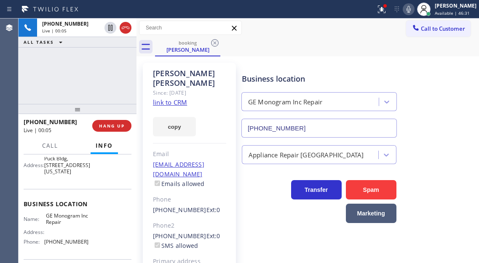
click at [444, 101] on div "Business location GE Monogram Inc Repair [PHONE_NUMBER]" at bounding box center [358, 99] width 237 height 76
click at [171, 88] on div "Since: [DATE]" at bounding box center [189, 93] width 73 height 10
click at [173, 98] on link "link to CRM" at bounding box center [170, 102] width 34 height 8
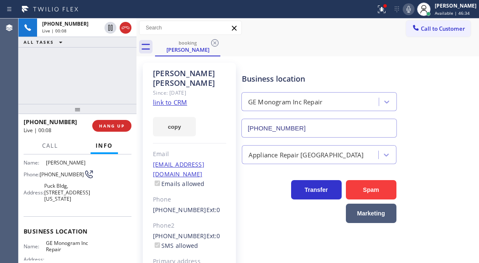
scroll to position [42, 0]
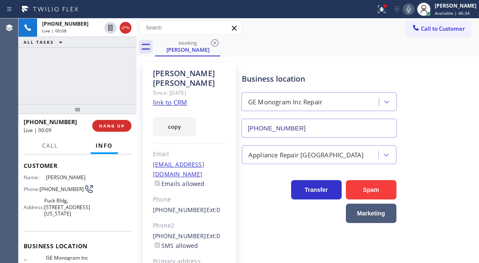
click at [53, 192] on span "[PHONE_NUMBER]" at bounding box center [62, 189] width 44 height 6
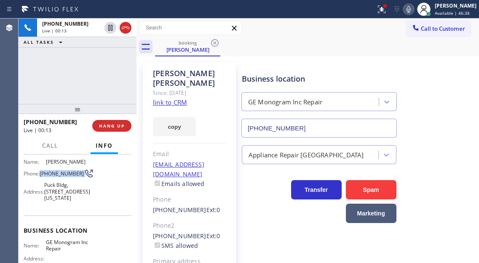
scroll to position [84, 0]
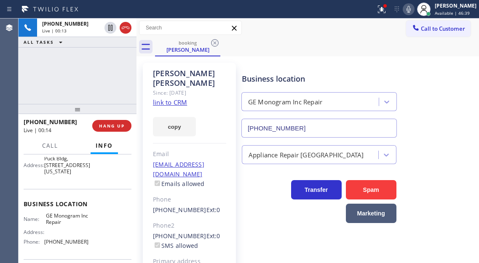
click at [65, 226] on span "GE Monogram Inc Repair" at bounding box center [67, 219] width 42 height 13
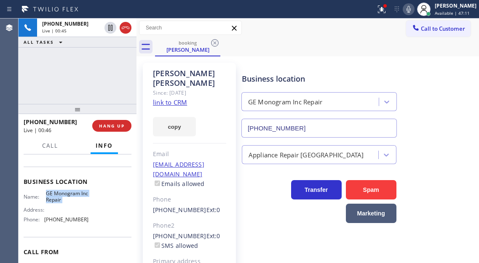
scroll to position [126, 0]
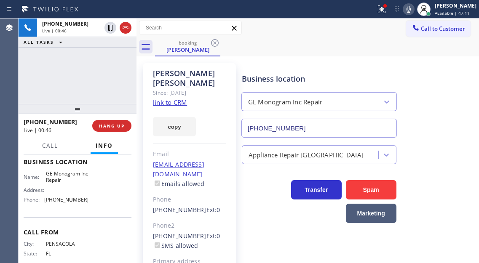
click at [67, 203] on span "[PHONE_NUMBER]" at bounding box center [66, 200] width 44 height 6
click at [321, 51] on div "booking [PERSON_NAME]" at bounding box center [317, 46] width 324 height 19
click at [385, 13] on icon at bounding box center [382, 9] width 8 height 8
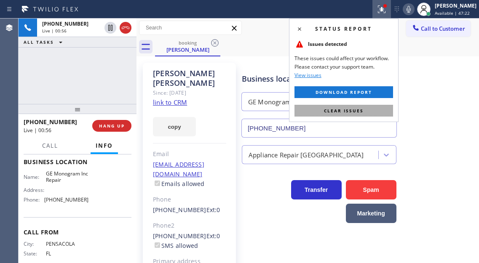
click at [372, 106] on button "Clear issues" at bounding box center [343, 111] width 98 height 12
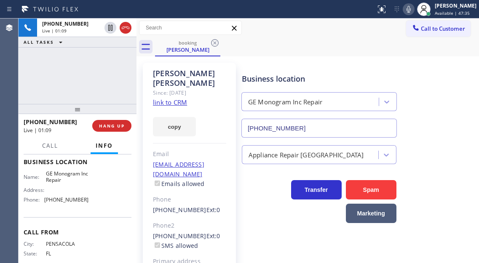
click at [104, 91] on div "[PHONE_NUMBER] Live | 01:09 ALL TASKS ALL TASKS ACTIVE TASKS TASKS IN WRAP UP" at bounding box center [78, 61] width 118 height 85
click at [115, 127] on span "HANG UP" at bounding box center [112, 126] width 26 height 6
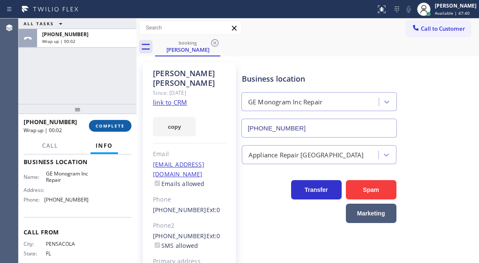
click at [115, 127] on span "COMPLETE" at bounding box center [110, 126] width 29 height 6
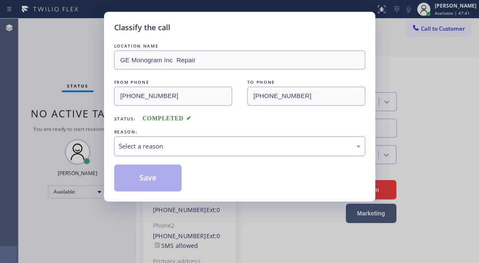
click at [210, 141] on div "Select a reason" at bounding box center [240, 146] width 242 height 10
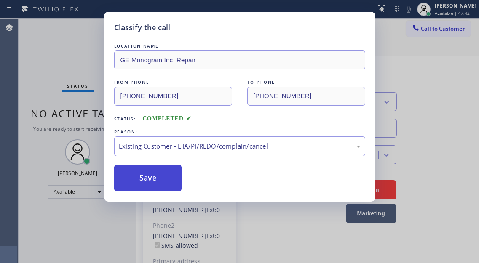
click at [174, 179] on button "Save" at bounding box center [148, 178] width 68 height 27
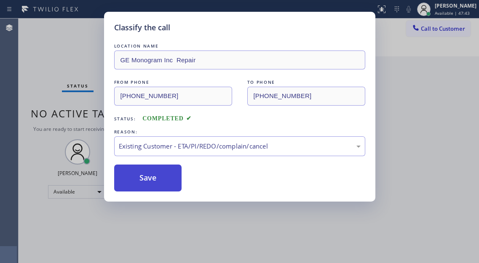
click at [174, 179] on button "Save" at bounding box center [148, 178] width 68 height 27
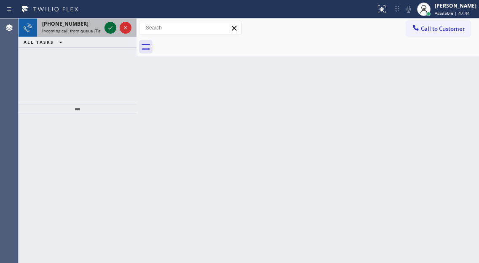
click at [106, 29] on icon at bounding box center [110, 28] width 10 height 10
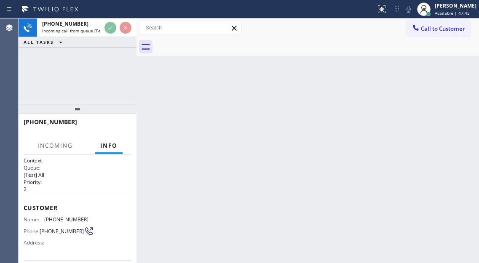
click at [60, 218] on span "[PHONE_NUMBER]" at bounding box center [66, 219] width 44 height 6
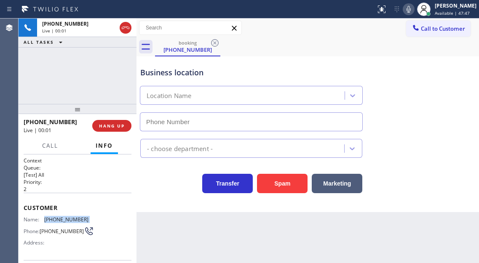
type input "[PHONE_NUMBER]"
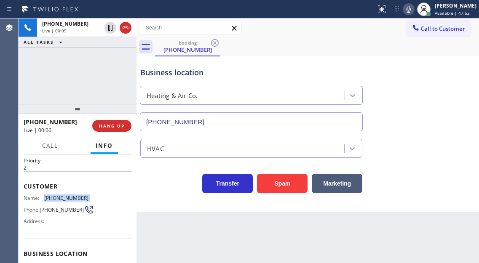
scroll to position [42, 0]
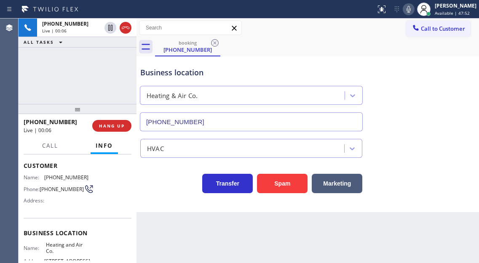
click at [55, 251] on span "Heating and Air Co." at bounding box center [67, 248] width 42 height 13
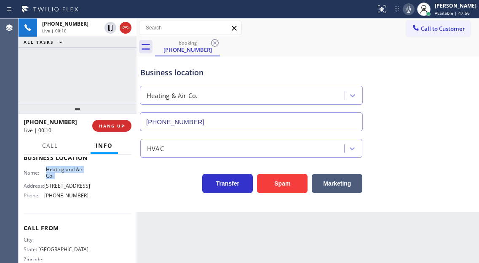
scroll to position [126, 0]
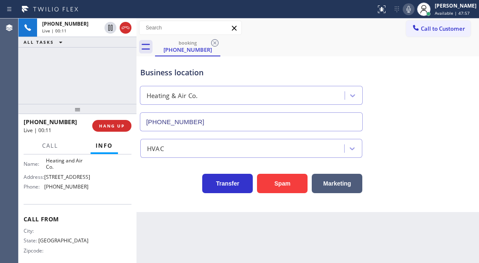
click at [69, 190] on span "[PHONE_NUMBER]" at bounding box center [66, 187] width 44 height 6
click at [290, 184] on button "Spam" at bounding box center [282, 183] width 51 height 19
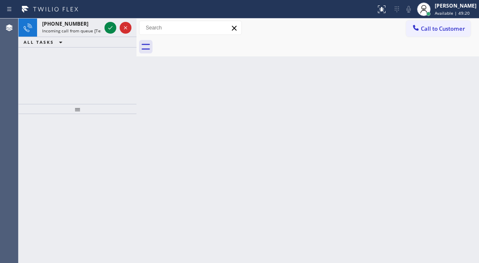
click at [444, 75] on div "Back to Dashboard Change Sender ID Customers Technicians Select a contact Outbo…" at bounding box center [307, 141] width 342 height 245
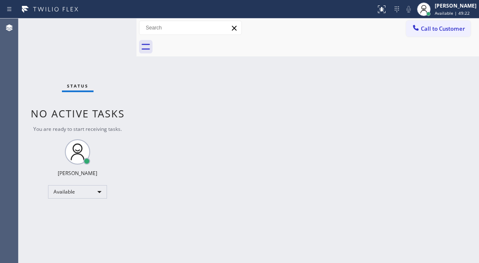
click at [107, 29] on div "Status No active tasks You are ready to start receiving tasks. [PERSON_NAME]" at bounding box center [78, 141] width 118 height 245
click at [444, 133] on div "Back to Dashboard Change Sender ID Customers Technicians Select a contact Outbo…" at bounding box center [307, 141] width 342 height 245
click at [105, 40] on div "Status No active tasks You are ready to start receiving tasks. [PERSON_NAME]" at bounding box center [78, 141] width 118 height 245
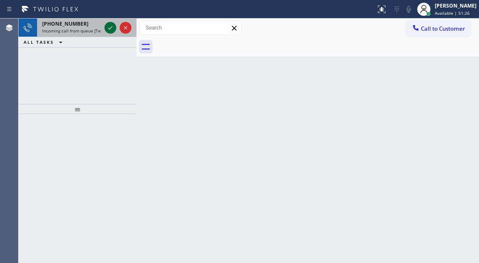
click at [105, 31] on icon at bounding box center [110, 28] width 10 height 10
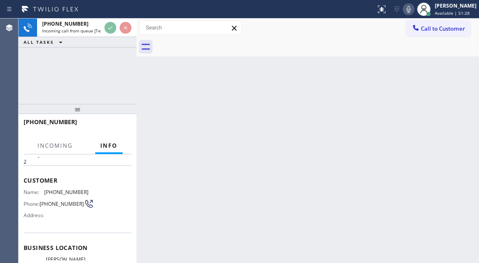
scroll to position [42, 0]
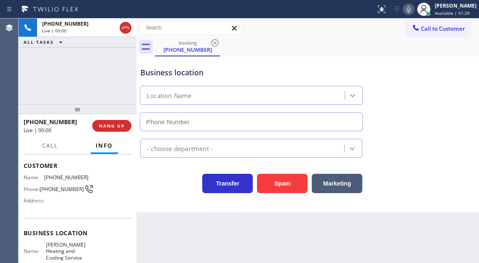
type input "[PHONE_NUMBER]"
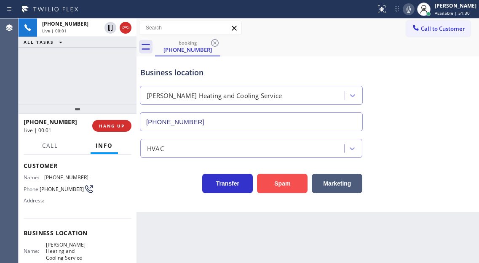
click at [273, 191] on button "Spam" at bounding box center [282, 183] width 51 height 19
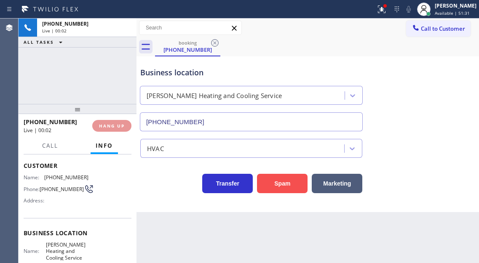
click at [273, 191] on button "Spam" at bounding box center [282, 183] width 51 height 19
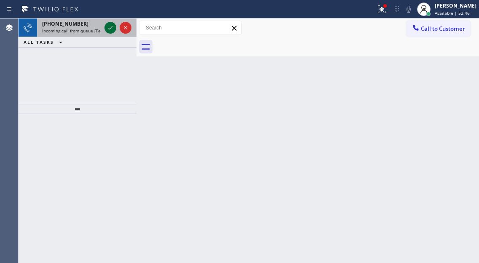
click at [108, 28] on icon at bounding box center [110, 28] width 10 height 10
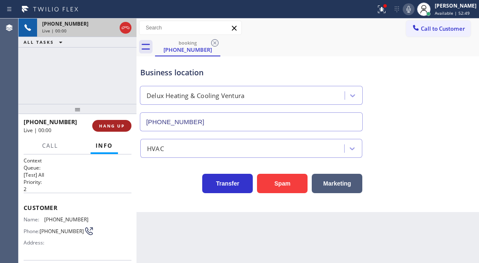
type input "[PHONE_NUMBER]"
click at [171, 75] on div "Business location" at bounding box center [251, 72] width 222 height 11
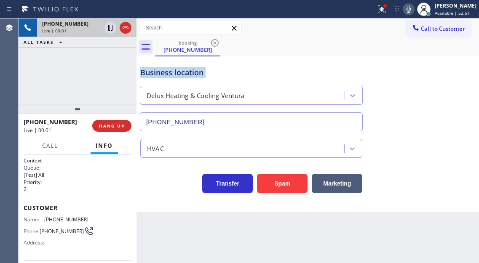
click at [171, 75] on div "Business location" at bounding box center [251, 72] width 222 height 11
click at [439, 93] on div "Business location Delux Heating & Cooling Ventura [PHONE_NUMBER]" at bounding box center [307, 93] width 338 height 76
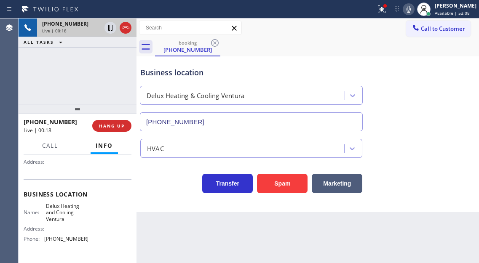
scroll to position [84, 0]
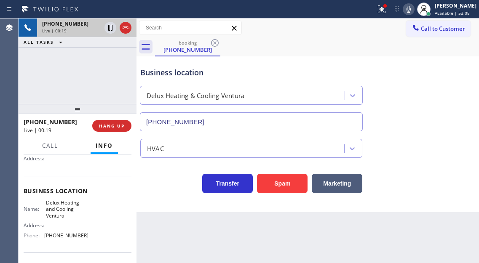
click at [74, 210] on span "Delux Heating and Cooling Ventura" at bounding box center [67, 209] width 42 height 19
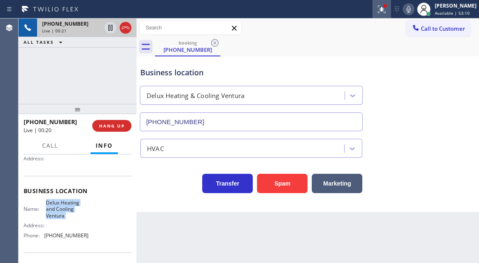
click at [386, 12] on icon at bounding box center [381, 9] width 10 height 10
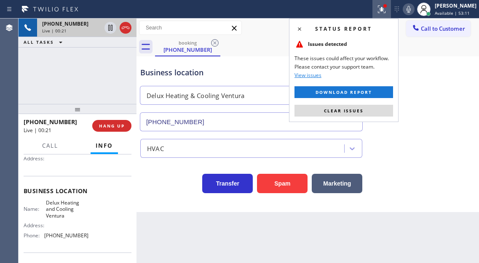
click at [377, 117] on div "Status report Issues detected These issues could affect your workflow. Please c…" at bounding box center [343, 71] width 109 height 104
click at [375, 112] on button "Clear issues" at bounding box center [343, 111] width 98 height 12
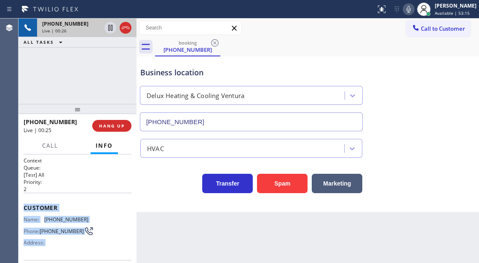
scroll to position [143, 0]
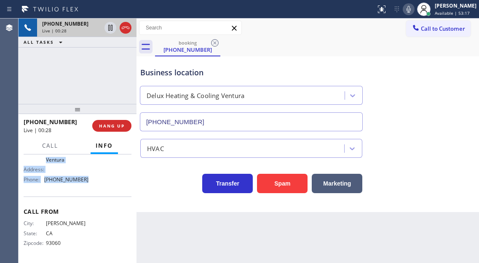
drag, startPoint x: 20, startPoint y: 207, endPoint x: 96, endPoint y: 184, distance: 79.9
click at [96, 184] on div "Context Queue: [Test] All Priority: 2 Customer Name: [PHONE_NUMBER] Phone: [PHO…" at bounding box center [78, 208] width 118 height 109
click at [117, 128] on span "HANG UP" at bounding box center [112, 126] width 26 height 6
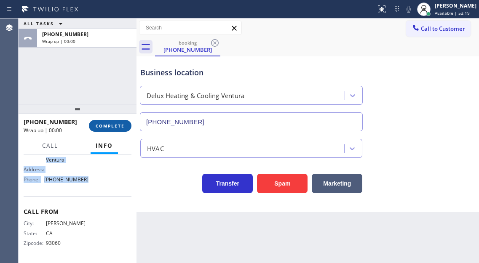
click at [117, 128] on span "COMPLETE" at bounding box center [110, 126] width 29 height 6
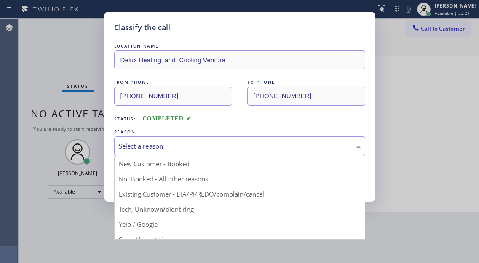
click at [154, 138] on div "Select a reason" at bounding box center [239, 146] width 251 height 20
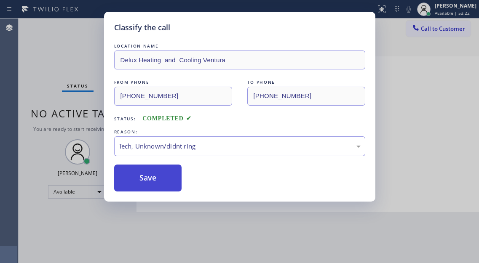
click at [152, 184] on button "Save" at bounding box center [148, 178] width 68 height 27
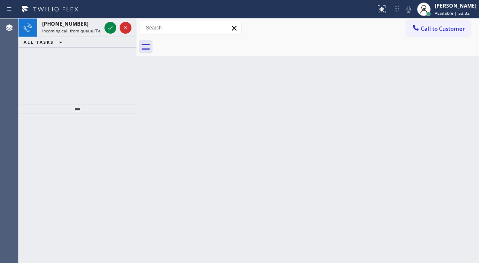
drag, startPoint x: 455, startPoint y: 105, endPoint x: 379, endPoint y: 84, distance: 78.2
click at [455, 105] on div "Back to Dashboard Change Sender ID Customers Technicians Select a contact Outbo…" at bounding box center [307, 141] width 342 height 245
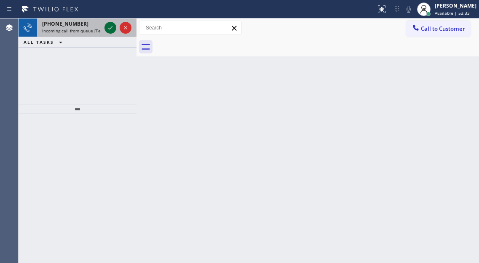
click at [109, 28] on icon at bounding box center [110, 28] width 10 height 10
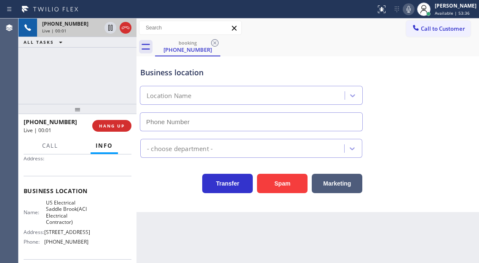
type input "[PHONE_NUMBER]"
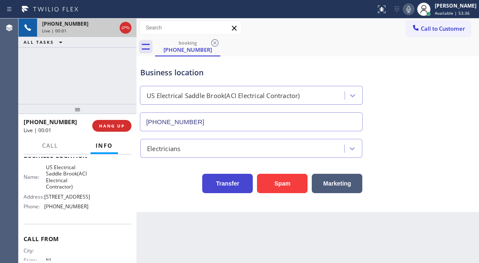
scroll to position [126, 0]
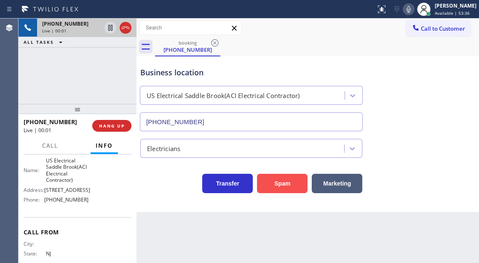
click at [274, 182] on button "Spam" at bounding box center [282, 183] width 51 height 19
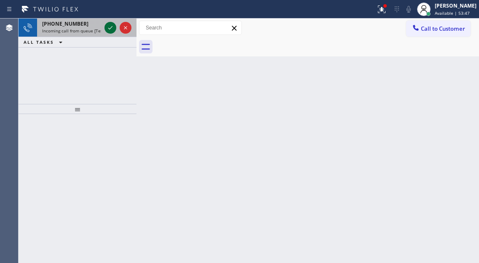
click at [108, 26] on icon at bounding box center [110, 28] width 10 height 10
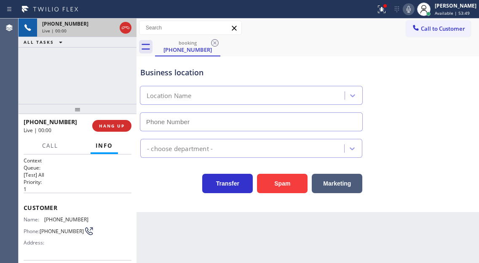
type input "[PHONE_NUMBER]"
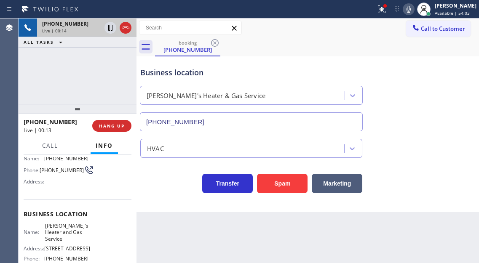
scroll to position [42, 0]
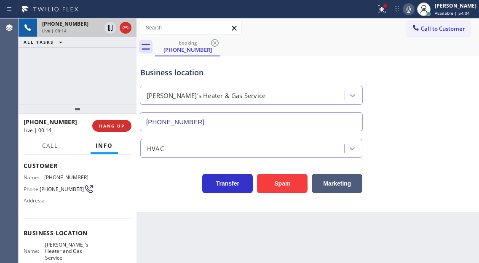
click at [63, 183] on div "Name: [PHONE_NUMBER] Phone: [PHONE_NUMBER] Address:" at bounding box center [56, 190] width 65 height 33
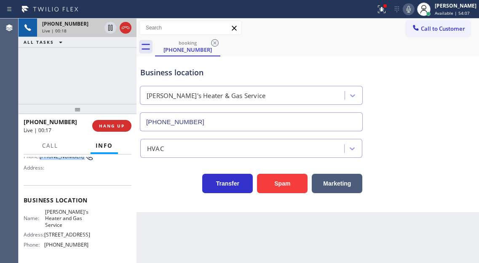
scroll to position [84, 0]
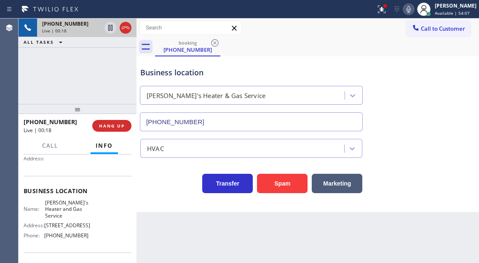
click at [72, 205] on span "[PERSON_NAME]'s Heater and Gas Service" at bounding box center [66, 209] width 43 height 19
click at [68, 237] on span "[PHONE_NUMBER]" at bounding box center [66, 235] width 44 height 6
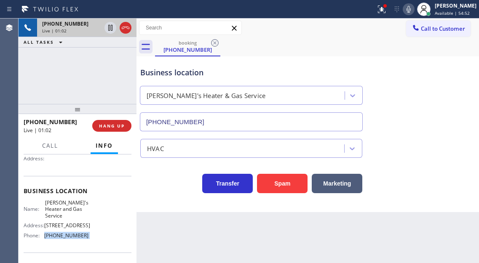
click at [68, 237] on span "[PHONE_NUMBER]" at bounding box center [66, 235] width 44 height 6
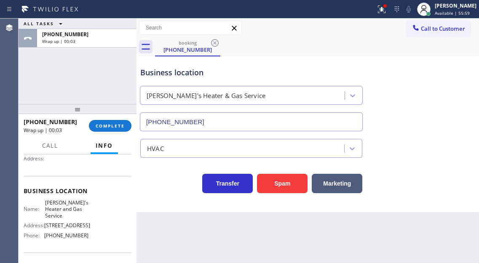
click at [113, 135] on div "[PHONE_NUMBER] Wrap up | 00:03 COMPLETE" at bounding box center [78, 126] width 108 height 22
click at [107, 130] on button "COMPLETE" at bounding box center [110, 126] width 43 height 12
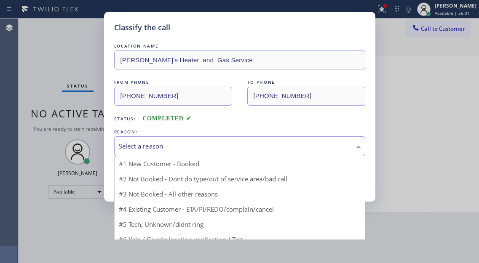
click at [185, 141] on div "Select a reason" at bounding box center [239, 146] width 251 height 20
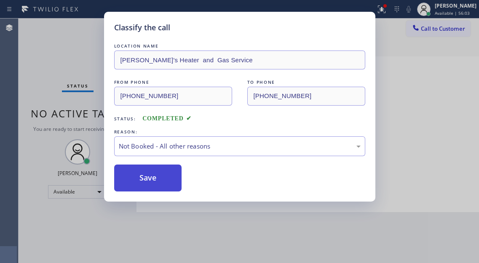
click at [150, 175] on button "Save" at bounding box center [148, 178] width 68 height 27
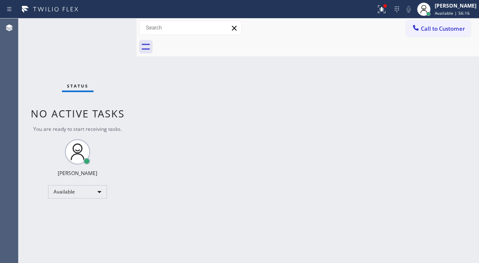
click at [448, 68] on div "Back to Dashboard Change Sender ID Customers Technicians Select a contact Outbo…" at bounding box center [307, 141] width 342 height 245
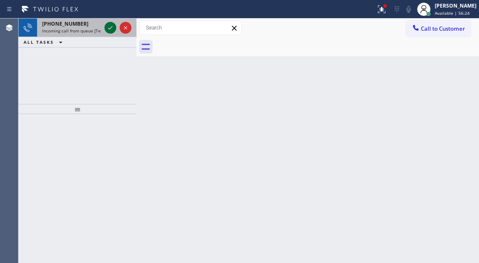
click at [108, 29] on icon at bounding box center [110, 28] width 10 height 10
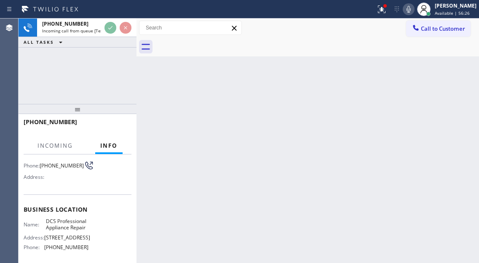
scroll to position [84, 0]
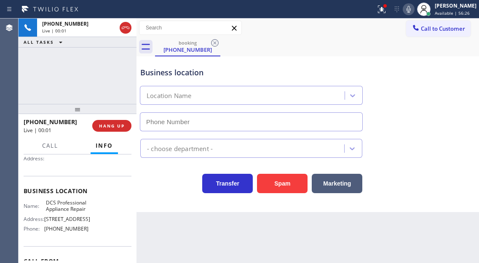
type input "[PHONE_NUMBER]"
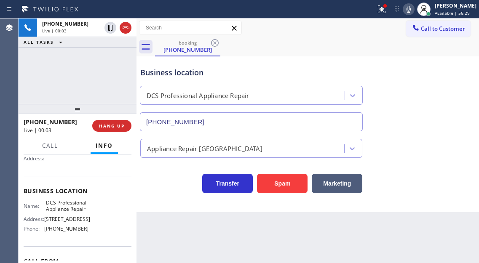
scroll to position [42, 0]
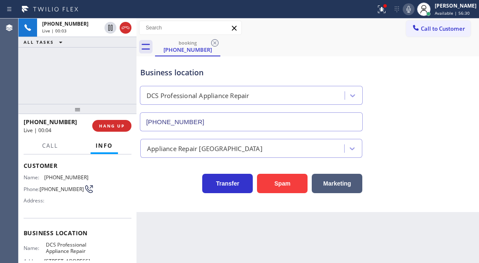
click at [53, 189] on span "[PHONE_NUMBER]" at bounding box center [62, 189] width 44 height 6
click at [122, 129] on button "HANG UP" at bounding box center [111, 126] width 39 height 12
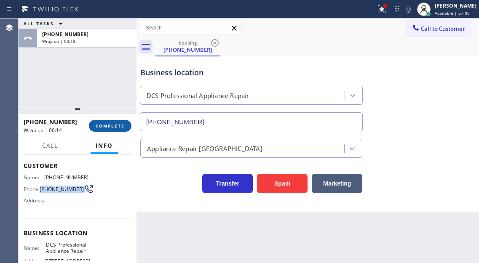
click at [107, 125] on span "COMPLETE" at bounding box center [110, 126] width 29 height 6
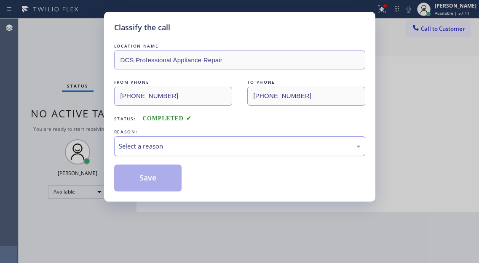
click at [168, 136] on div "Select a reason" at bounding box center [239, 146] width 251 height 20
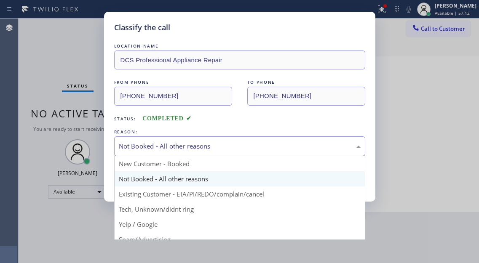
click at [166, 154] on div "Not Booked - All other reasons" at bounding box center [239, 146] width 251 height 20
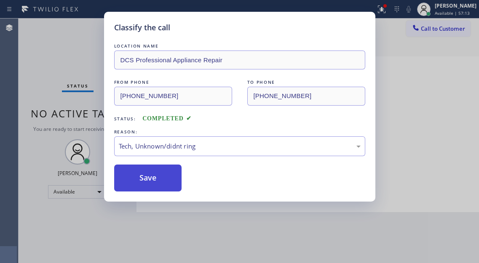
click at [158, 177] on button "Save" at bounding box center [148, 178] width 68 height 27
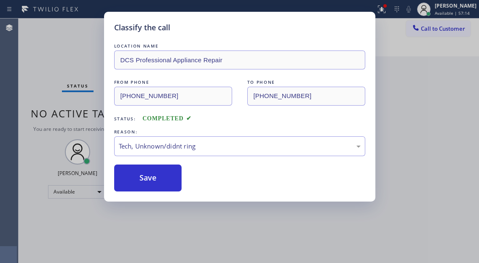
click at [450, 14] on div "Status report Issues detected These issues could affect your workflow. Please c…" at bounding box center [239, 131] width 479 height 263
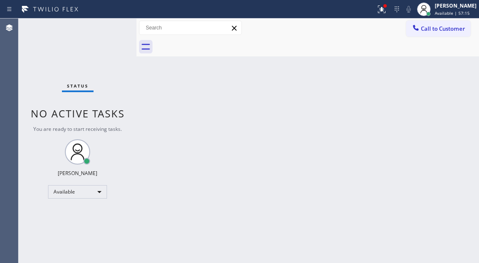
click at [450, 14] on span "Available | 57:15" at bounding box center [451, 13] width 35 height 6
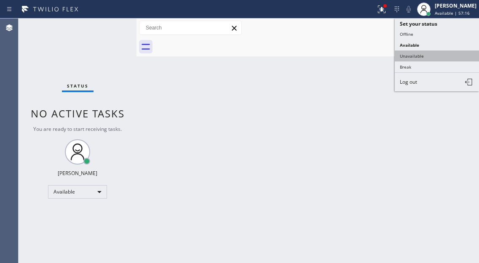
click at [432, 56] on button "Unavailable" at bounding box center [436, 56] width 84 height 11
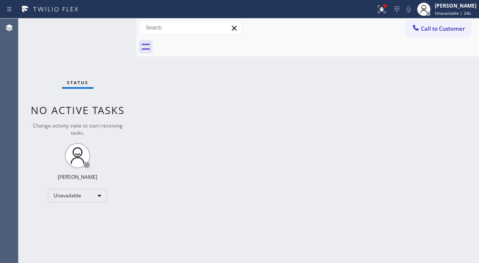
click at [446, 96] on div "Back to Dashboard Change Sender ID Customers Technicians Select a contact Outbo…" at bounding box center [307, 141] width 342 height 245
click at [449, 11] on span "Unavailable | 25s" at bounding box center [452, 13] width 36 height 6
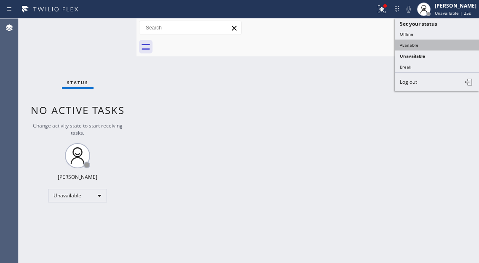
click at [433, 48] on button "Available" at bounding box center [436, 45] width 84 height 11
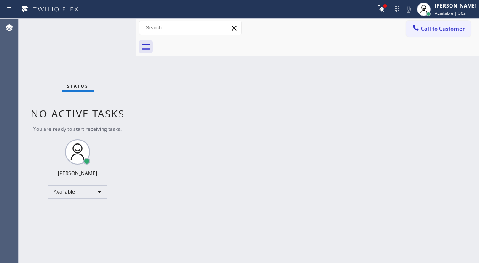
click at [104, 31] on div "Status No active tasks You are ready to start receiving tasks. [PERSON_NAME]" at bounding box center [78, 141] width 118 height 245
click at [442, 107] on div "Back to Dashboard Change Sender ID Customers Technicians Select a contact Outbo…" at bounding box center [307, 141] width 342 height 245
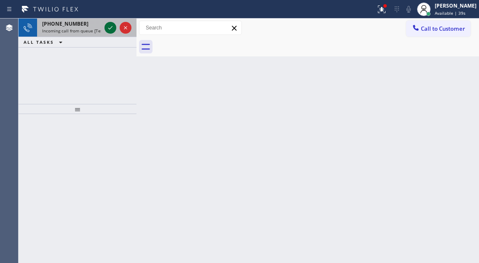
click at [109, 33] on button at bounding box center [110, 28] width 12 height 12
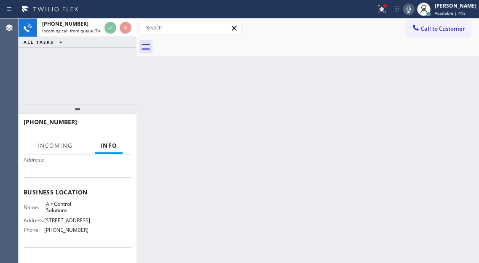
scroll to position [84, 0]
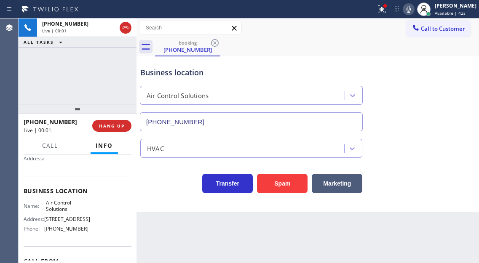
type input "[PHONE_NUMBER]"
click at [120, 130] on button "HANG UP" at bounding box center [111, 126] width 39 height 12
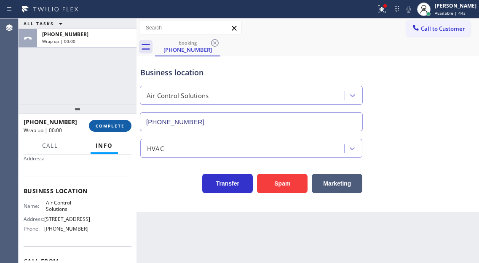
click at [120, 130] on button "COMPLETE" at bounding box center [110, 126] width 43 height 12
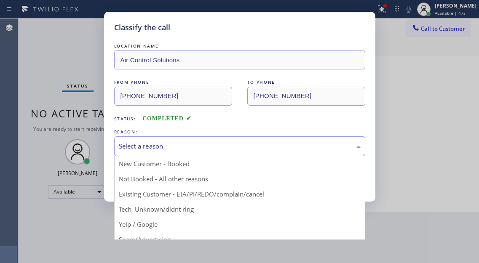
click at [191, 154] on div "Select a reason" at bounding box center [239, 146] width 251 height 20
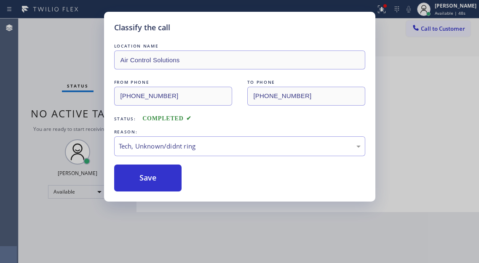
click at [165, 193] on div "Classify the call LOCATION NAME Air Control Solutions FROM PHONE [PHONE_NUMBER]…" at bounding box center [239, 107] width 271 height 190
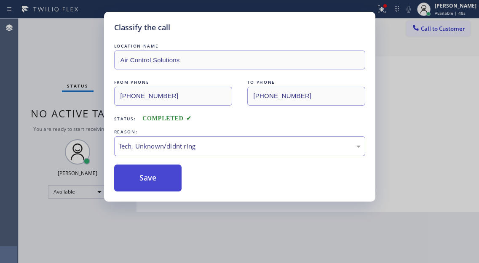
click at [161, 182] on button "Save" at bounding box center [148, 178] width 68 height 27
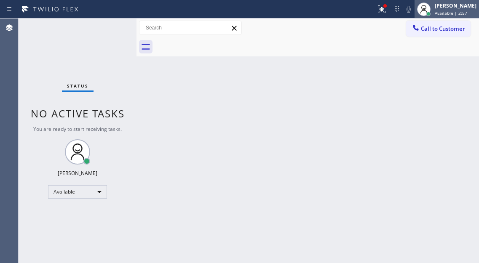
click at [429, 6] on icon at bounding box center [423, 9] width 10 height 10
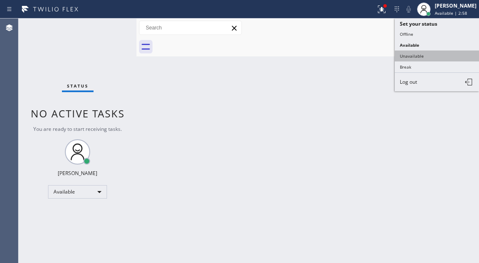
click at [434, 55] on button "Unavailable" at bounding box center [436, 56] width 84 height 11
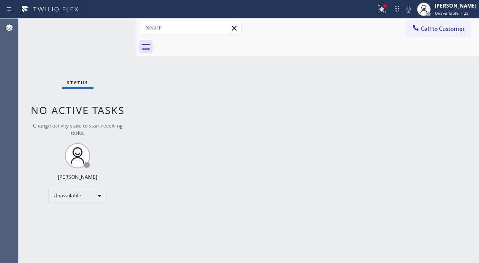
drag, startPoint x: 445, startPoint y: 22, endPoint x: 438, endPoint y: 33, distance: 12.7
click at [445, 22] on button "Call to Customer" at bounding box center [438, 29] width 64 height 16
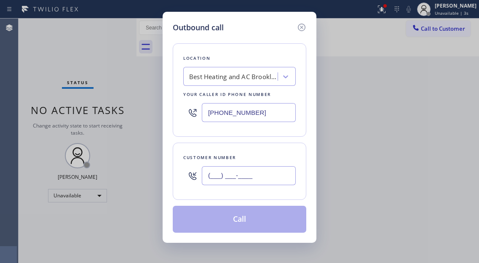
click at [238, 179] on input "(___) ___-____" at bounding box center [249, 175] width 94 height 19
paste input "516) 435-1418"
type input "[PHONE_NUMBER]"
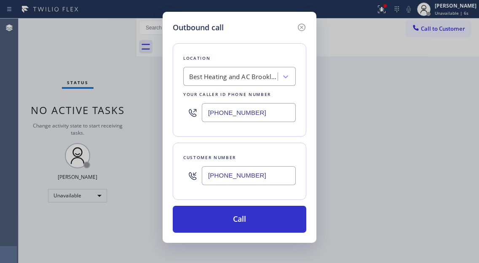
click at [280, 110] on input "[PHONE_NUMBER]" at bounding box center [249, 112] width 94 height 19
paste input "718) 568-7937"
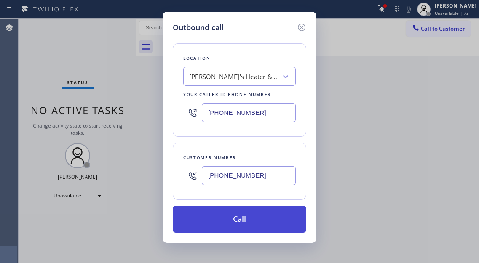
type input "[PHONE_NUMBER]"
click at [247, 221] on button "Call" at bounding box center [239, 219] width 133 height 27
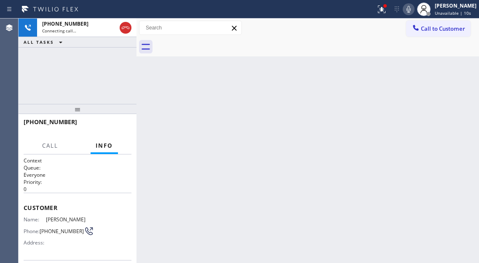
click at [434, 101] on div "Back to Dashboard Change Sender ID Customers Technicians Select a contact Outbo…" at bounding box center [307, 141] width 342 height 245
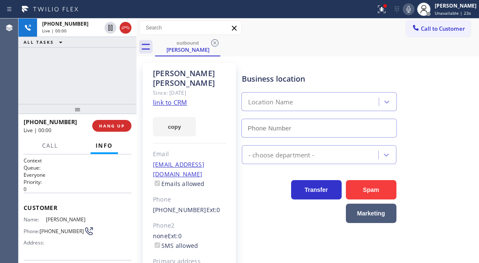
type input "[PHONE_NUMBER]"
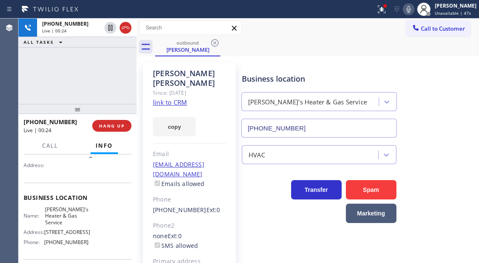
scroll to position [84, 0]
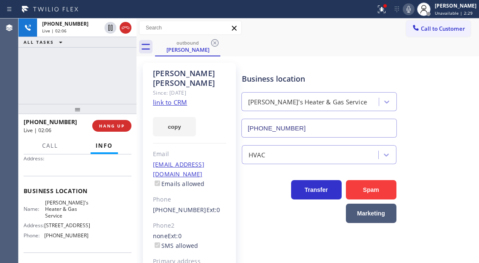
click at [127, 70] on div "[PHONE_NUMBER] Live | 02:06 ALL TASKS ALL TASKS ACTIVE TASKS TASKS IN WRAP UP" at bounding box center [78, 61] width 118 height 85
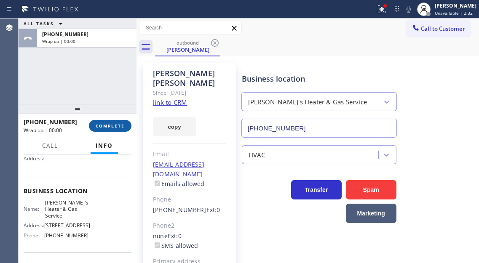
click at [125, 127] on button "COMPLETE" at bounding box center [110, 126] width 43 height 12
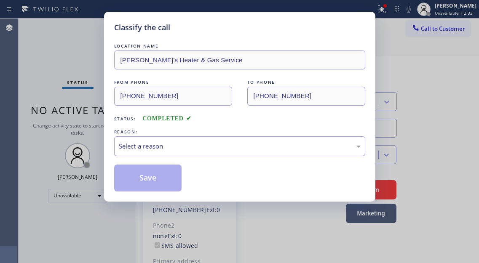
click at [125, 126] on div "LOCATION NAME [PERSON_NAME]'s Heater & Gas Service FROM PHONE [PHONE_NUMBER] TO…" at bounding box center [239, 117] width 251 height 150
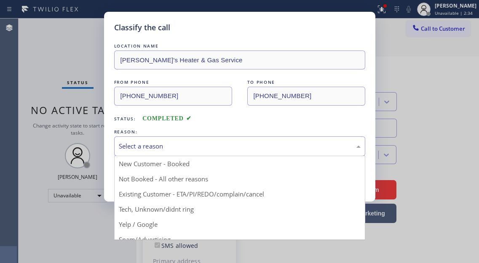
click at [184, 149] on div "Select a reason" at bounding box center [240, 146] width 242 height 10
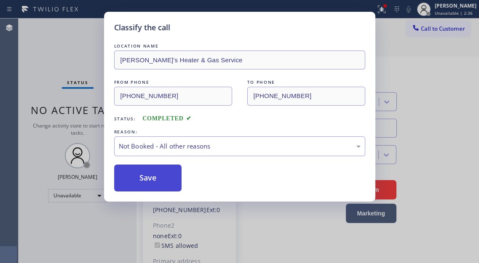
click at [160, 178] on button "Save" at bounding box center [148, 178] width 68 height 27
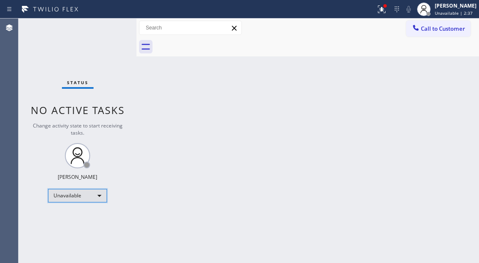
click at [93, 194] on div "Unavailable" at bounding box center [77, 195] width 59 height 13
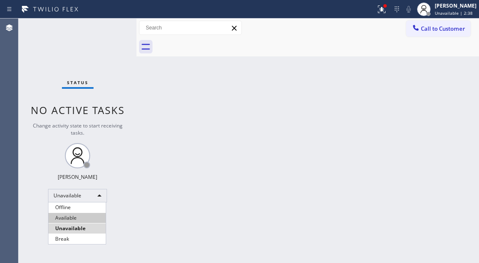
click at [75, 215] on li "Available" at bounding box center [76, 218] width 57 height 10
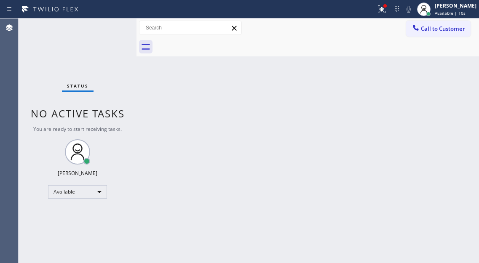
click at [457, 103] on div "Back to Dashboard Change Sender ID Customers Technicians Select a contact Outbo…" at bounding box center [307, 141] width 342 height 245
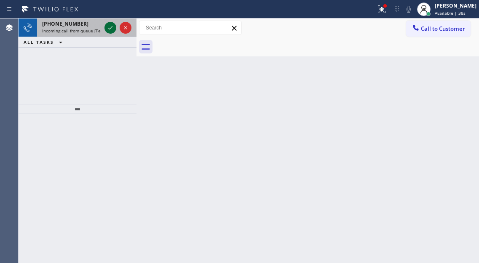
click at [108, 27] on icon at bounding box center [110, 28] width 10 height 10
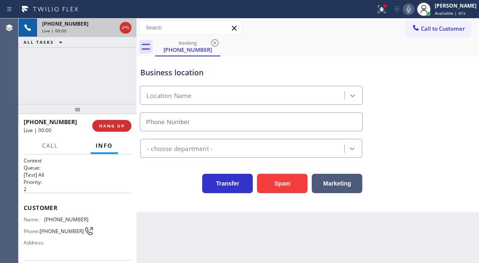
type input "[PHONE_NUMBER]"
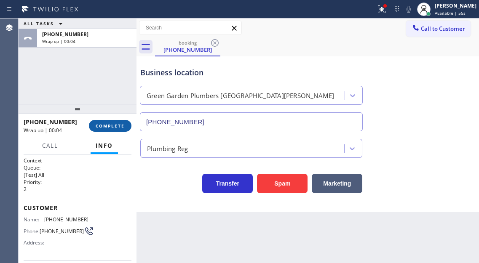
click at [122, 126] on span "COMPLETE" at bounding box center [110, 126] width 29 height 6
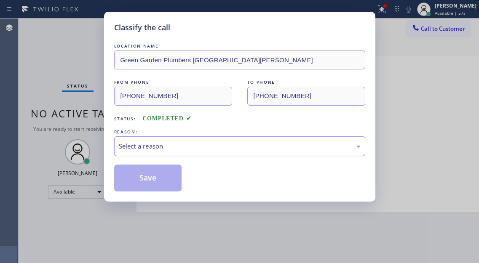
click at [177, 138] on div "Select a reason" at bounding box center [239, 146] width 251 height 20
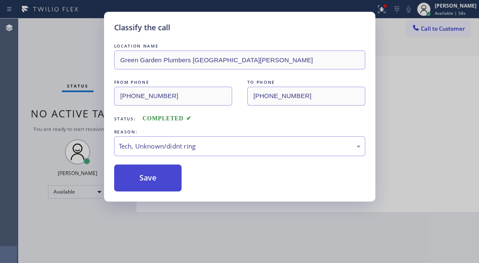
click at [163, 185] on button "Save" at bounding box center [148, 178] width 68 height 27
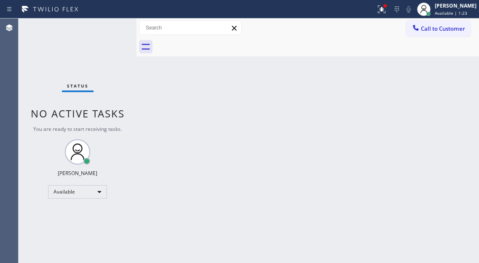
click at [114, 35] on div "Status No active tasks You are ready to start receiving tasks. [PERSON_NAME]" at bounding box center [78, 141] width 118 height 245
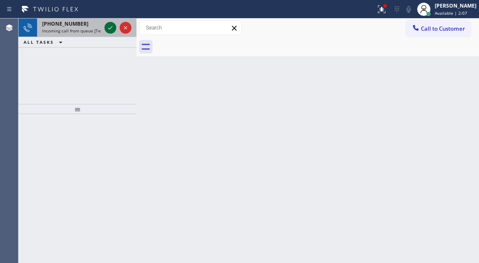
click at [108, 25] on icon at bounding box center [110, 28] width 10 height 10
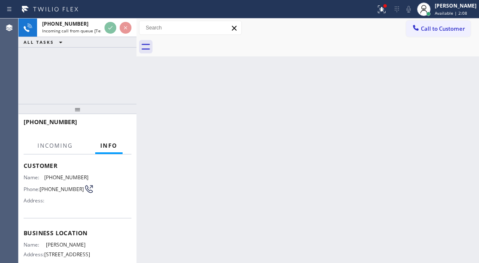
scroll to position [84, 0]
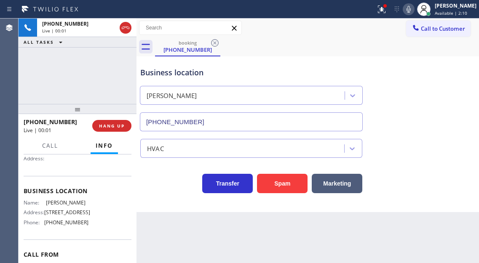
type input "[PHONE_NUMBER]"
click at [178, 76] on div "Business location" at bounding box center [251, 72] width 222 height 11
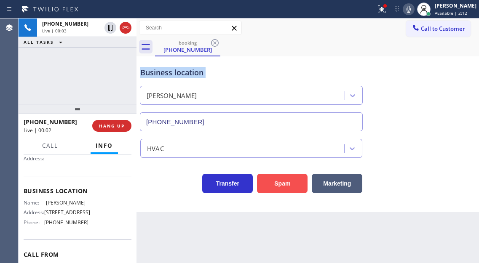
click at [279, 183] on button "Spam" at bounding box center [282, 183] width 51 height 19
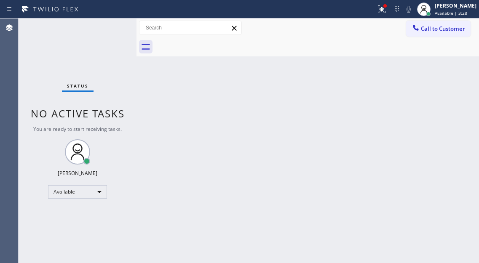
click at [456, 112] on div "Back to Dashboard Change Sender ID Customers Technicians Select a contact Outbo…" at bounding box center [307, 141] width 342 height 245
click at [386, 14] on icon at bounding box center [381, 9] width 10 height 10
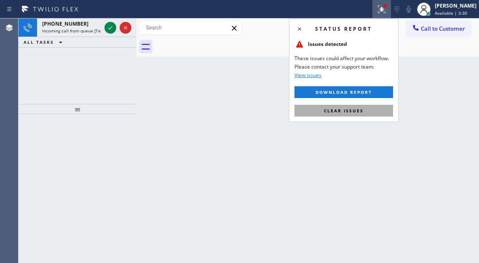
click at [356, 115] on button "Clear issues" at bounding box center [343, 111] width 98 height 12
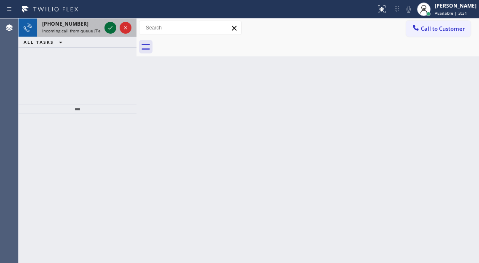
click at [110, 31] on icon at bounding box center [110, 28] width 10 height 10
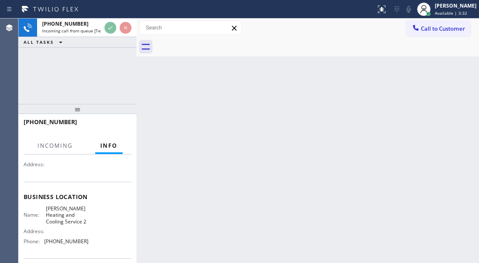
scroll to position [84, 0]
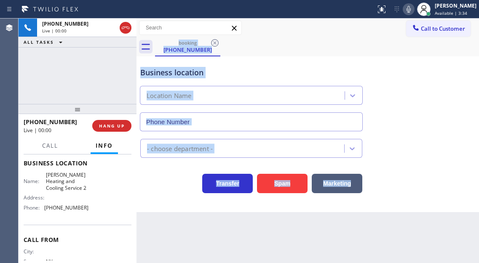
type input "[PHONE_NUMBER]"
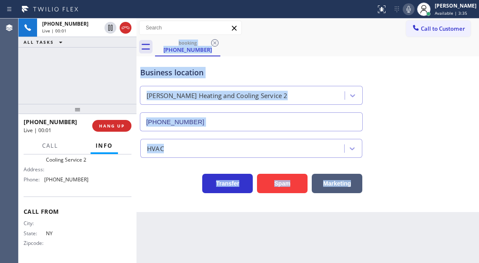
scroll to position [149, 0]
click at [282, 188] on button "Spam" at bounding box center [282, 183] width 51 height 19
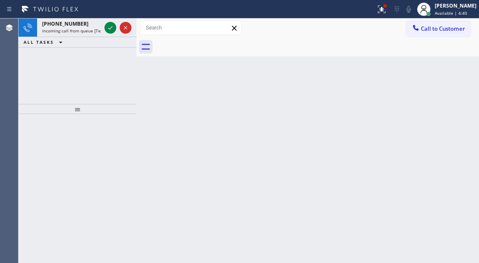
click at [451, 79] on div "Back to Dashboard Change Sender ID Customers Technicians Select a contact Outbo…" at bounding box center [307, 141] width 342 height 245
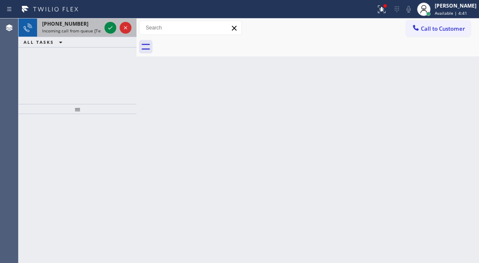
click at [90, 26] on div "[PHONE_NUMBER]" at bounding box center [71, 23] width 59 height 7
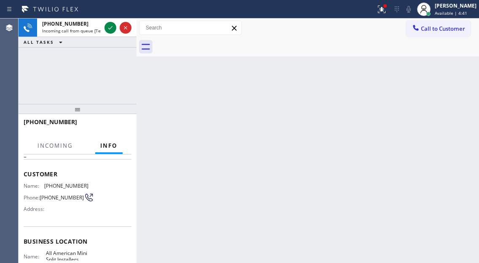
scroll to position [84, 0]
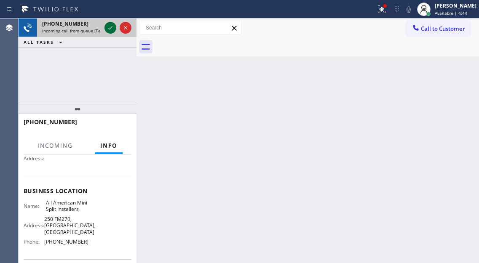
click at [112, 28] on icon at bounding box center [110, 28] width 10 height 10
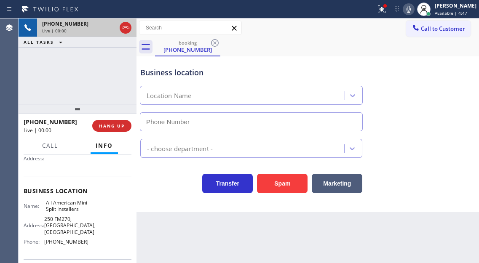
type input "[PHONE_NUMBER]"
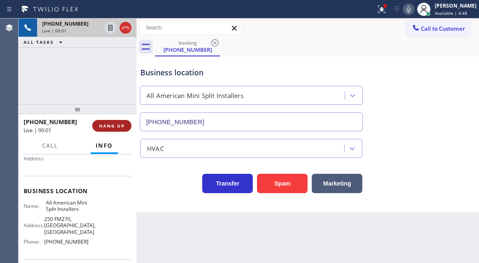
click at [123, 123] on span "HANG UP" at bounding box center [112, 126] width 26 height 6
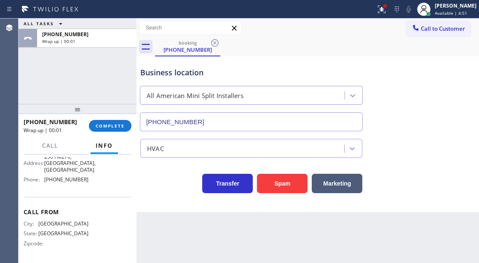
scroll to position [162, 0]
click at [117, 127] on span "COMPLETE" at bounding box center [110, 126] width 29 height 6
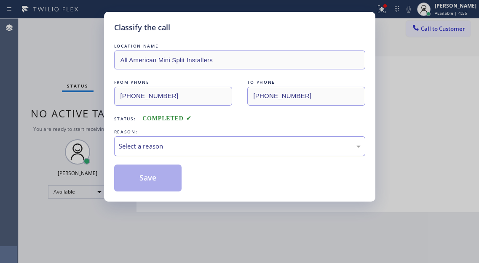
click at [169, 154] on div "Select a reason" at bounding box center [239, 146] width 251 height 20
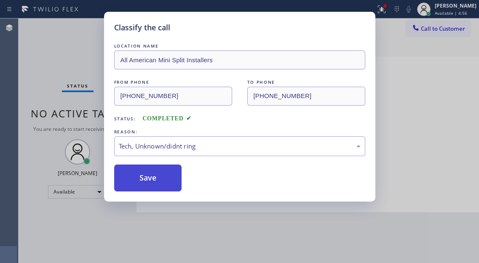
click at [162, 175] on button "Save" at bounding box center [148, 178] width 68 height 27
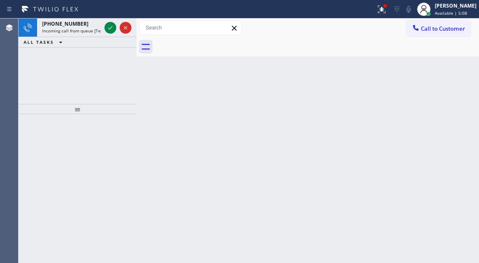
click at [432, 112] on div "Back to Dashboard Change Sender ID Customers Technicians Select a contact Outbo…" at bounding box center [307, 141] width 342 height 245
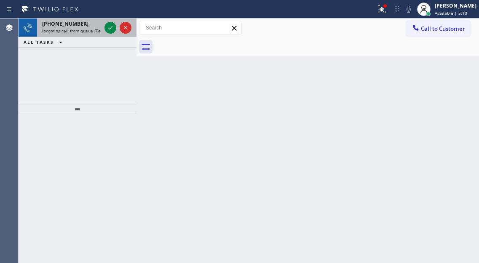
click at [63, 30] on span "Incoming call from queue [Test] All" at bounding box center [77, 31] width 70 height 6
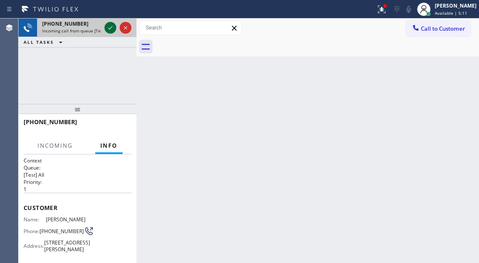
click at [111, 30] on icon at bounding box center [110, 28] width 10 height 10
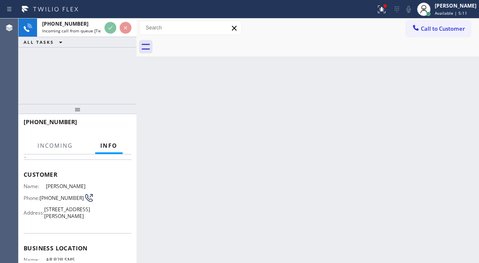
scroll to position [84, 0]
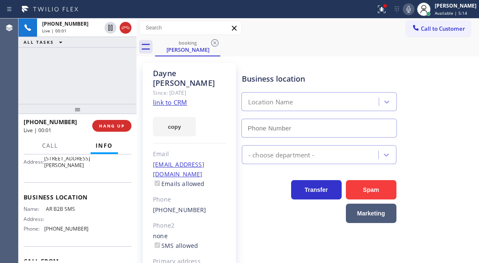
type input "[PHONE_NUMBER]"
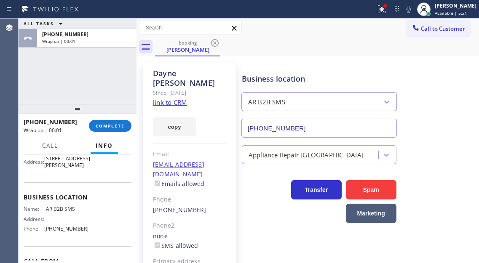
click at [111, 125] on span "COMPLETE" at bounding box center [110, 126] width 29 height 6
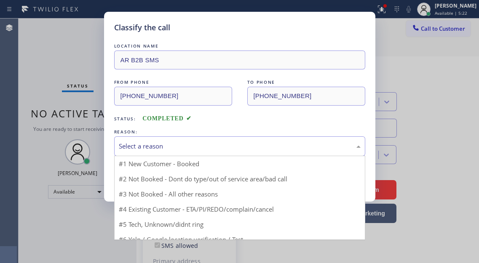
click at [197, 147] on div "Select a reason" at bounding box center [240, 146] width 242 height 10
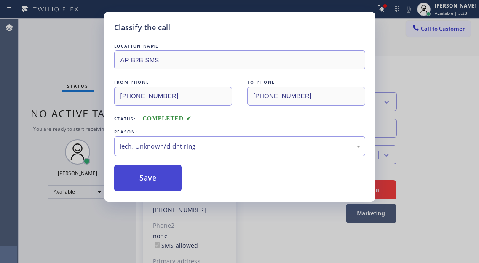
click at [155, 177] on button "Save" at bounding box center [148, 178] width 68 height 27
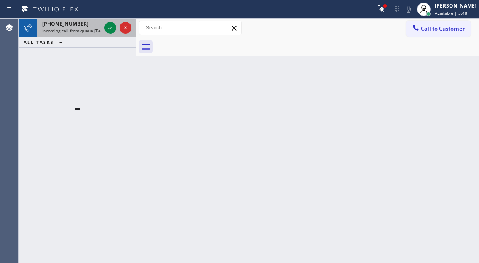
click at [98, 29] on span "Incoming call from queue [Test] All" at bounding box center [77, 31] width 70 height 6
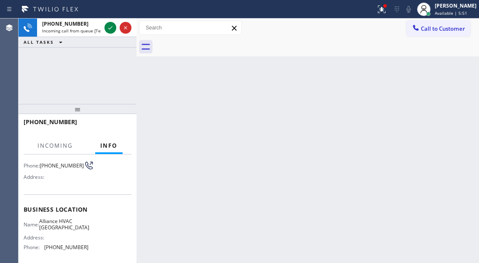
scroll to position [84, 0]
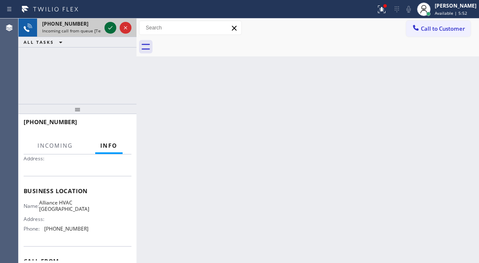
click at [110, 28] on icon at bounding box center [110, 28] width 10 height 10
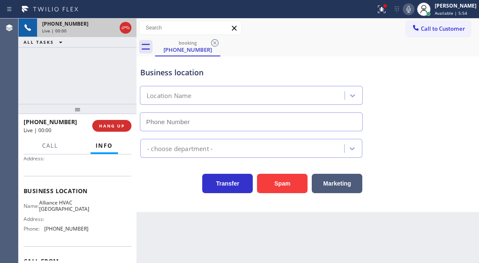
type input "[PHONE_NUMBER]"
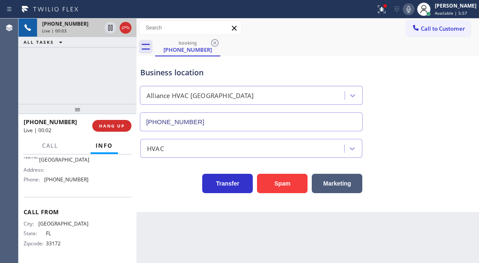
scroll to position [143, 0]
click at [70, 178] on span "[PHONE_NUMBER]" at bounding box center [66, 179] width 44 height 6
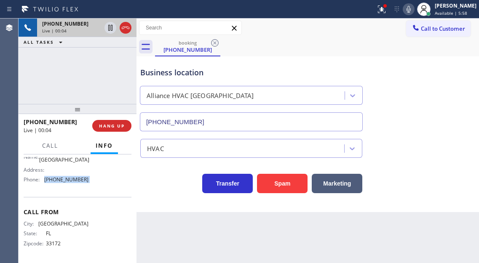
click at [70, 178] on span "[PHONE_NUMBER]" at bounding box center [66, 179] width 44 height 6
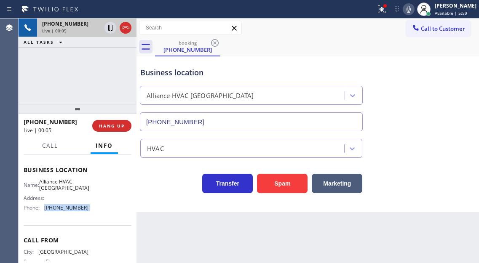
scroll to position [59, 0]
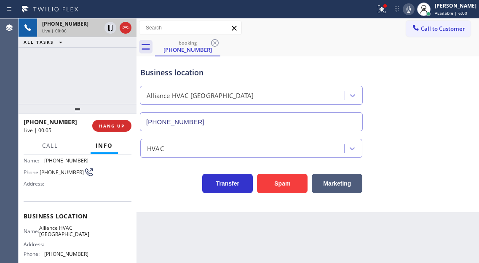
click at [93, 77] on div "[PHONE_NUMBER] Live | 00:06 ALL TASKS ALL TASKS ACTIVE TASKS TASKS IN WRAP UP" at bounding box center [78, 61] width 118 height 85
click at [272, 183] on button "Spam" at bounding box center [282, 183] width 51 height 19
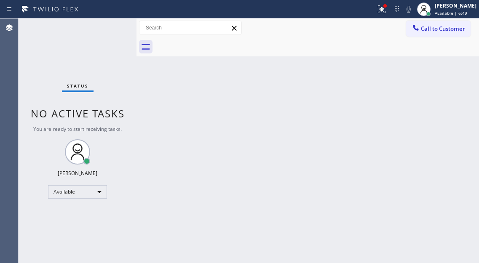
click at [466, 85] on div "Back to Dashboard Change Sender ID Customers Technicians Select a contact Outbo…" at bounding box center [307, 141] width 342 height 245
click at [434, 83] on div "Back to Dashboard Change Sender ID Customers Technicians Select a contact Outbo…" at bounding box center [307, 141] width 342 height 245
click at [386, 9] on icon at bounding box center [381, 9] width 10 height 10
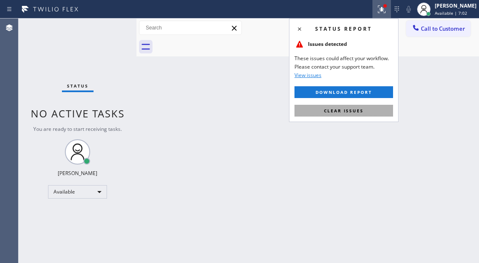
click at [365, 108] on button "Clear issues" at bounding box center [343, 111] width 98 height 12
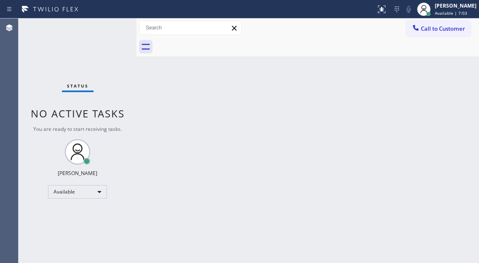
click at [111, 28] on div "Status No active tasks You are ready to start receiving tasks. [PERSON_NAME]" at bounding box center [78, 141] width 118 height 245
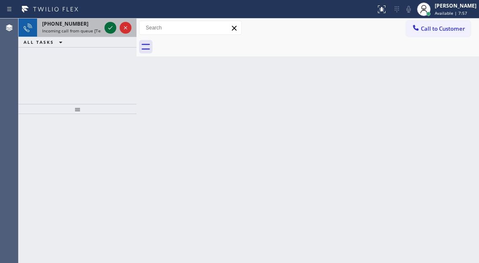
click at [111, 28] on icon at bounding box center [110, 28] width 10 height 10
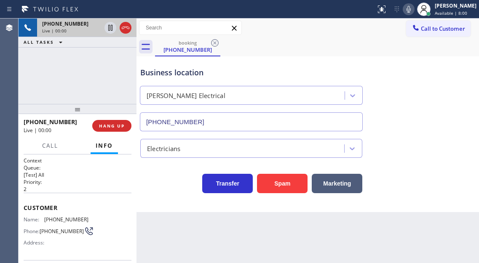
type input "[PHONE_NUMBER]"
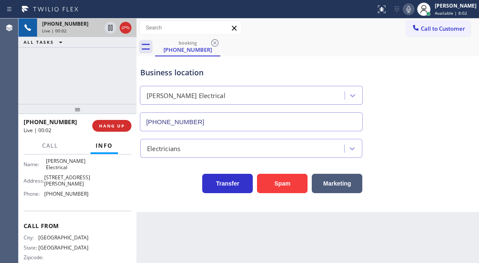
scroll to position [126, 0]
click at [124, 123] on span "HANG UP" at bounding box center [112, 126] width 26 height 6
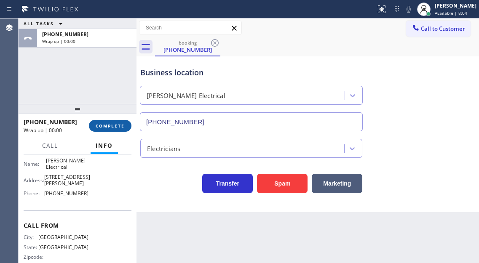
click at [123, 125] on span "COMPLETE" at bounding box center [110, 126] width 29 height 6
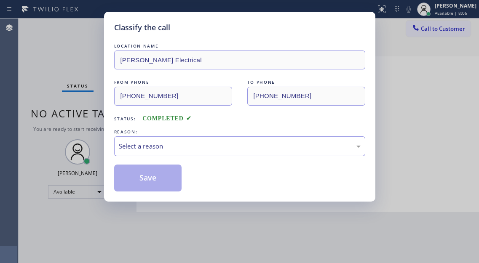
click at [123, 125] on div "LOCATION NAME [PERSON_NAME] Electrical FROM PHONE [PHONE_NUMBER] TO PHONE [PHON…" at bounding box center [239, 117] width 251 height 150
click at [210, 151] on div "Select a reason" at bounding box center [239, 146] width 251 height 20
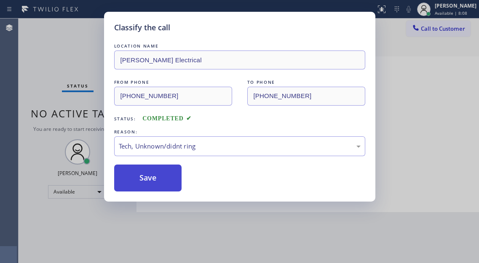
click at [159, 167] on button "Save" at bounding box center [148, 178] width 68 height 27
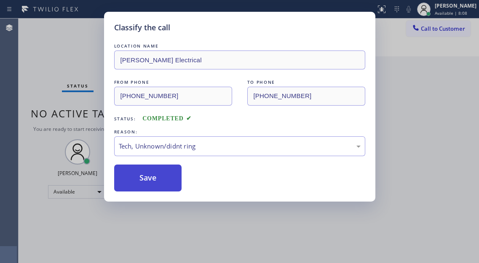
click at [160, 175] on button "Save" at bounding box center [148, 178] width 68 height 27
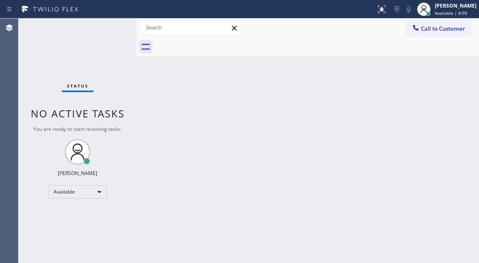
click at [96, 44] on div "Status No active tasks You are ready to start receiving tasks. [PERSON_NAME]" at bounding box center [78, 141] width 118 height 245
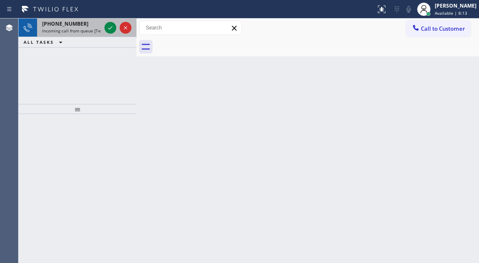
click at [88, 26] on div "[PHONE_NUMBER]" at bounding box center [71, 23] width 59 height 7
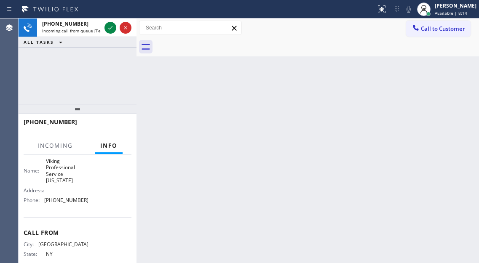
scroll to position [126, 0]
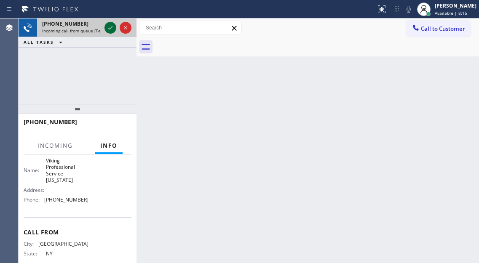
click at [108, 32] on icon at bounding box center [110, 28] width 10 height 10
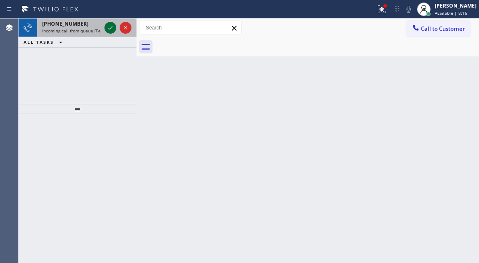
click at [108, 31] on icon at bounding box center [110, 28] width 10 height 10
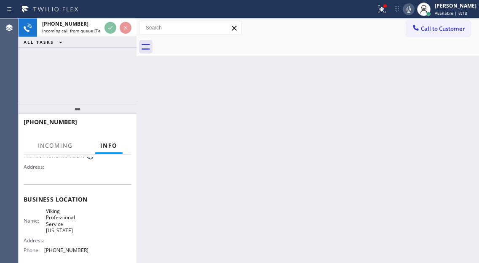
scroll to position [84, 0]
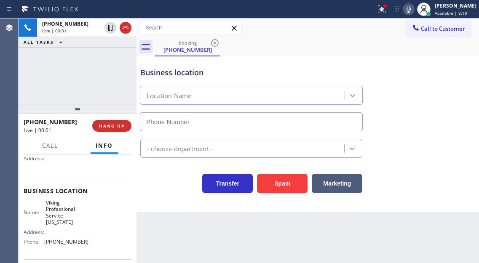
type input "[PHONE_NUMBER]"
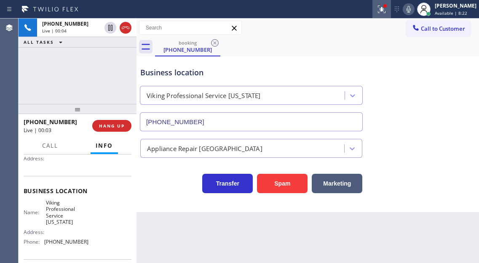
click at [391, 16] on button at bounding box center [381, 9] width 19 height 19
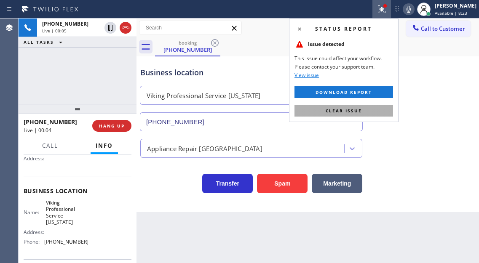
click at [370, 109] on button "Clear issue" at bounding box center [343, 111] width 98 height 12
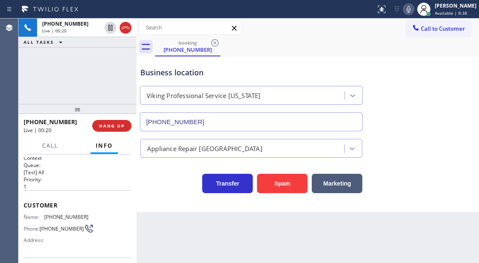
scroll to position [0, 0]
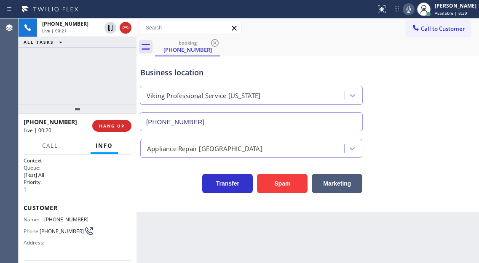
click at [57, 221] on span "[PHONE_NUMBER]" at bounding box center [66, 219] width 44 height 6
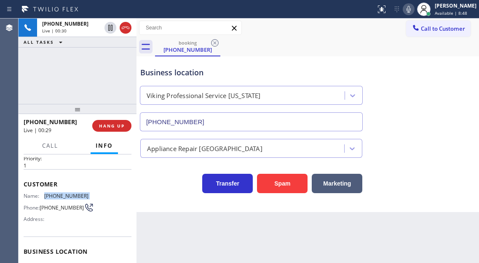
scroll to position [42, 0]
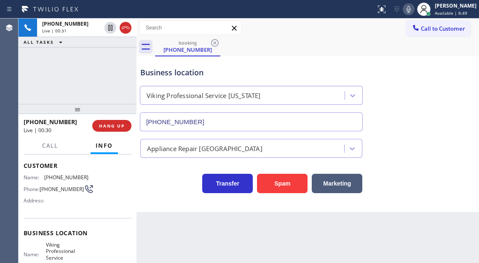
click at [52, 253] on span "Viking Professional Service [US_STATE]" at bounding box center [67, 255] width 42 height 26
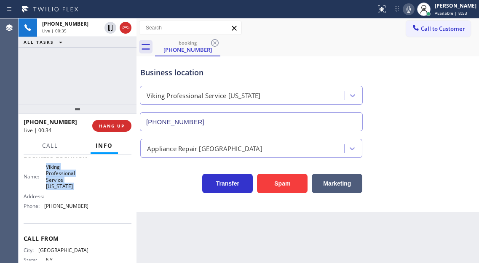
scroll to position [126, 0]
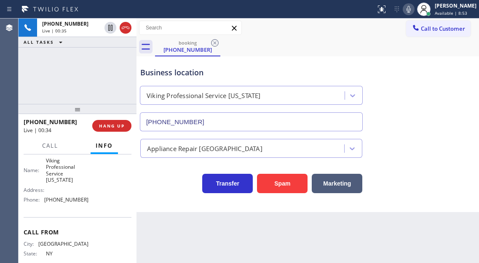
click at [61, 203] on span "[PHONE_NUMBER]" at bounding box center [66, 200] width 44 height 6
click at [165, 74] on div "Business location" at bounding box center [251, 72] width 222 height 11
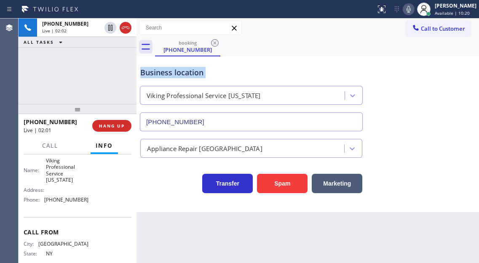
click at [166, 74] on div "Business location" at bounding box center [251, 72] width 222 height 11
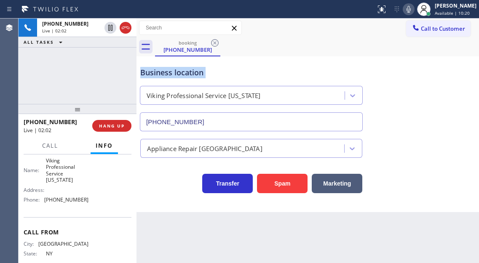
click at [166, 74] on div "Business location" at bounding box center [251, 72] width 222 height 11
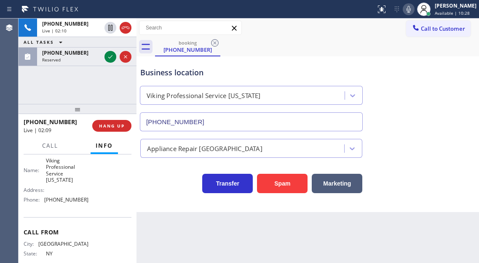
click at [114, 81] on div "[PHONE_NUMBER] Live | 02:10 ALL TASKS ALL TASKS ACTIVE TASKS TASKS IN WRAP UP […" at bounding box center [78, 61] width 118 height 85
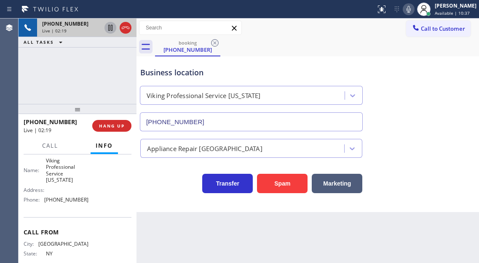
click at [110, 26] on icon at bounding box center [110, 28] width 10 height 10
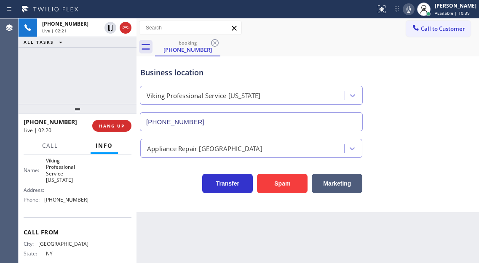
click at [410, 11] on icon at bounding box center [408, 9] width 4 height 7
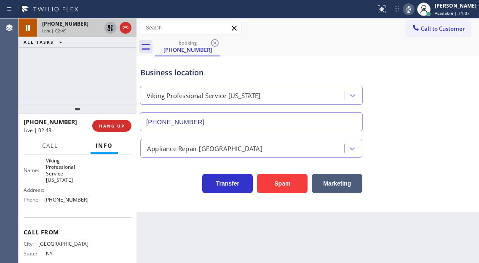
click at [111, 27] on icon at bounding box center [110, 28] width 6 height 6
click at [413, 11] on icon at bounding box center [408, 9] width 10 height 10
click at [96, 97] on div "[PHONE_NUMBER] Live | 03:33 ALL TASKS ALL TASKS ACTIVE TASKS TASKS IN WRAP UP" at bounding box center [78, 61] width 118 height 85
click at [159, 75] on div "Business location" at bounding box center [251, 72] width 222 height 11
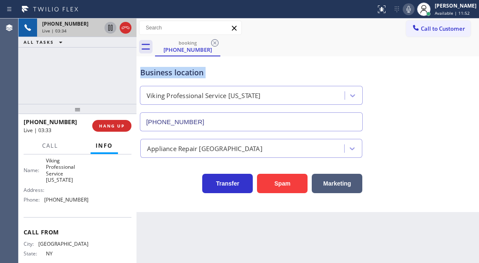
click at [159, 75] on div "Business location" at bounding box center [251, 72] width 222 height 11
click at [97, 83] on div "[PHONE_NUMBER] Live | 03:35 ALL TASKS ALL TASKS ACTIVE TASKS TASKS IN WRAP UP" at bounding box center [78, 61] width 118 height 85
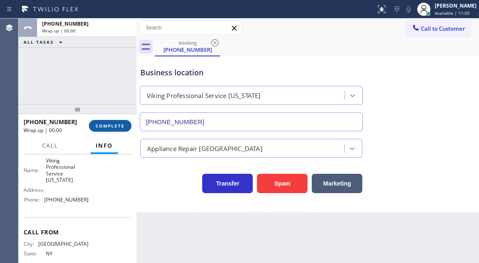
click at [117, 122] on button "COMPLETE" at bounding box center [110, 126] width 43 height 12
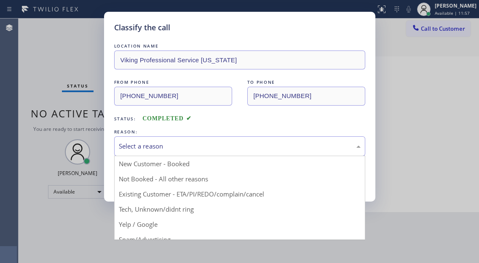
click at [277, 152] on div "Select a reason" at bounding box center [239, 146] width 251 height 20
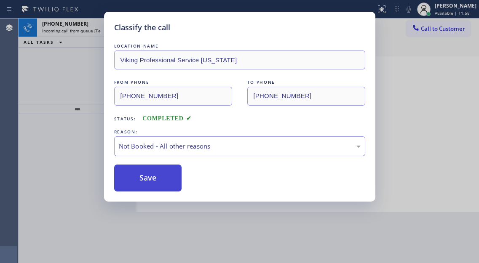
click at [164, 179] on button "Save" at bounding box center [148, 178] width 68 height 27
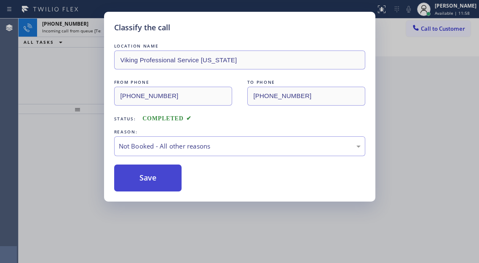
click at [164, 179] on button "Save" at bounding box center [148, 178] width 68 height 27
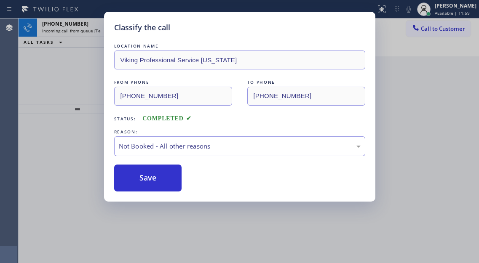
click at [65, 45] on div "Classify the call LOCATION NAME Viking Professional Service [US_STATE] FROM PHO…" at bounding box center [239, 131] width 479 height 263
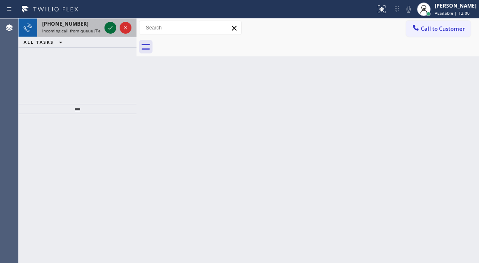
click at [110, 29] on icon at bounding box center [110, 28] width 10 height 10
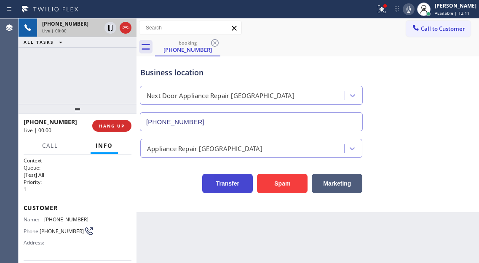
type input "[PHONE_NUMBER]"
click at [64, 219] on span "[PHONE_NUMBER]" at bounding box center [66, 219] width 44 height 6
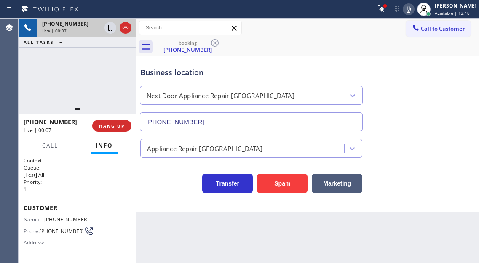
click at [181, 229] on div "Back to Dashboard Change Sender ID Customers Technicians Select a contact Outbo…" at bounding box center [307, 141] width 342 height 245
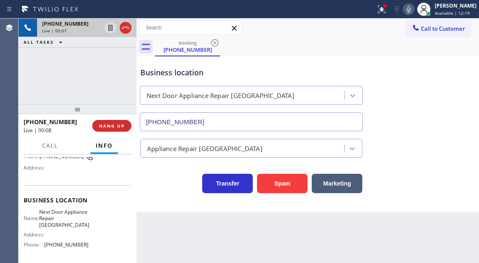
scroll to position [84, 0]
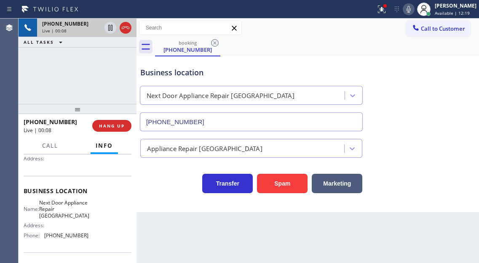
click at [72, 214] on span "Next Door Appliance Repair [GEOGRAPHIC_DATA]" at bounding box center [64, 209] width 50 height 19
click at [54, 239] on span "[PHONE_NUMBER]" at bounding box center [66, 235] width 44 height 6
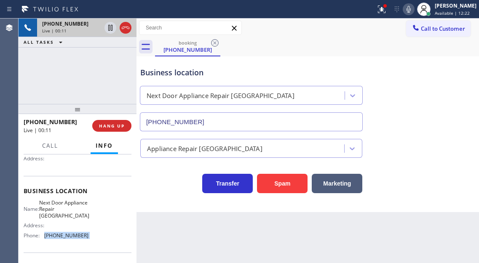
click at [54, 239] on span "[PHONE_NUMBER]" at bounding box center [66, 235] width 44 height 6
click at [384, 12] on icon at bounding box center [381, 9] width 10 height 10
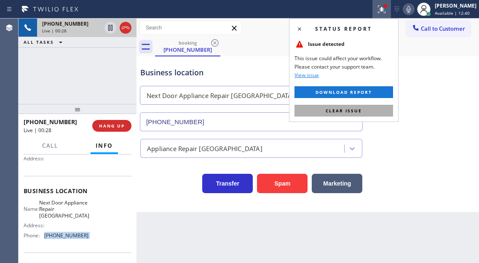
click at [370, 106] on button "Clear issue" at bounding box center [343, 111] width 98 height 12
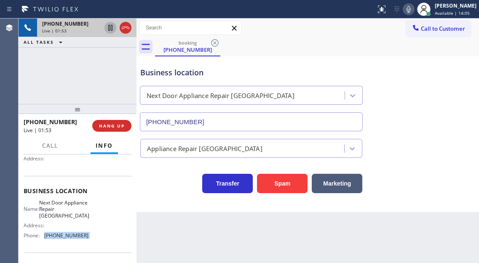
click at [108, 29] on icon at bounding box center [110, 28] width 10 height 10
click at [108, 27] on icon at bounding box center [110, 28] width 6 height 6
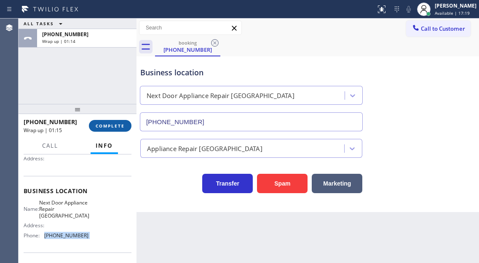
click at [104, 126] on span "COMPLETE" at bounding box center [110, 126] width 29 height 6
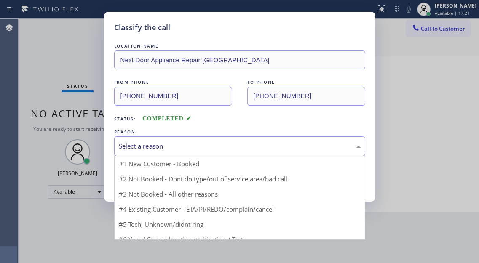
click at [211, 145] on div "Select a reason" at bounding box center [240, 146] width 242 height 10
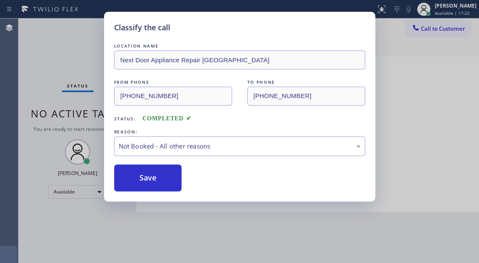
click at [168, 182] on button "Save" at bounding box center [148, 178] width 68 height 27
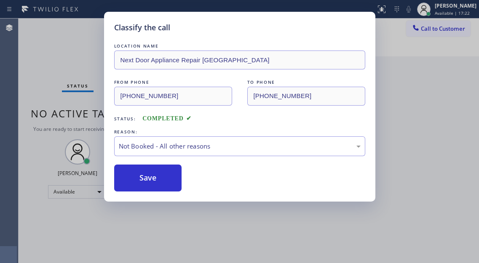
click at [168, 182] on button "Save" at bounding box center [148, 178] width 68 height 27
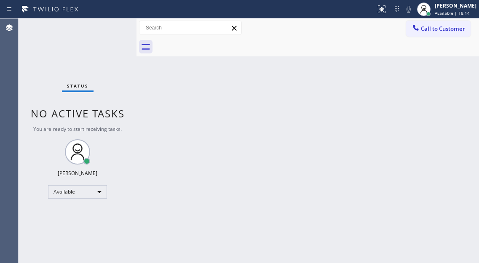
click at [110, 28] on div "Status No active tasks You are ready to start receiving tasks. [PERSON_NAME]" at bounding box center [78, 141] width 118 height 245
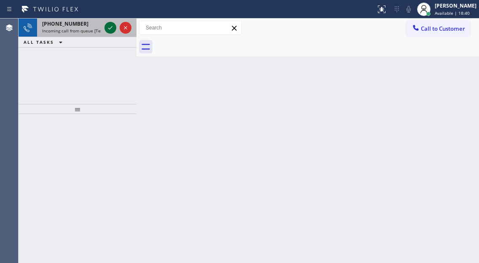
click at [110, 28] on icon at bounding box center [110, 28] width 10 height 10
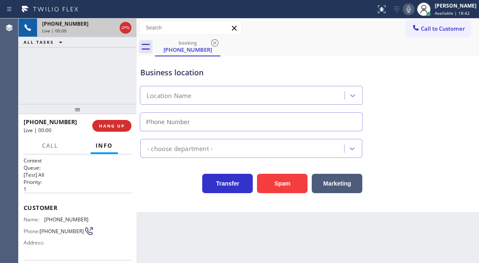
type input "[PHONE_NUMBER]"
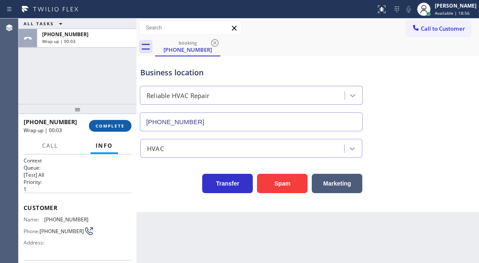
click at [113, 125] on span "COMPLETE" at bounding box center [110, 126] width 29 height 6
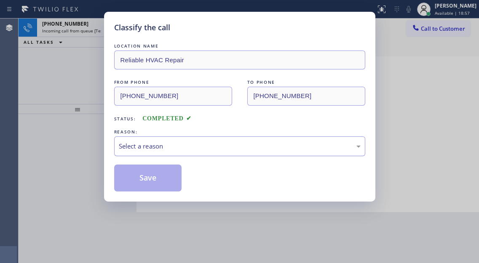
click at [178, 144] on div "Select a reason" at bounding box center [240, 146] width 242 height 10
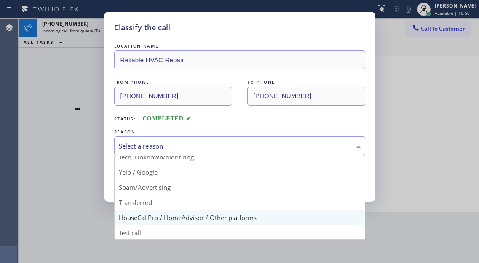
scroll to position [53, 0]
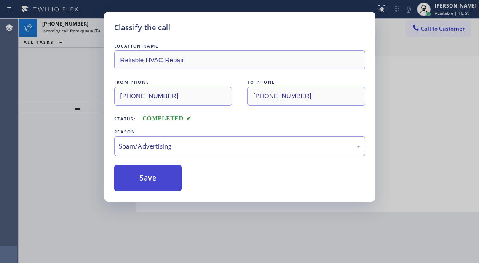
click at [165, 187] on button "Save" at bounding box center [148, 178] width 68 height 27
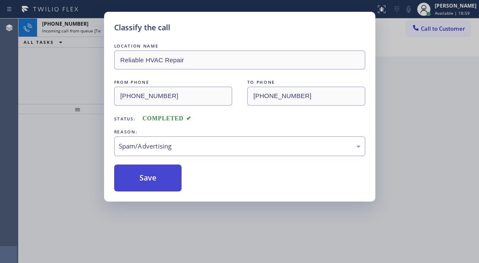
click at [165, 187] on button "Save" at bounding box center [148, 178] width 68 height 27
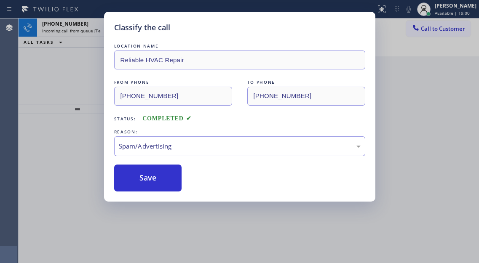
click at [63, 76] on div "Classify the call LOCATION NAME [PERSON_NAME] HVAC Repair FROM PHONE TO PHONE […" at bounding box center [249, 141] width 460 height 245
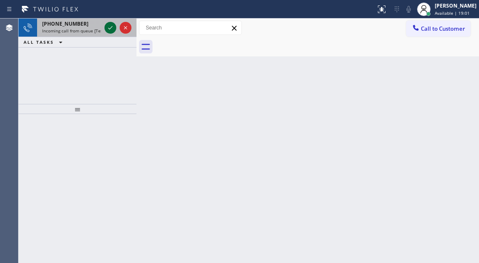
click at [110, 24] on icon at bounding box center [110, 28] width 10 height 10
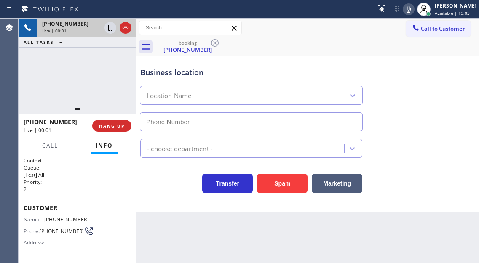
type input "[PHONE_NUMBER]"
click at [64, 220] on span "[PHONE_NUMBER]" at bounding box center [66, 219] width 44 height 6
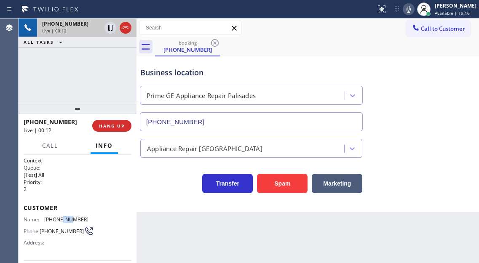
click at [64, 220] on span "[PHONE_NUMBER]" at bounding box center [66, 219] width 44 height 6
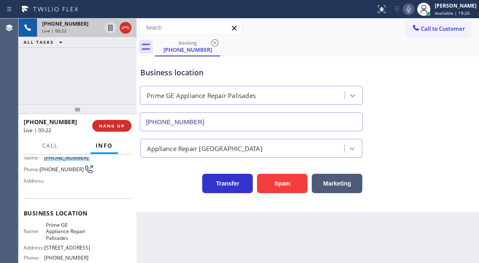
scroll to position [84, 0]
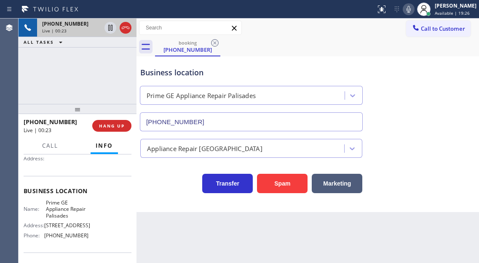
click at [64, 213] on span "Prime GE Appliance Repair Palisades" at bounding box center [67, 209] width 42 height 19
click at [61, 239] on span "[PHONE_NUMBER]" at bounding box center [66, 235] width 44 height 6
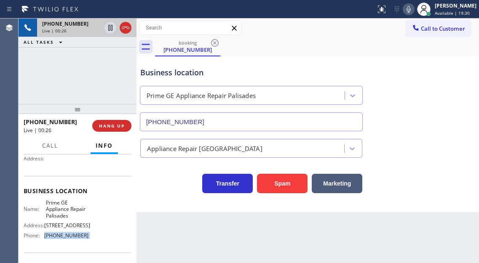
click at [61, 239] on span "[PHONE_NUMBER]" at bounding box center [66, 235] width 44 height 6
click at [443, 102] on div "Business location Prime GE Appliance Repair Palisades [PHONE_NUMBER]" at bounding box center [307, 93] width 338 height 76
click at [439, 94] on div "Business location Prime GE Appliance Repair Palisades [PHONE_NUMBER]" at bounding box center [307, 93] width 338 height 76
click at [154, 73] on div "Business location" at bounding box center [251, 72] width 222 height 11
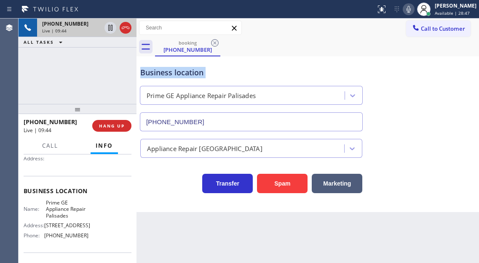
click at [154, 73] on div "Business location" at bounding box center [251, 72] width 222 height 11
click at [160, 75] on div "Business location" at bounding box center [251, 72] width 222 height 11
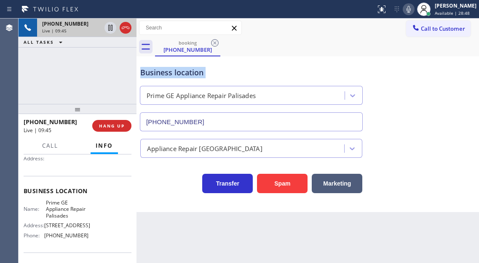
click at [160, 75] on div "Business location" at bounding box center [251, 72] width 222 height 11
click at [159, 74] on div "Business location" at bounding box center [251, 72] width 222 height 11
click at [159, 73] on div "Business location" at bounding box center [251, 72] width 222 height 11
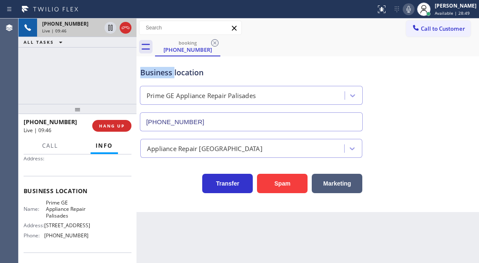
click at [158, 73] on div "Business location" at bounding box center [251, 72] width 222 height 11
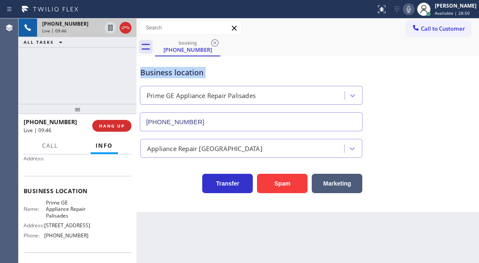
click at [157, 73] on div "Business location" at bounding box center [251, 72] width 222 height 11
click at [59, 89] on div "[PHONE_NUMBER] Live | 09:47 ALL TASKS ALL TASKS ACTIVE TASKS TASKS IN WRAP UP" at bounding box center [78, 61] width 118 height 85
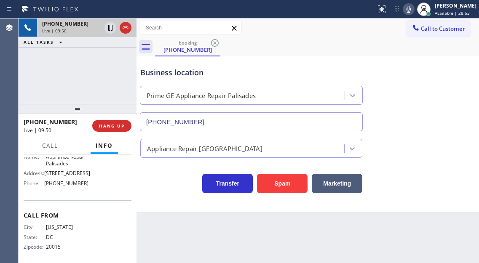
scroll to position [149, 0]
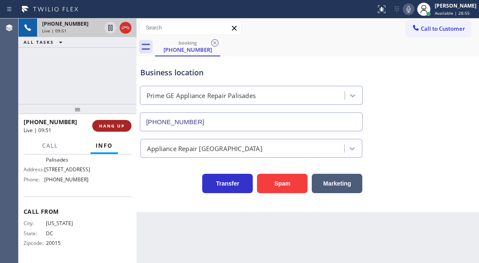
click at [117, 126] on span "HANG UP" at bounding box center [112, 126] width 26 height 6
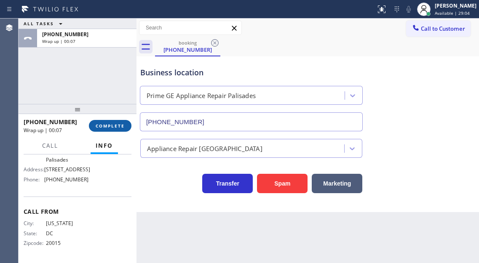
click at [106, 126] on span "COMPLETE" at bounding box center [110, 126] width 29 height 6
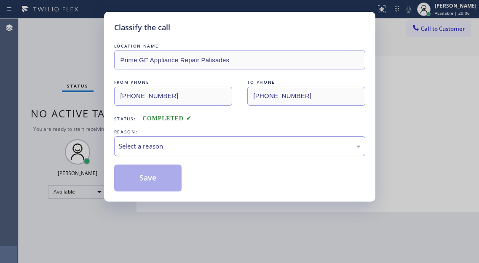
click at [192, 146] on div "Select a reason" at bounding box center [240, 146] width 242 height 10
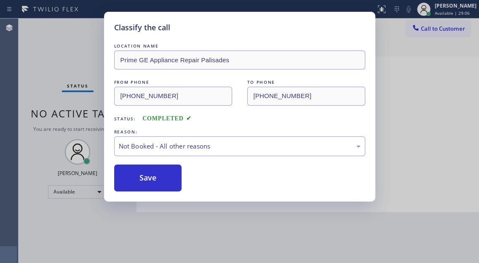
click at [169, 177] on button "Save" at bounding box center [148, 178] width 68 height 27
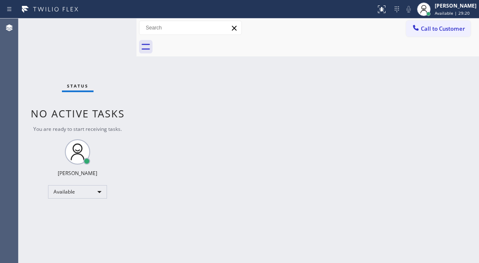
click at [112, 30] on div "Status No active tasks You are ready to start receiving tasks. [PERSON_NAME]" at bounding box center [78, 141] width 118 height 245
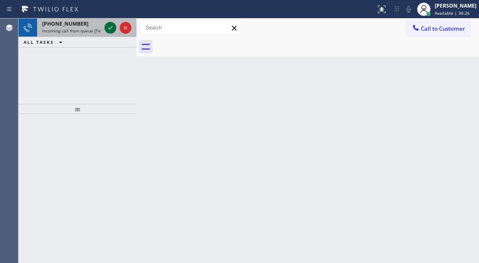
click at [109, 31] on icon at bounding box center [110, 28] width 10 height 10
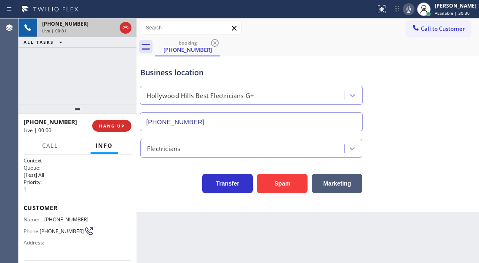
type input "[PHONE_NUMBER]"
click at [64, 220] on span "[PHONE_NUMBER]" at bounding box center [66, 219] width 44 height 6
click at [124, 193] on div "Customer Name: [PHONE_NUMBER] Phone: [PHONE_NUMBER] Address:" at bounding box center [78, 226] width 108 height 67
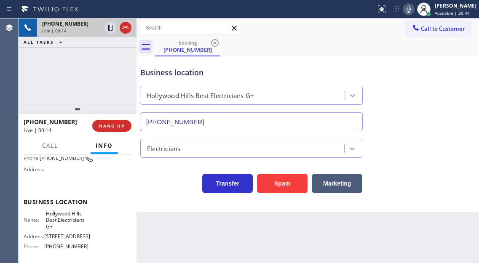
scroll to position [84, 0]
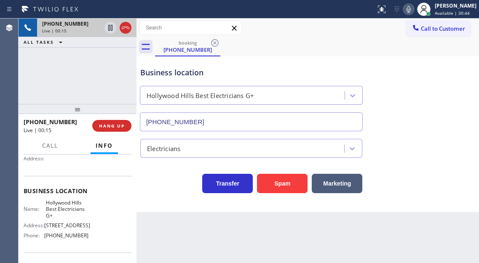
click at [60, 211] on span "Hollywood Hills Best Electricians G+" at bounding box center [67, 209] width 42 height 19
click at [133, 209] on div "Context Queue: [Test] All Priority: 1 Customer Name: [PHONE_NUMBER] Phone: [PHO…" at bounding box center [78, 208] width 118 height 109
click at [67, 239] on span "[PHONE_NUMBER]" at bounding box center [66, 235] width 44 height 6
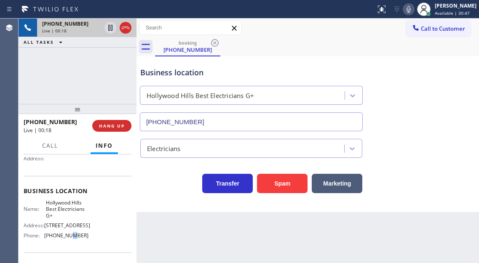
click at [67, 239] on span "[PHONE_NUMBER]" at bounding box center [66, 235] width 44 height 6
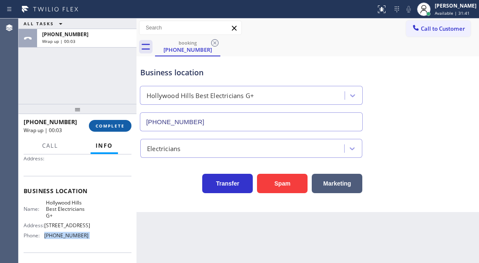
click at [110, 123] on span "COMPLETE" at bounding box center [110, 126] width 29 height 6
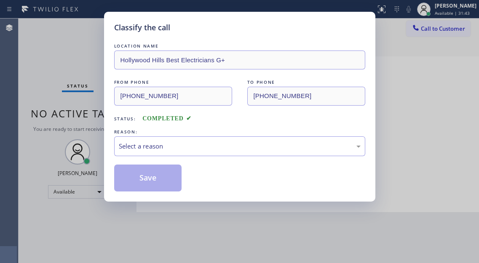
click at [164, 135] on div "REASON:" at bounding box center [239, 132] width 251 height 9
click at [159, 146] on div "Select a reason" at bounding box center [240, 146] width 242 height 10
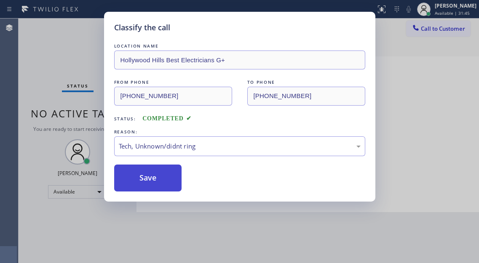
click at [166, 186] on button "Save" at bounding box center [148, 178] width 68 height 27
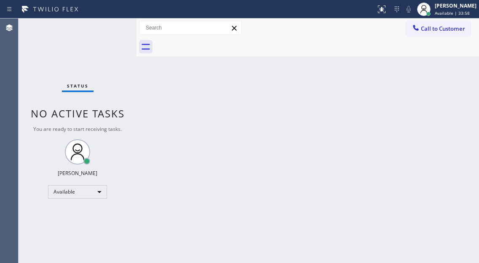
click at [460, 228] on div "Back to Dashboard Change Sender ID Customers Technicians Select a contact Outbo…" at bounding box center [307, 141] width 342 height 245
click at [113, 24] on div "Status No active tasks You are ready to start receiving tasks. [PERSON_NAME]" at bounding box center [78, 141] width 118 height 245
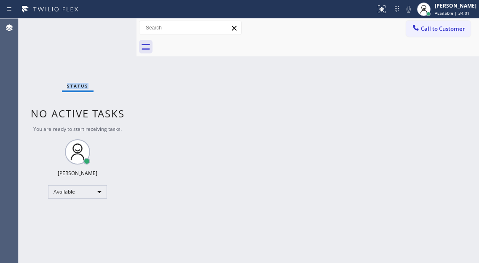
click at [113, 24] on div "Status No active tasks You are ready to start receiving tasks. [PERSON_NAME]" at bounding box center [78, 141] width 118 height 245
click at [210, 100] on div "Back to Dashboard Change Sender ID Customers Technicians Select a contact Outbo…" at bounding box center [307, 141] width 342 height 245
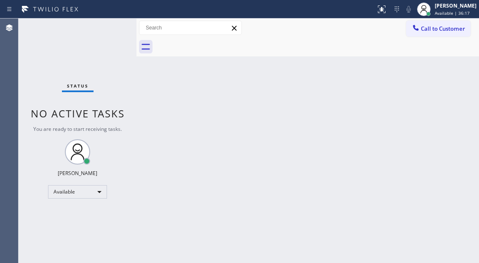
click at [440, 135] on div "Back to Dashboard Change Sender ID Customers Technicians Select a contact Outbo…" at bounding box center [307, 141] width 342 height 245
click at [248, 91] on div "Back to Dashboard Change Sender ID Customers Technicians Select a contact Outbo…" at bounding box center [307, 141] width 342 height 245
click at [441, 9] on div "[PERSON_NAME] Available | 36:20" at bounding box center [456, 9] width 46 height 15
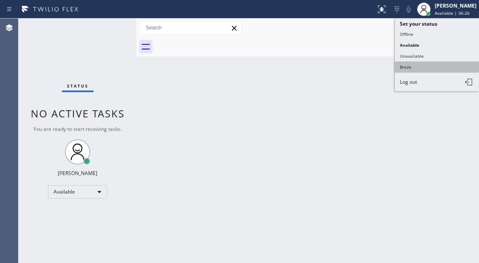
click at [422, 69] on button "Break" at bounding box center [436, 66] width 84 height 11
